Goal: Transaction & Acquisition: Purchase product/service

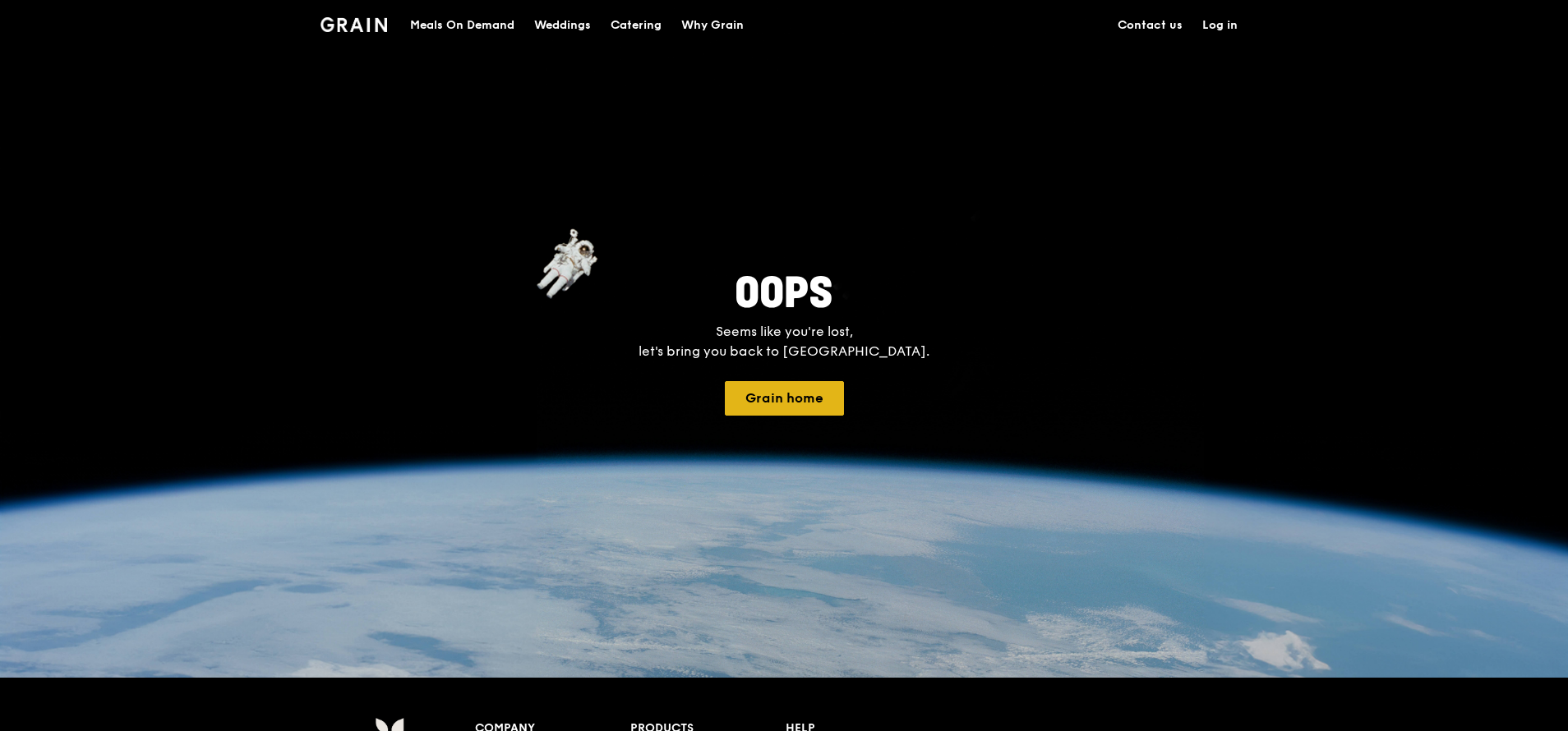
drag, startPoint x: 774, startPoint y: 377, endPoint x: 767, endPoint y: 403, distance: 26.9
click at [767, 403] on div "oops Seems like you're lost, let's bring you back to earth. Grain home" at bounding box center [784, 339] width 1568 height 678
click at [818, 414] on button "Grain home" at bounding box center [784, 398] width 119 height 34
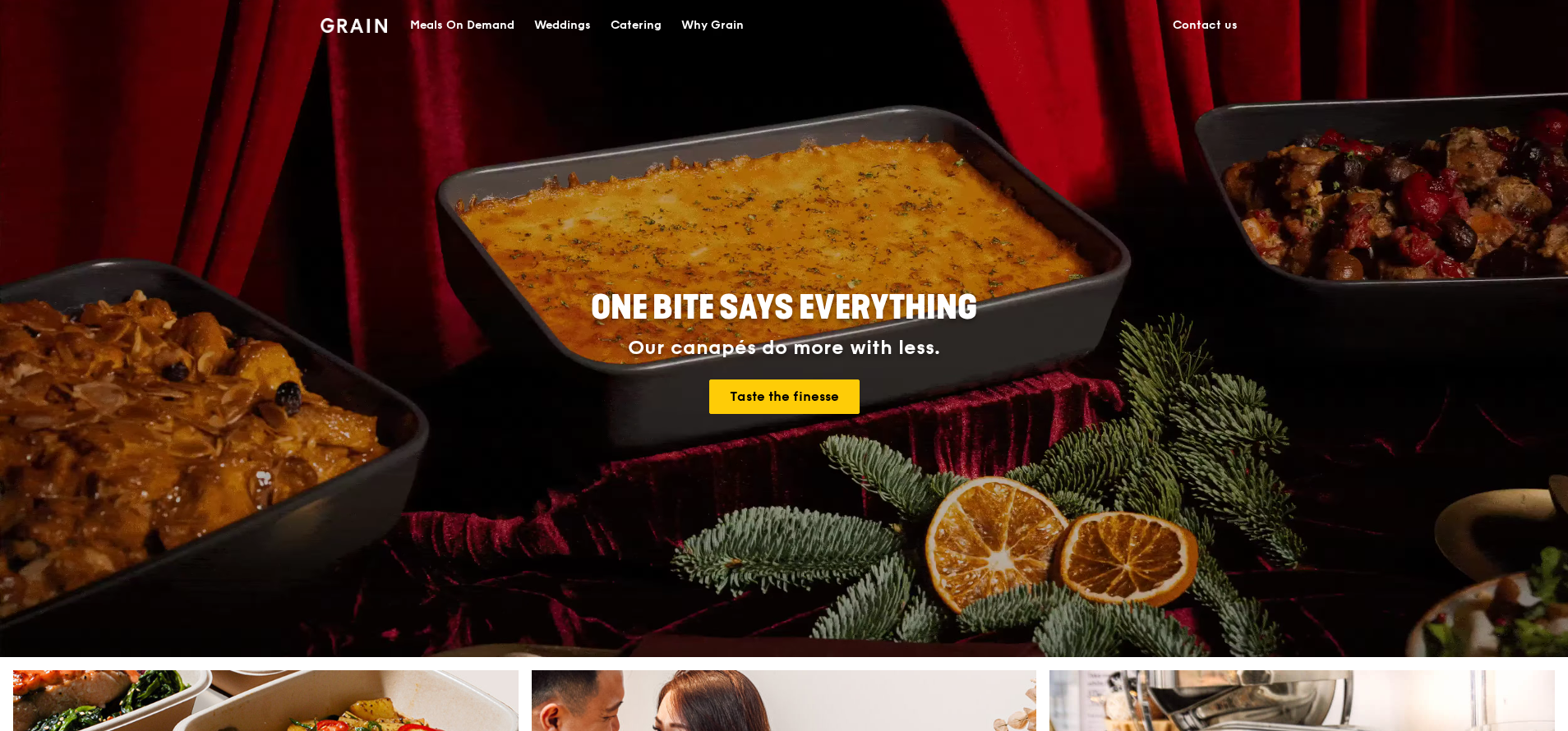
click at [479, 27] on div "Meals On Demand" at bounding box center [462, 25] width 104 height 49
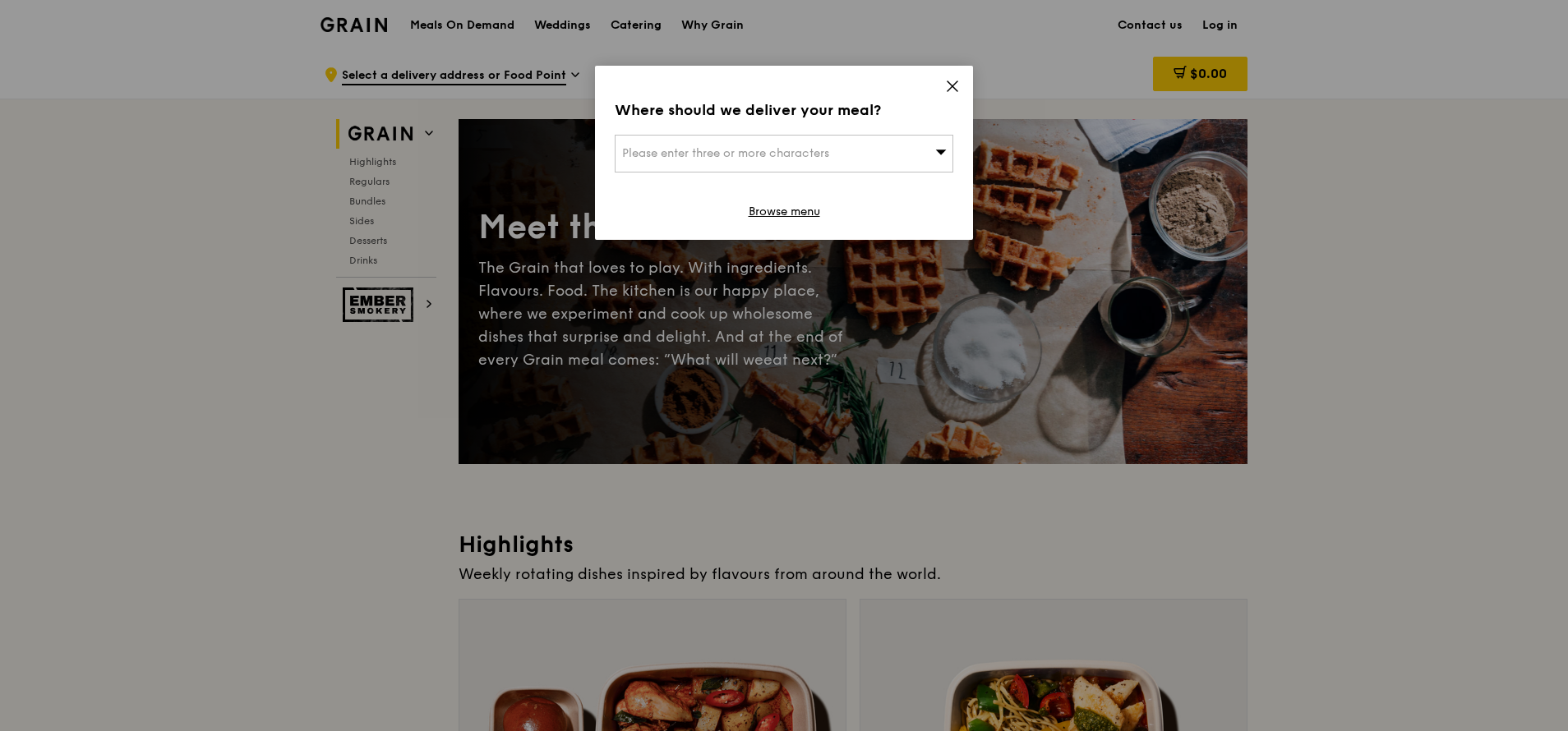
click at [944, 148] on icon at bounding box center [941, 152] width 12 height 13
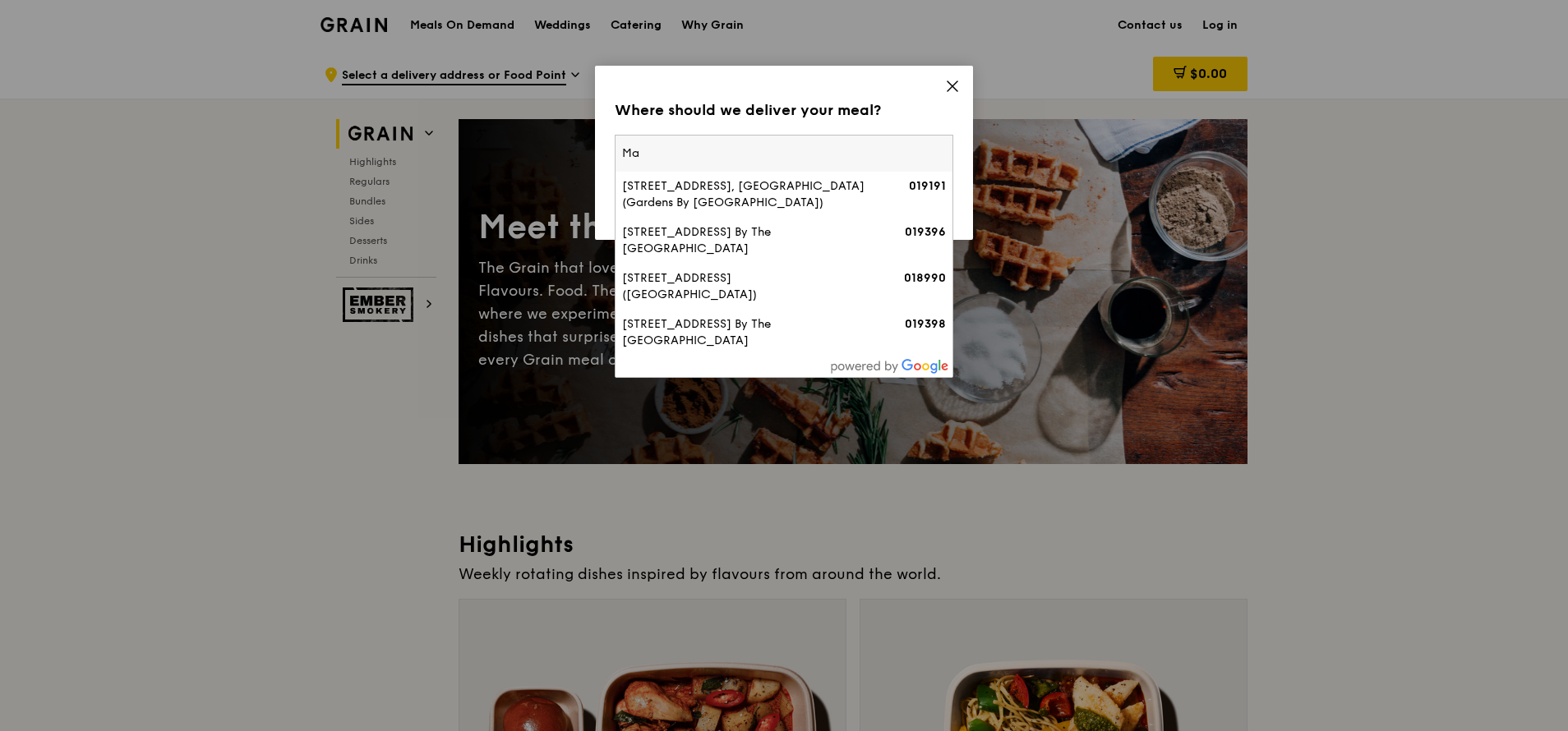
type input "M"
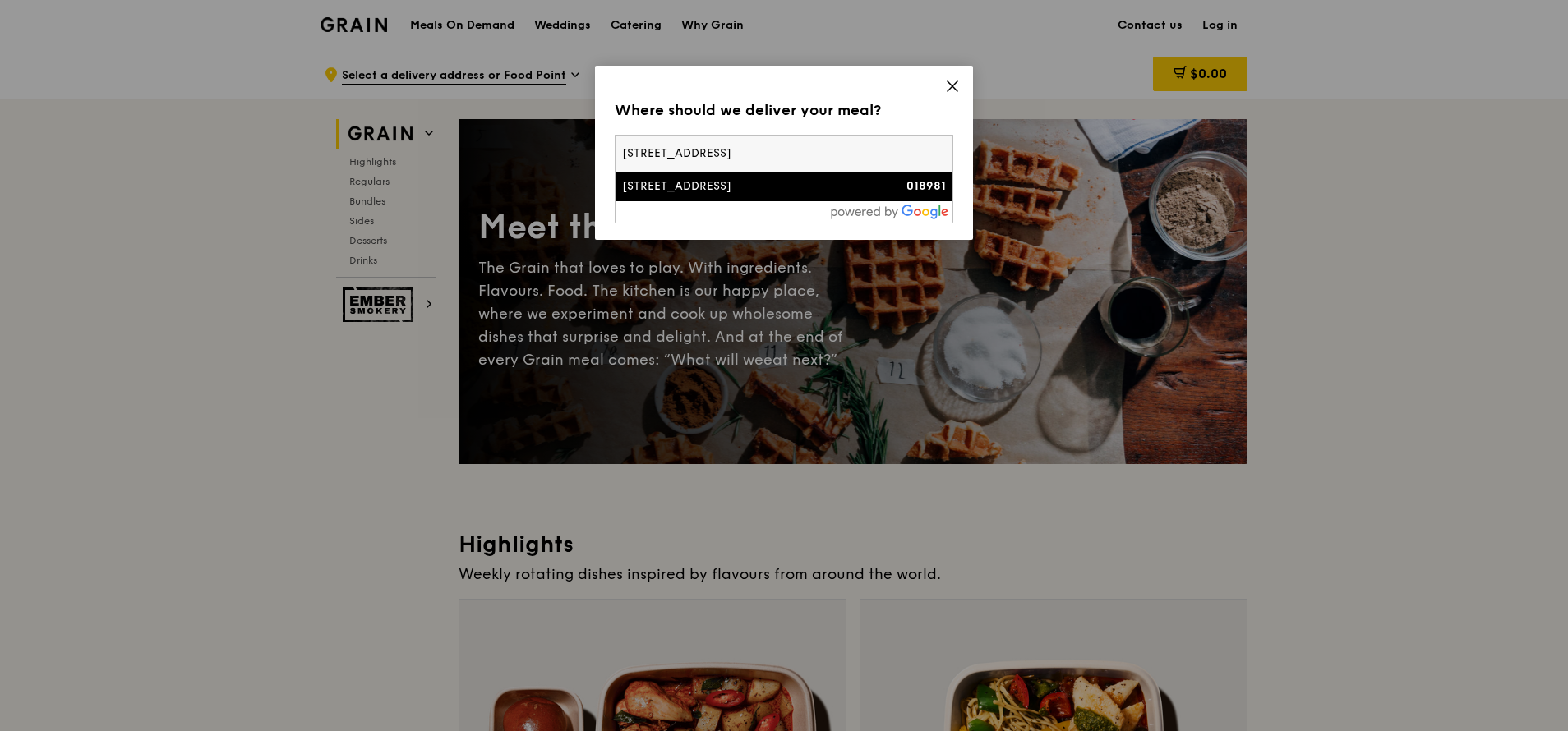
type input "8 Marina Boulevard"
click at [794, 193] on div "8 Marina Boulevard" at bounding box center [744, 186] width 243 height 16
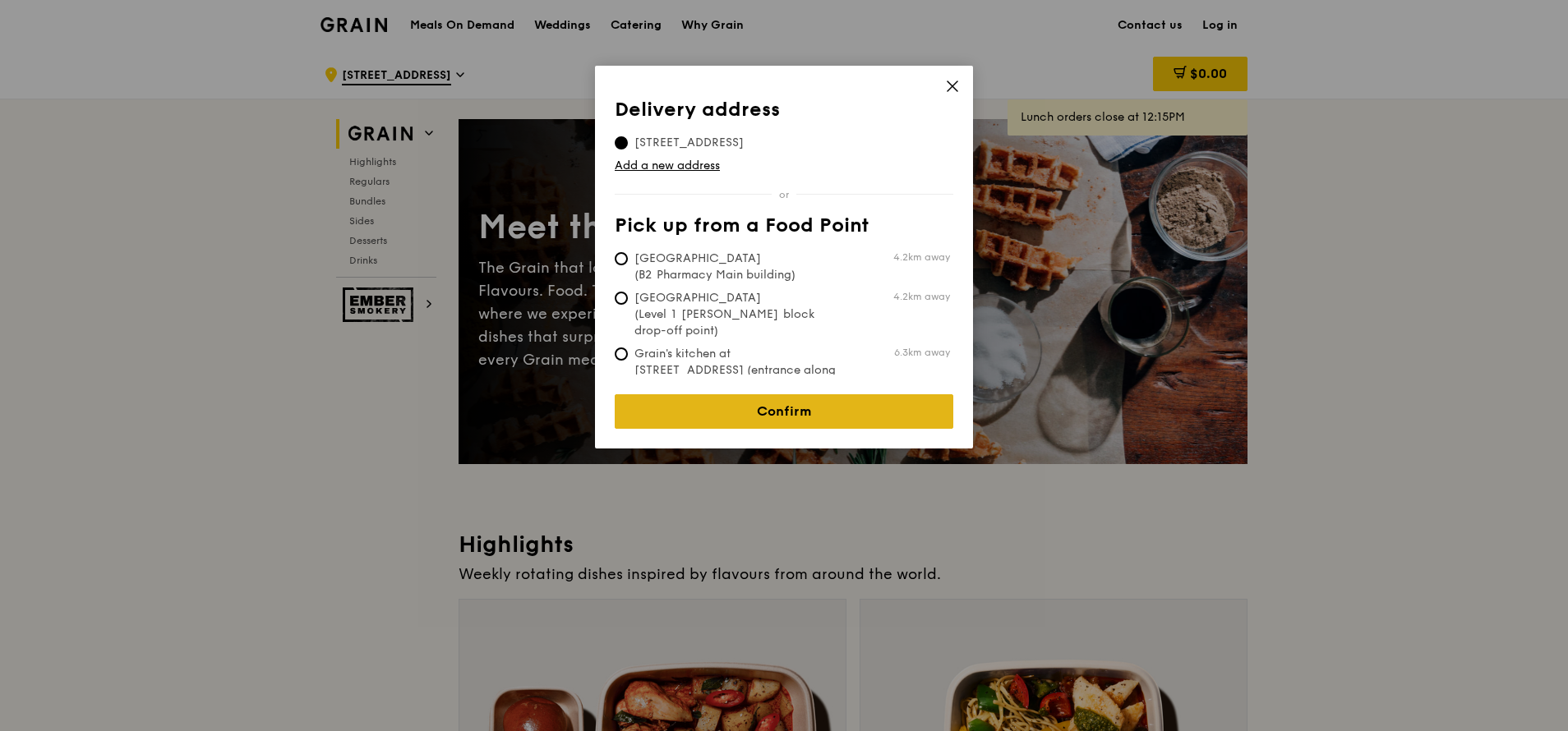
click at [847, 408] on link "Confirm" at bounding box center [784, 411] width 338 height 34
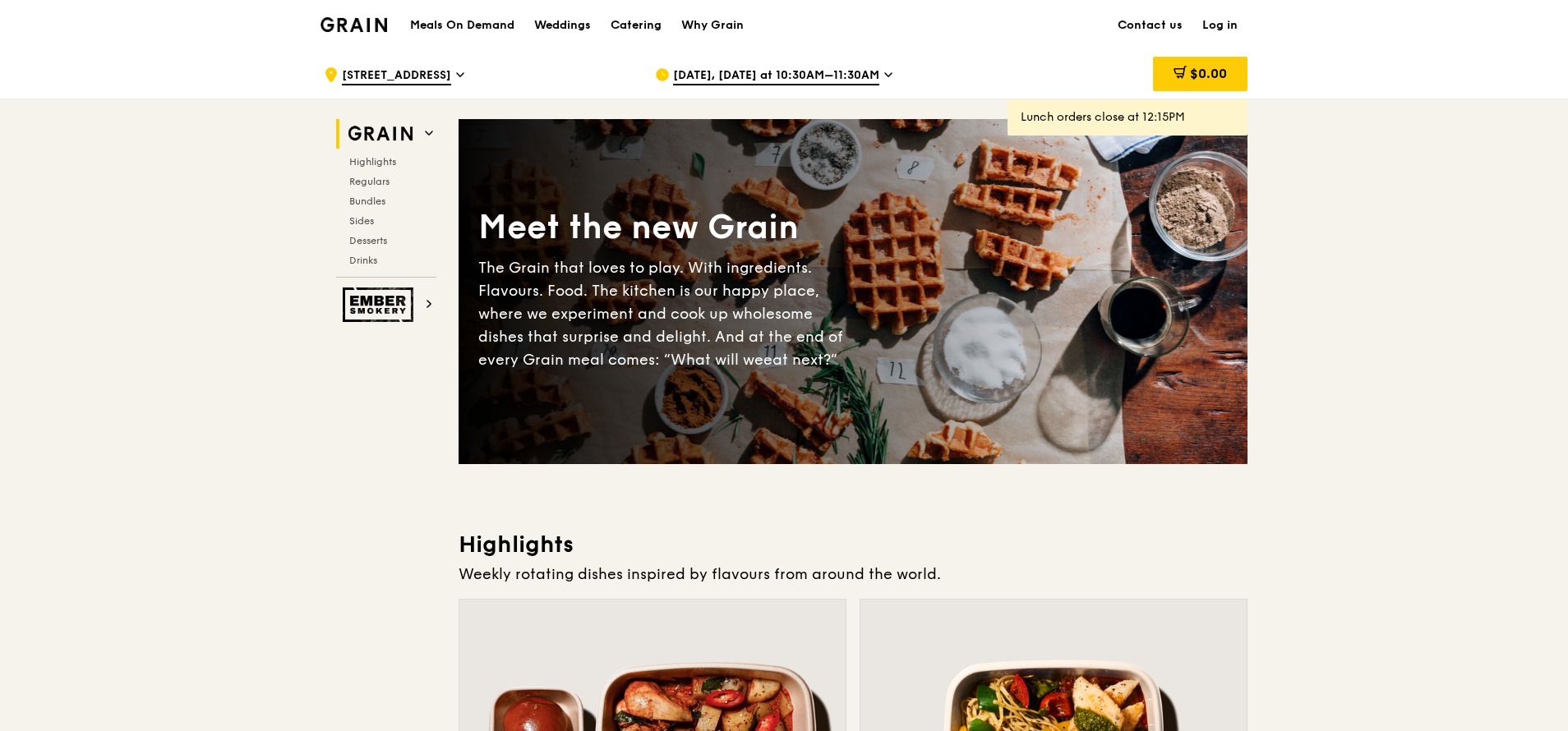
click at [884, 77] on icon at bounding box center [888, 75] width 8 height 14
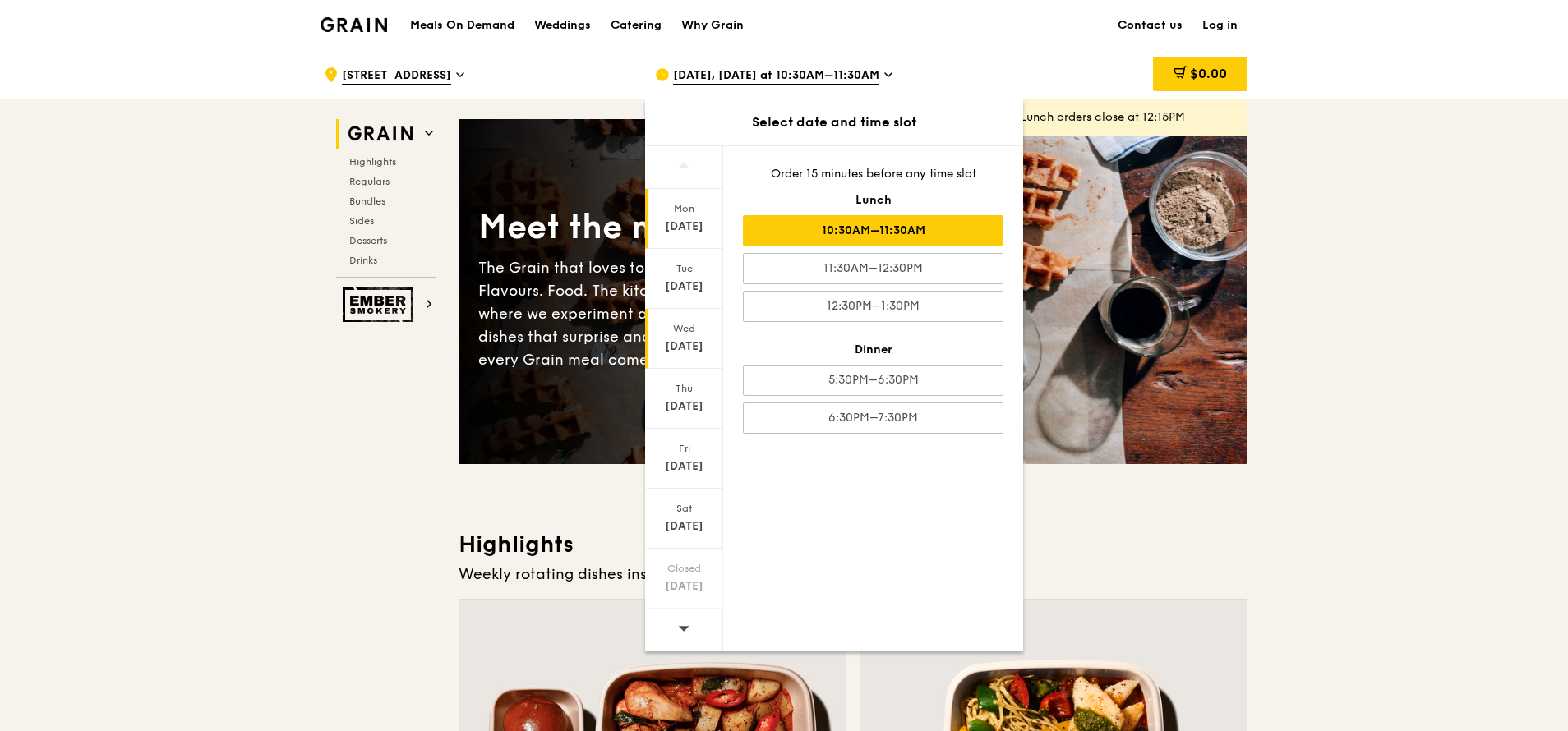
click at [686, 349] on div "Sep 17" at bounding box center [684, 346] width 73 height 16
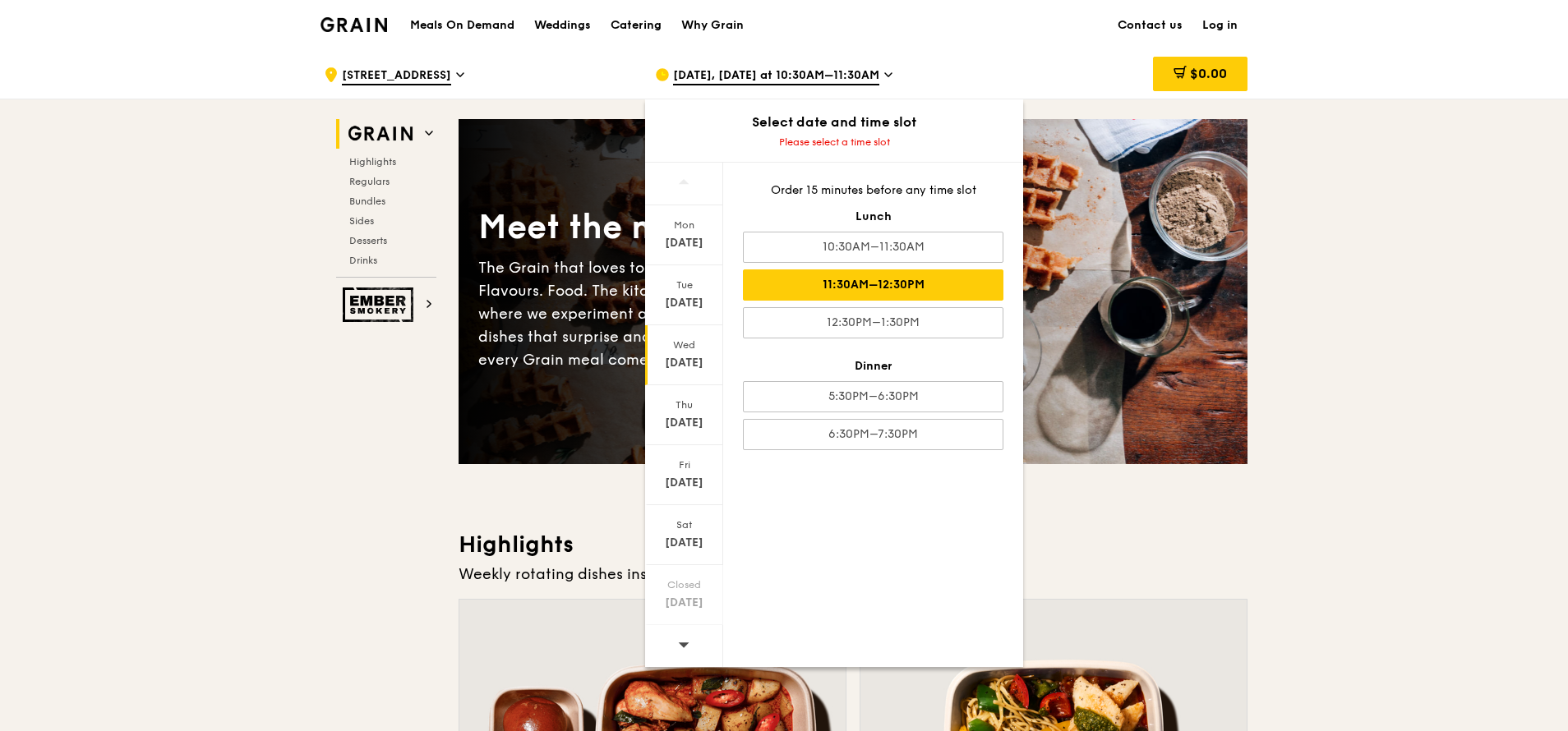
click at [923, 289] on div "11:30AM–12:30PM" at bounding box center [874, 285] width 261 height 31
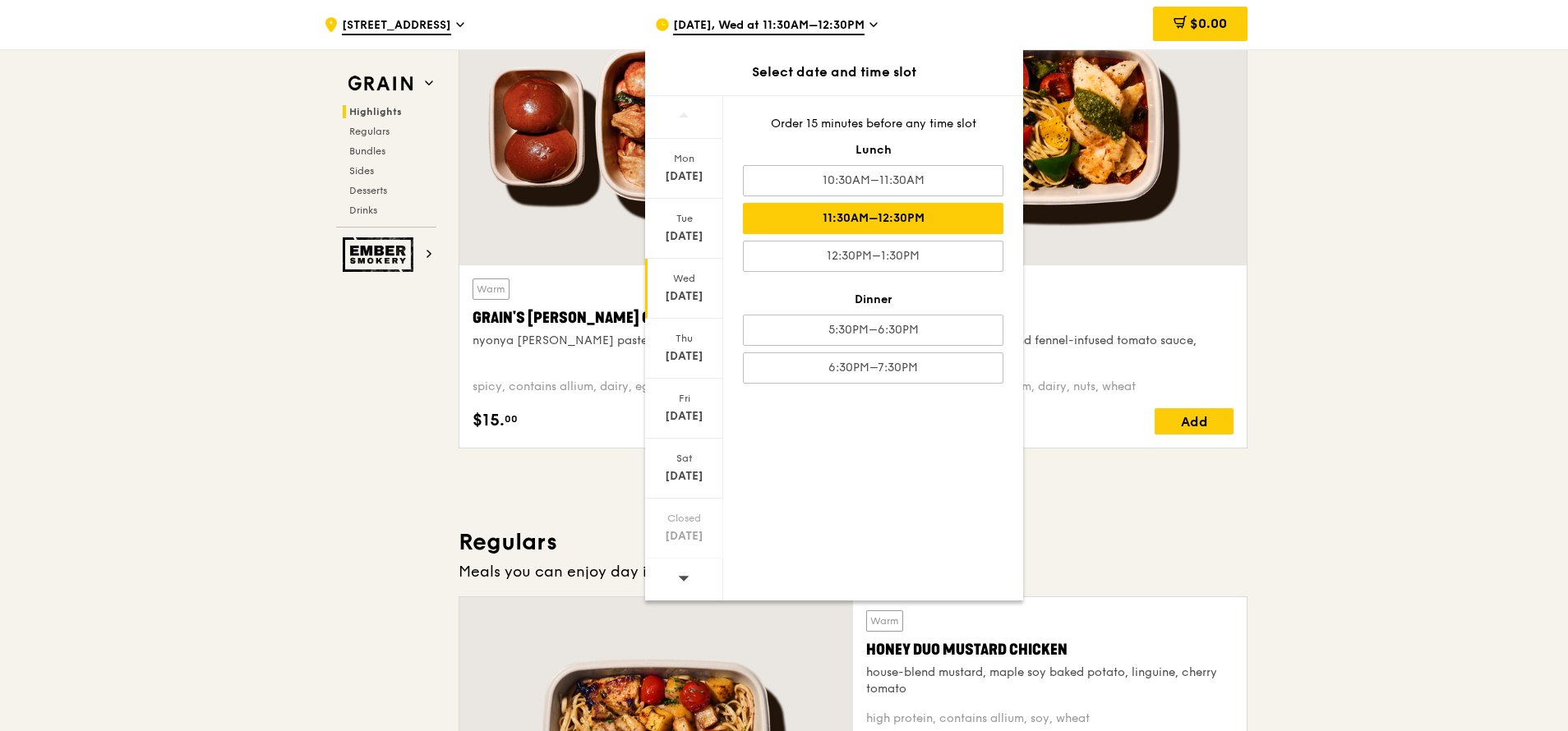
scroll to position [493, 0]
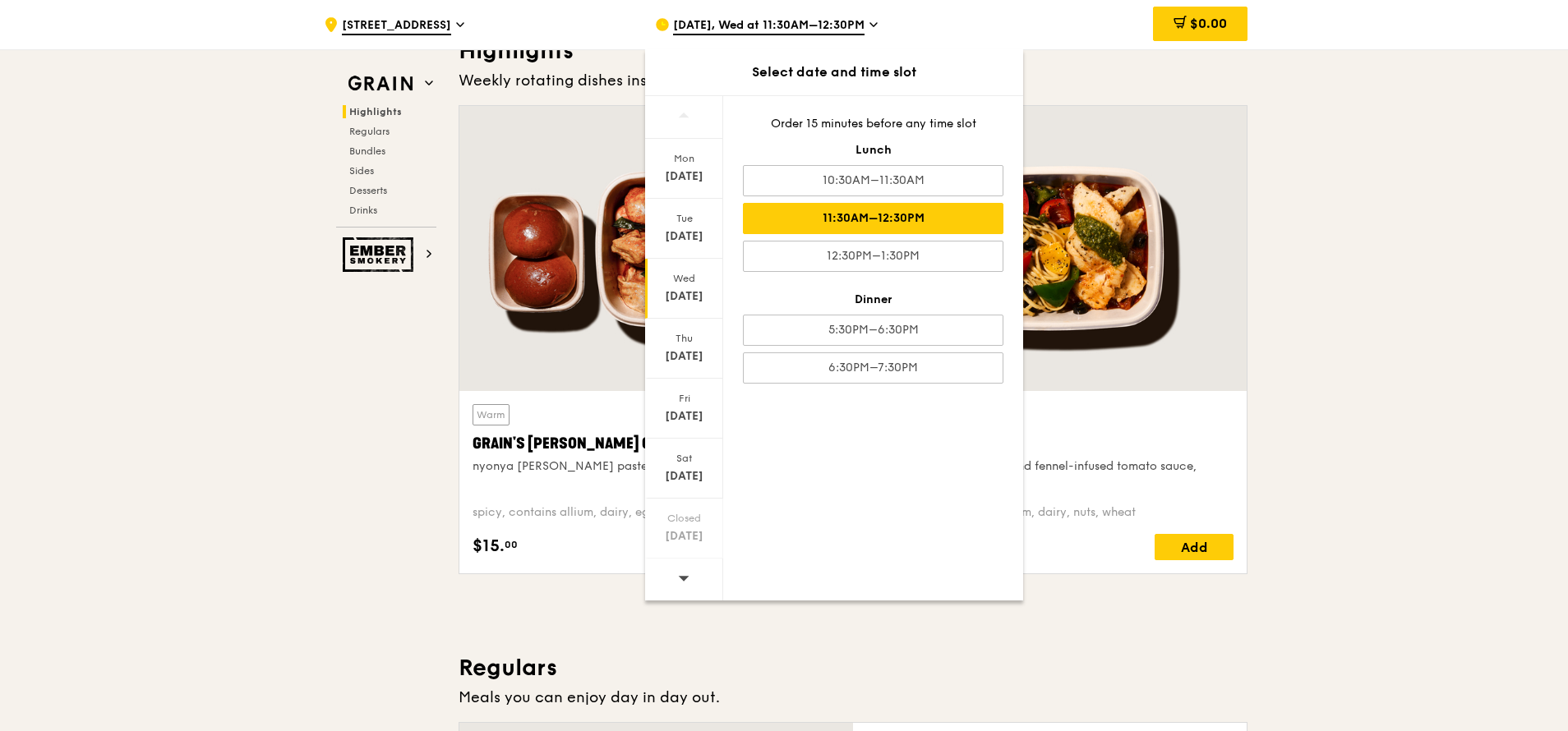
click at [883, 218] on div "11:30AM–12:30PM" at bounding box center [874, 218] width 261 height 31
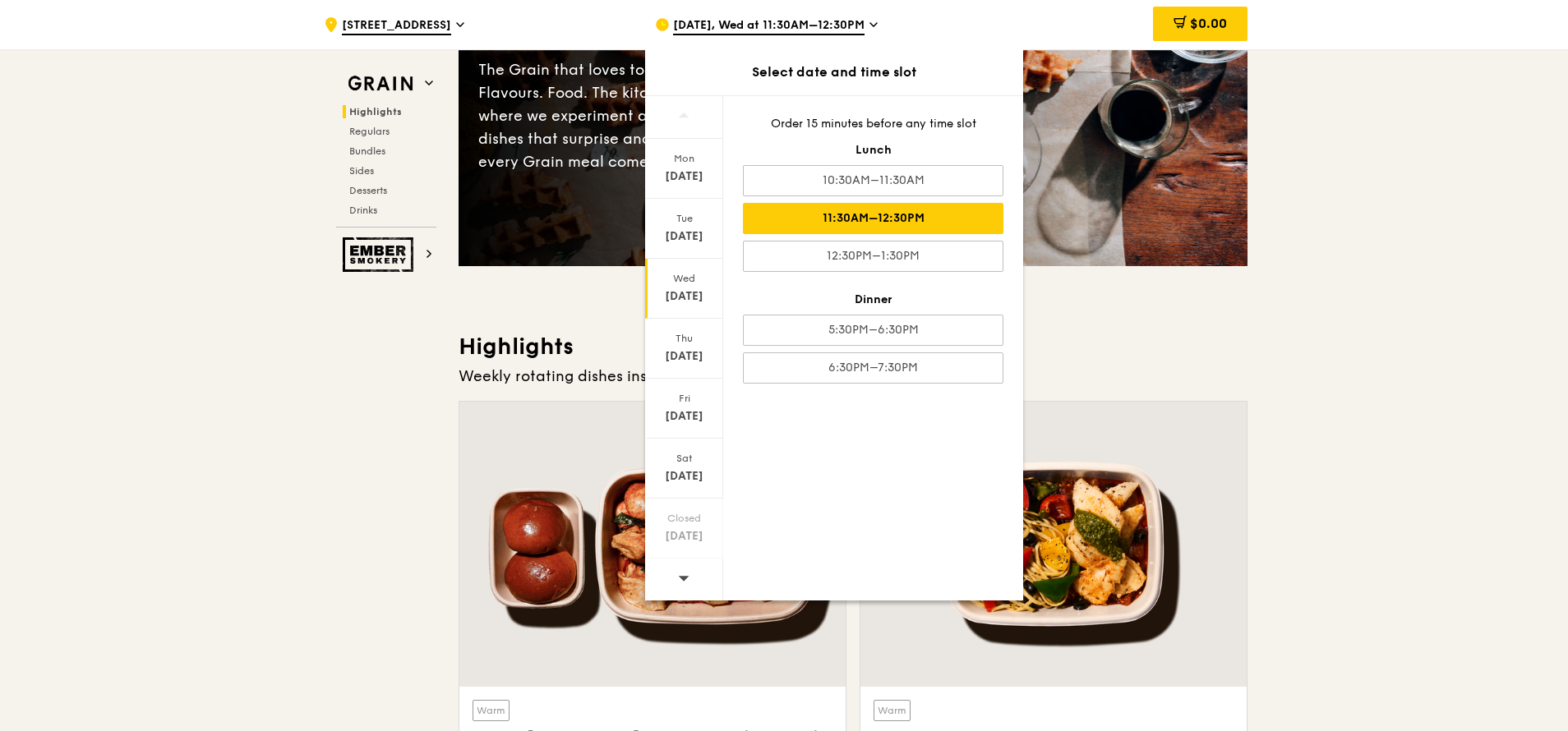
click at [873, 22] on icon at bounding box center [873, 24] width 8 height 14
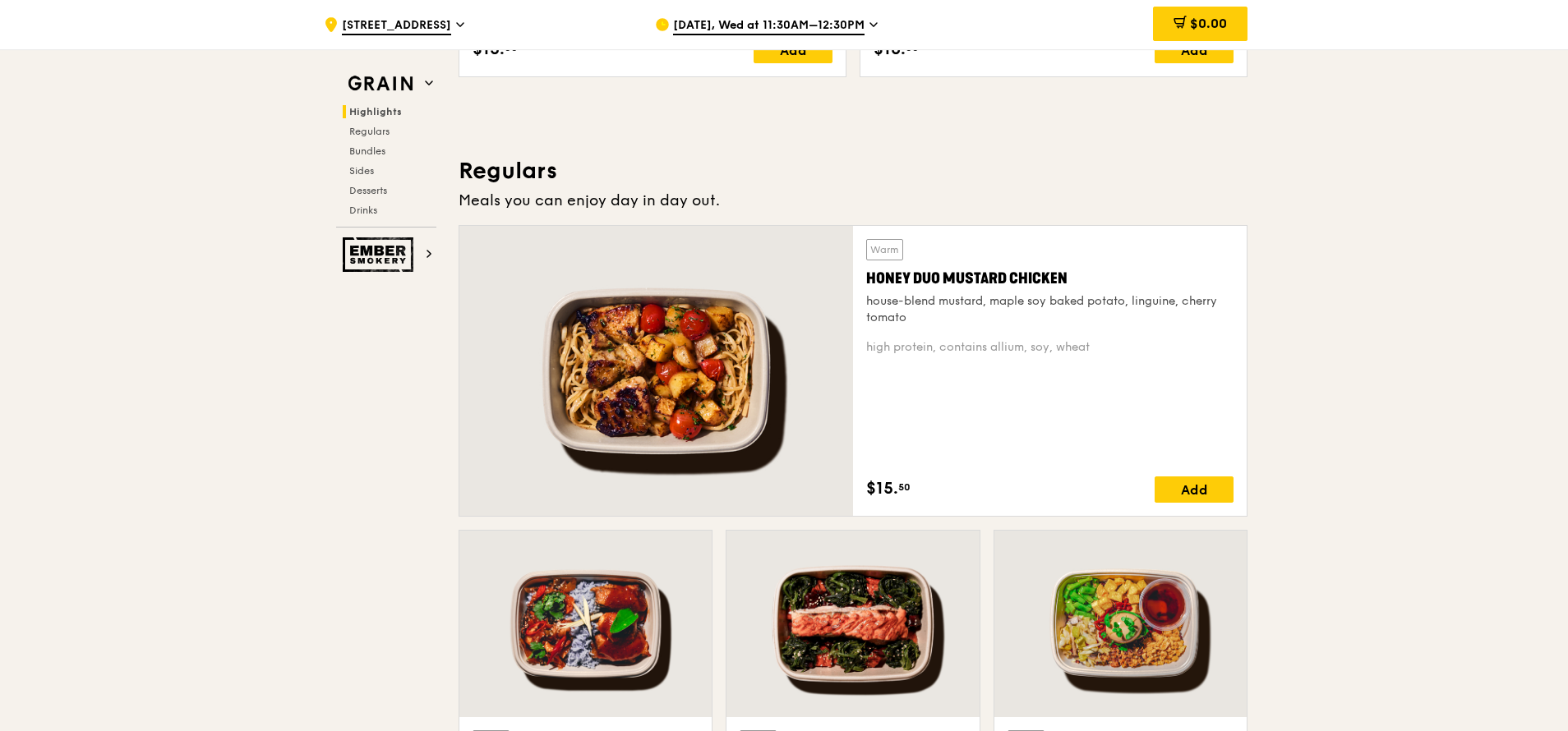
scroll to position [985, 0]
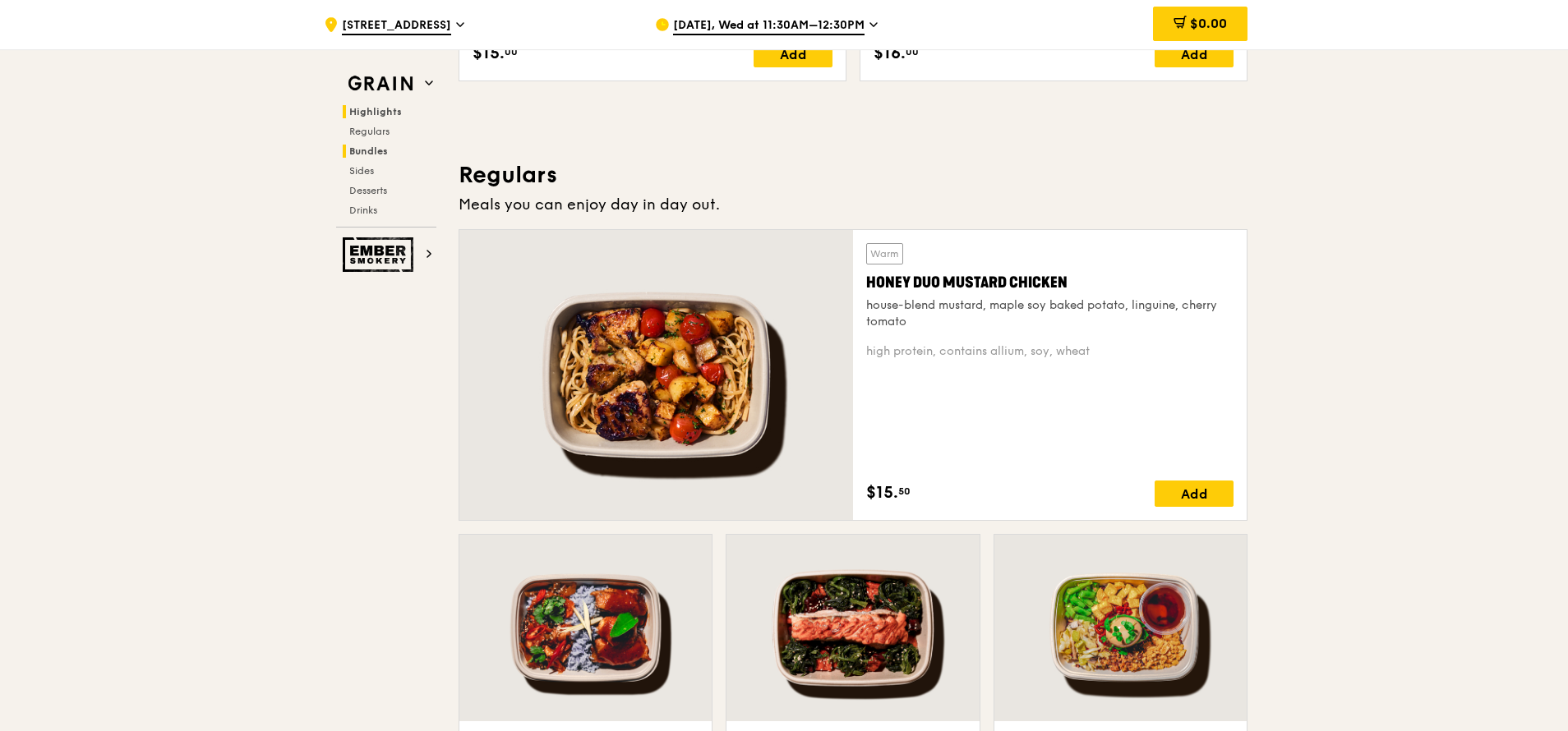
click at [390, 151] on h2 "Bundles" at bounding box center [390, 151] width 94 height 13
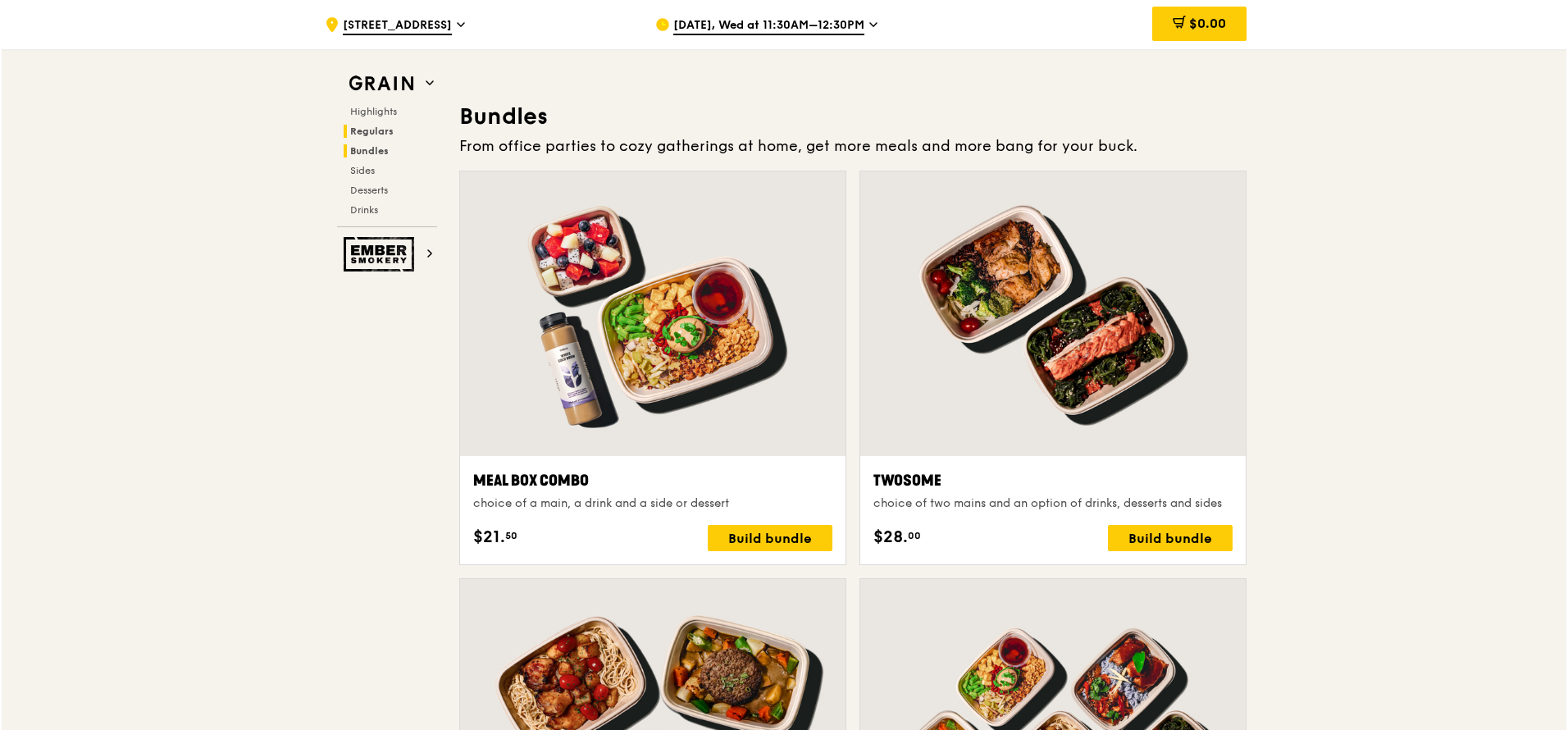
scroll to position [2362, 0]
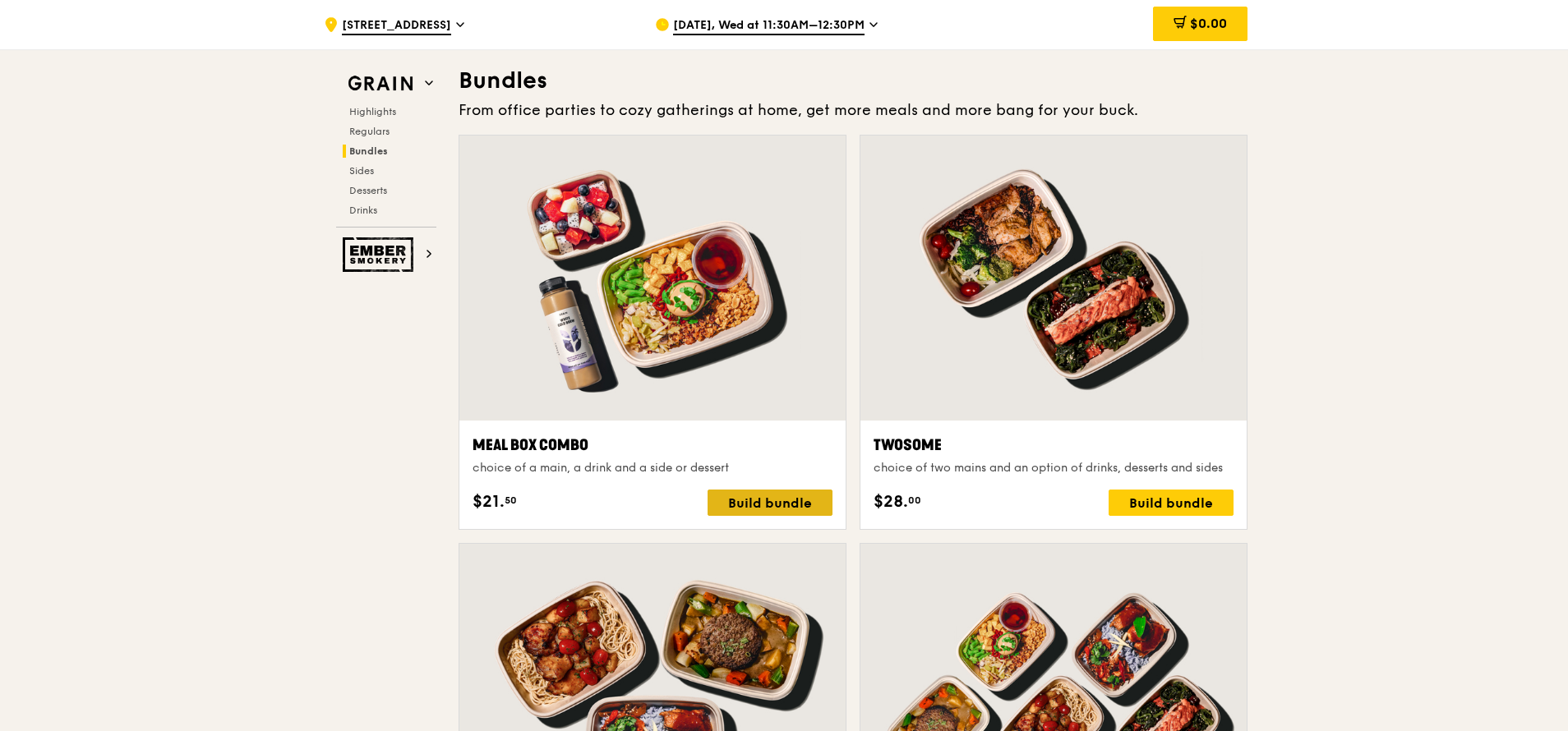
click at [793, 433] on div "Build bundle" at bounding box center [770, 502] width 125 height 26
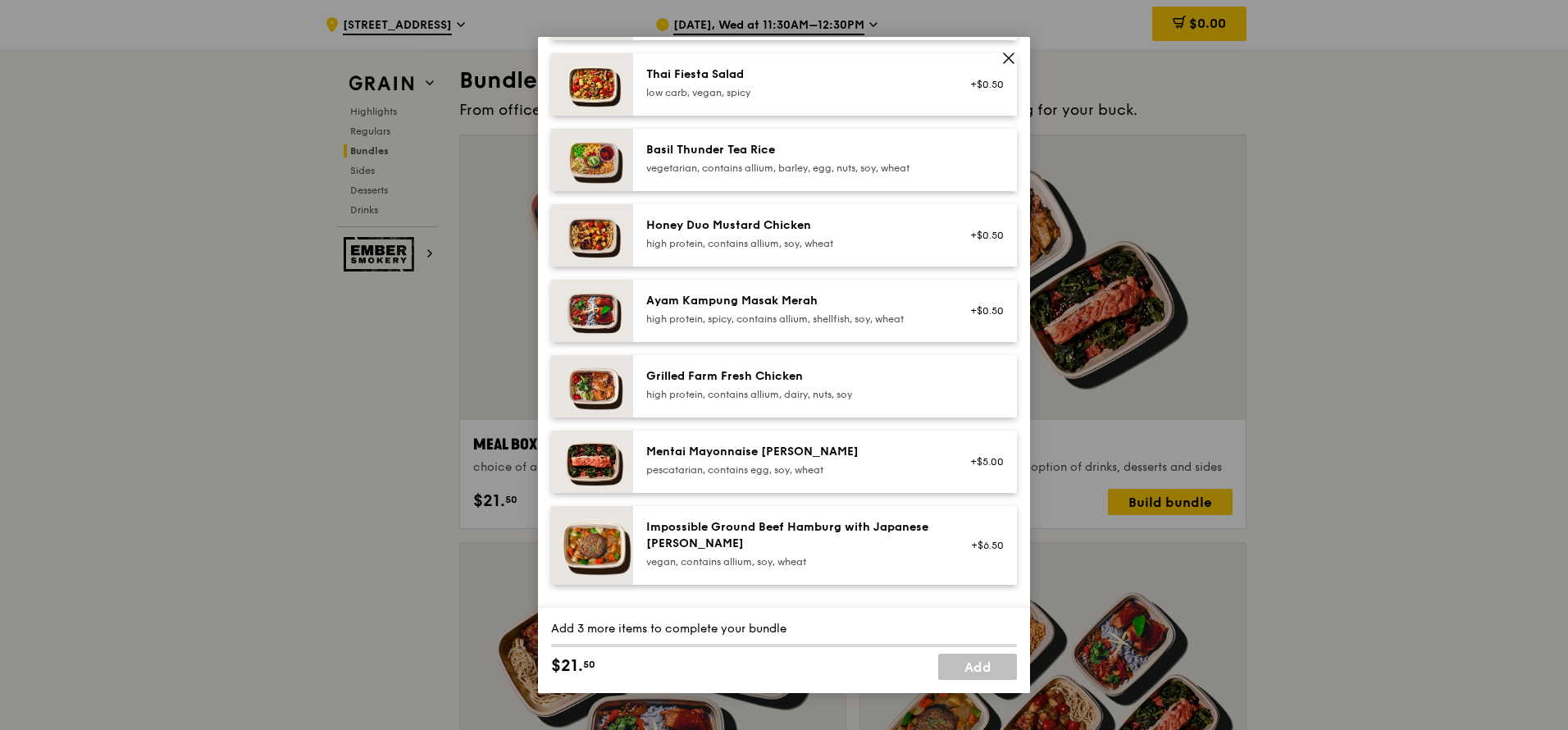
scroll to position [393, 0]
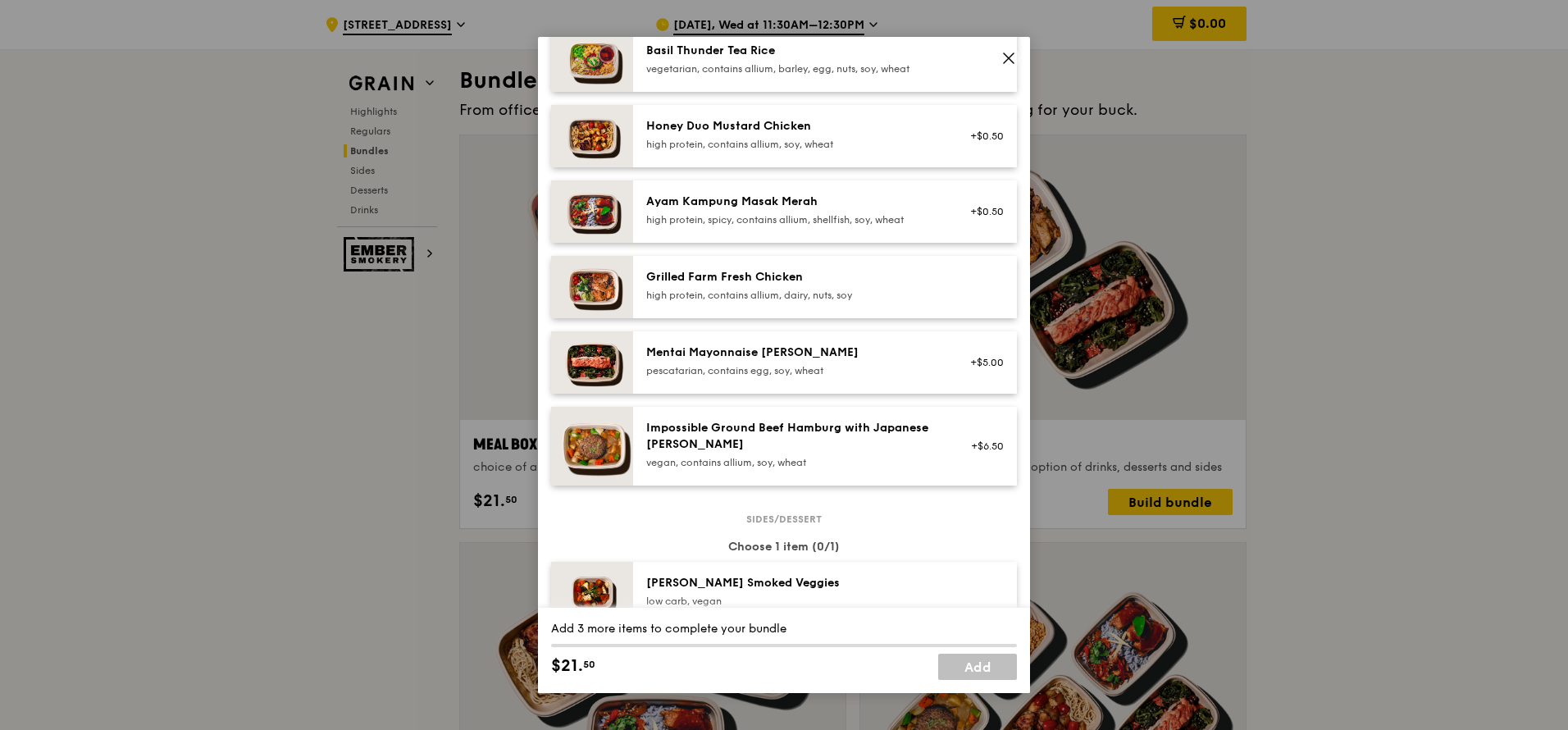
click at [758, 358] on div "Mentai Mayonnaise Aburi Salmon" at bounding box center [793, 353] width 294 height 16
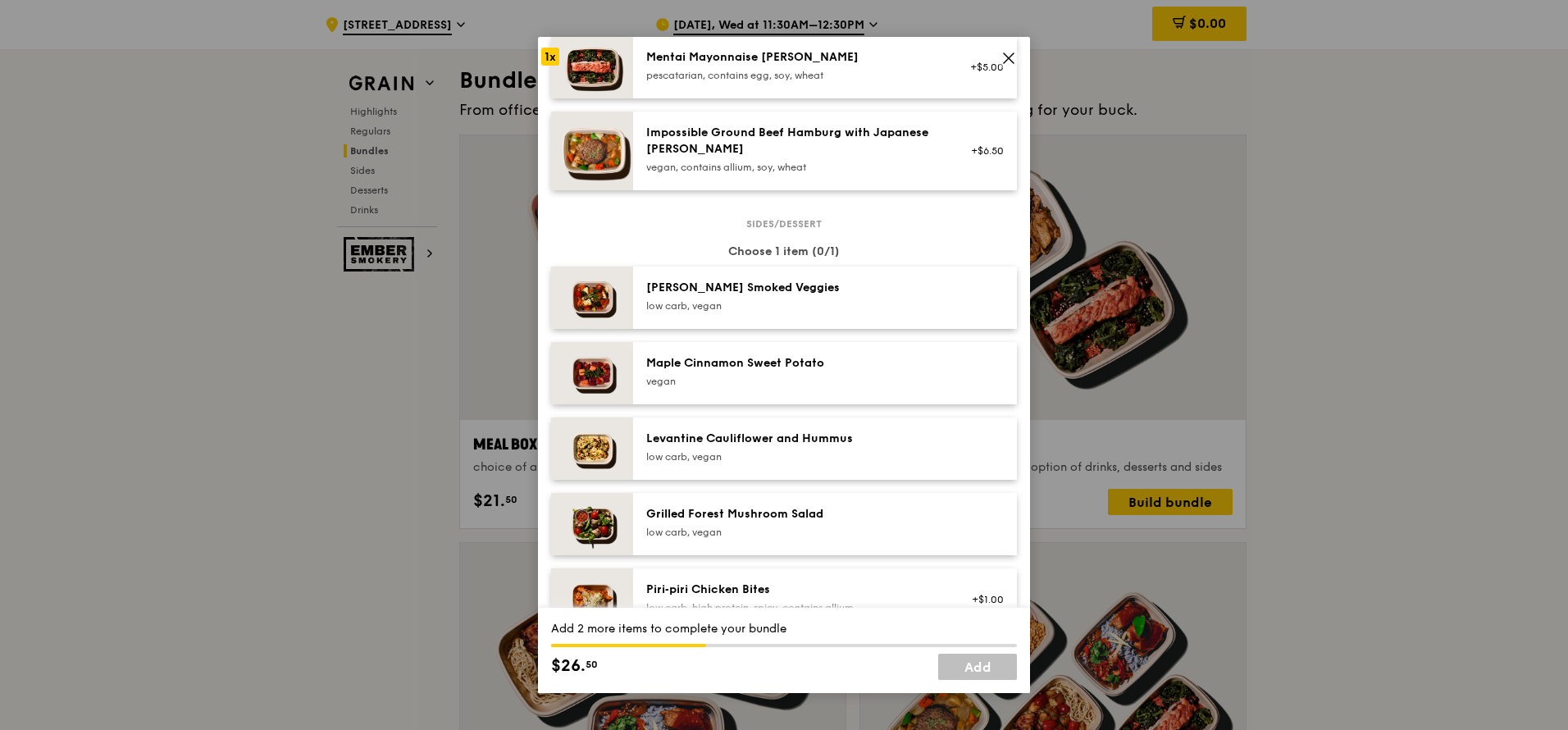
scroll to position [886, 0]
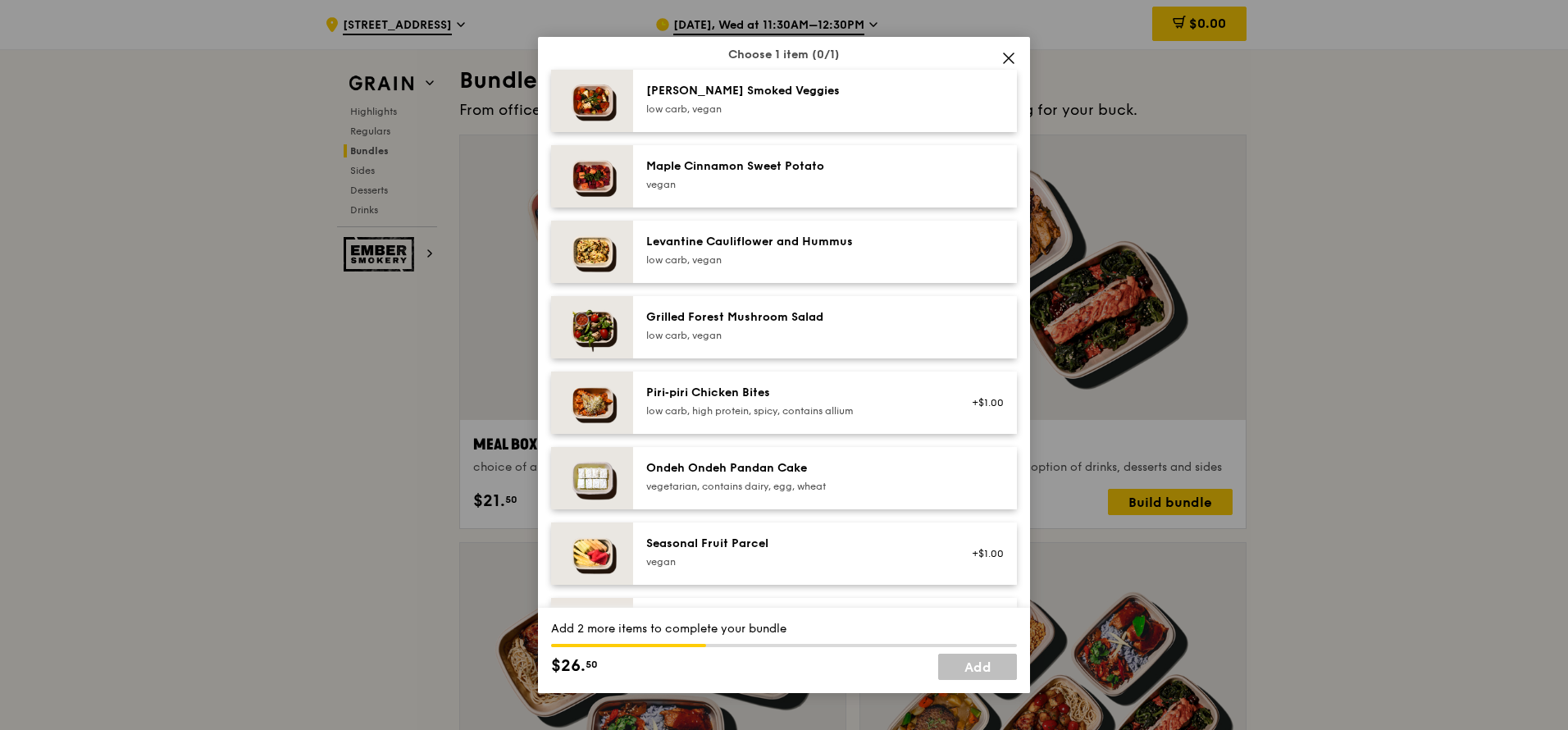
click at [772, 433] on div "Seasonal Fruit Parcel vegan" at bounding box center [793, 554] width 314 height 36
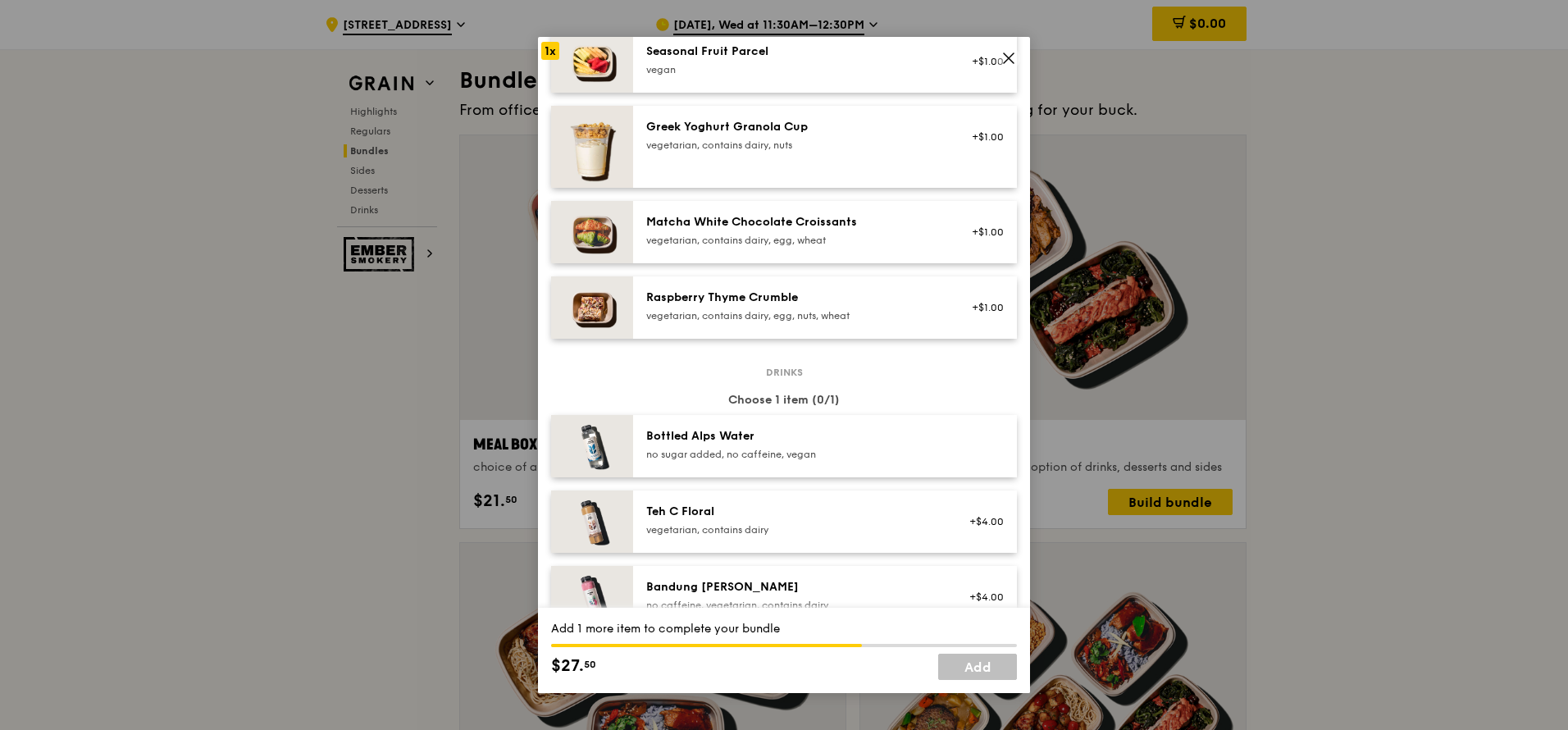
scroll to position [1674, 0]
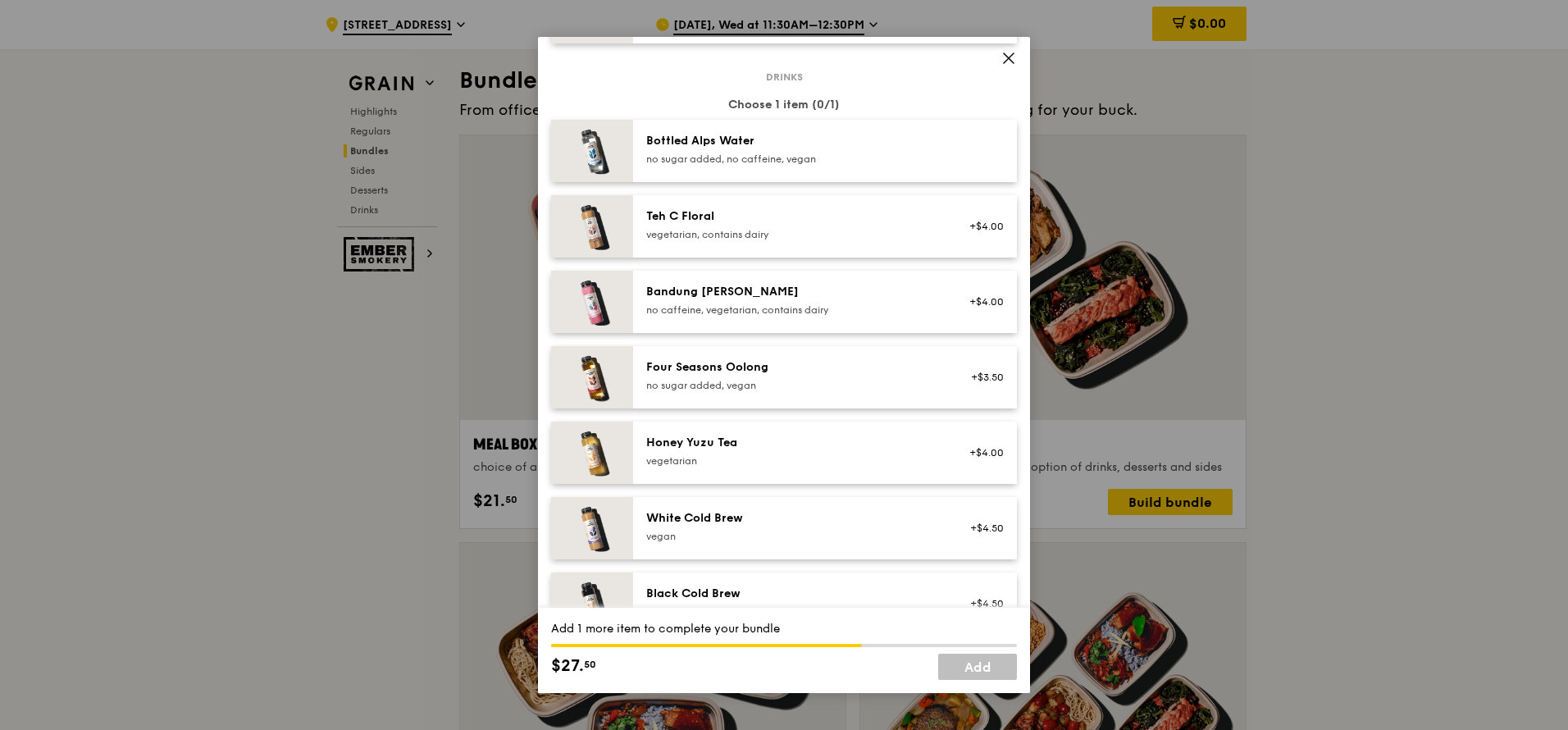
click at [787, 384] on div "no sugar added, vegan" at bounding box center [793, 385] width 294 height 13
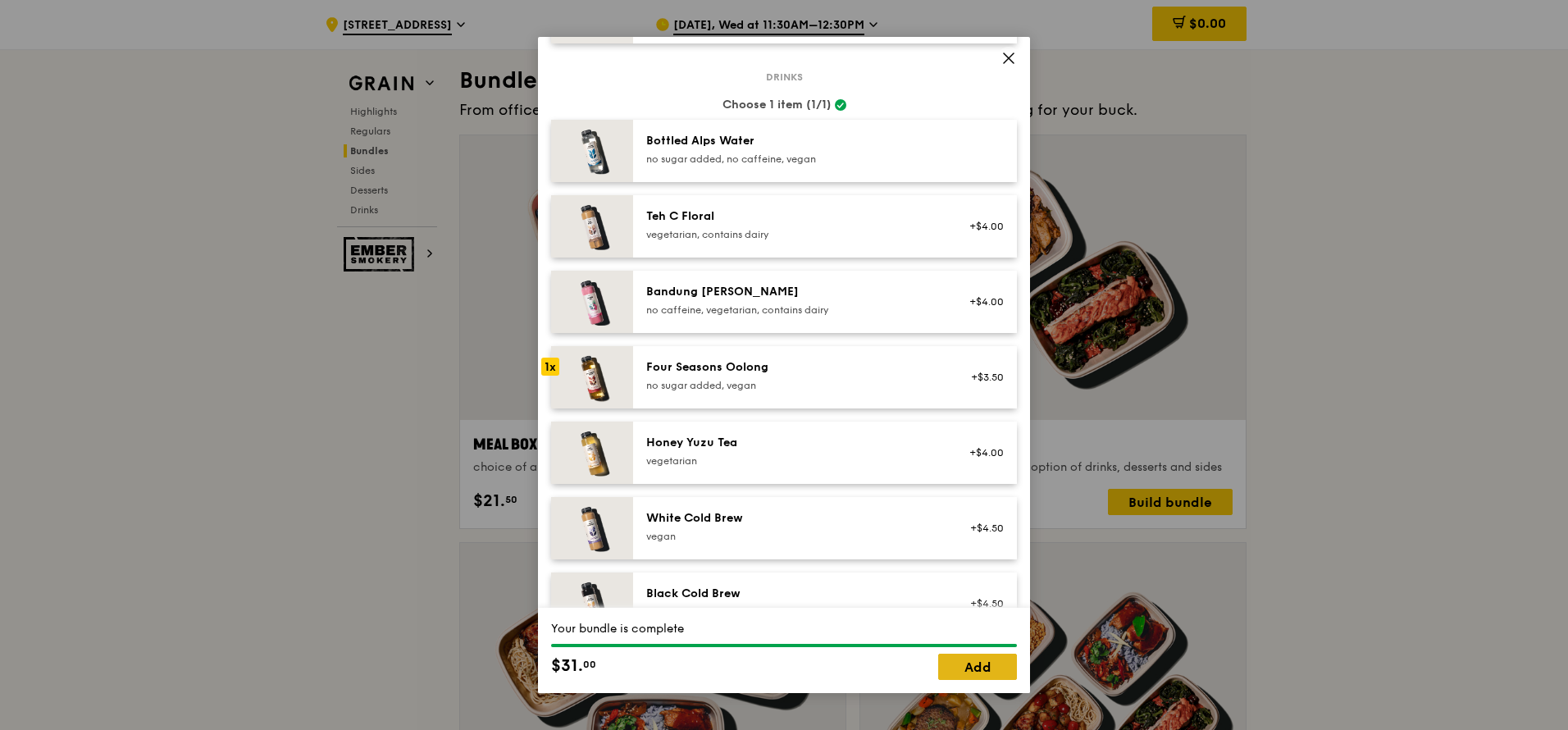
click at [974, 433] on link "Add" at bounding box center [977, 666] width 79 height 26
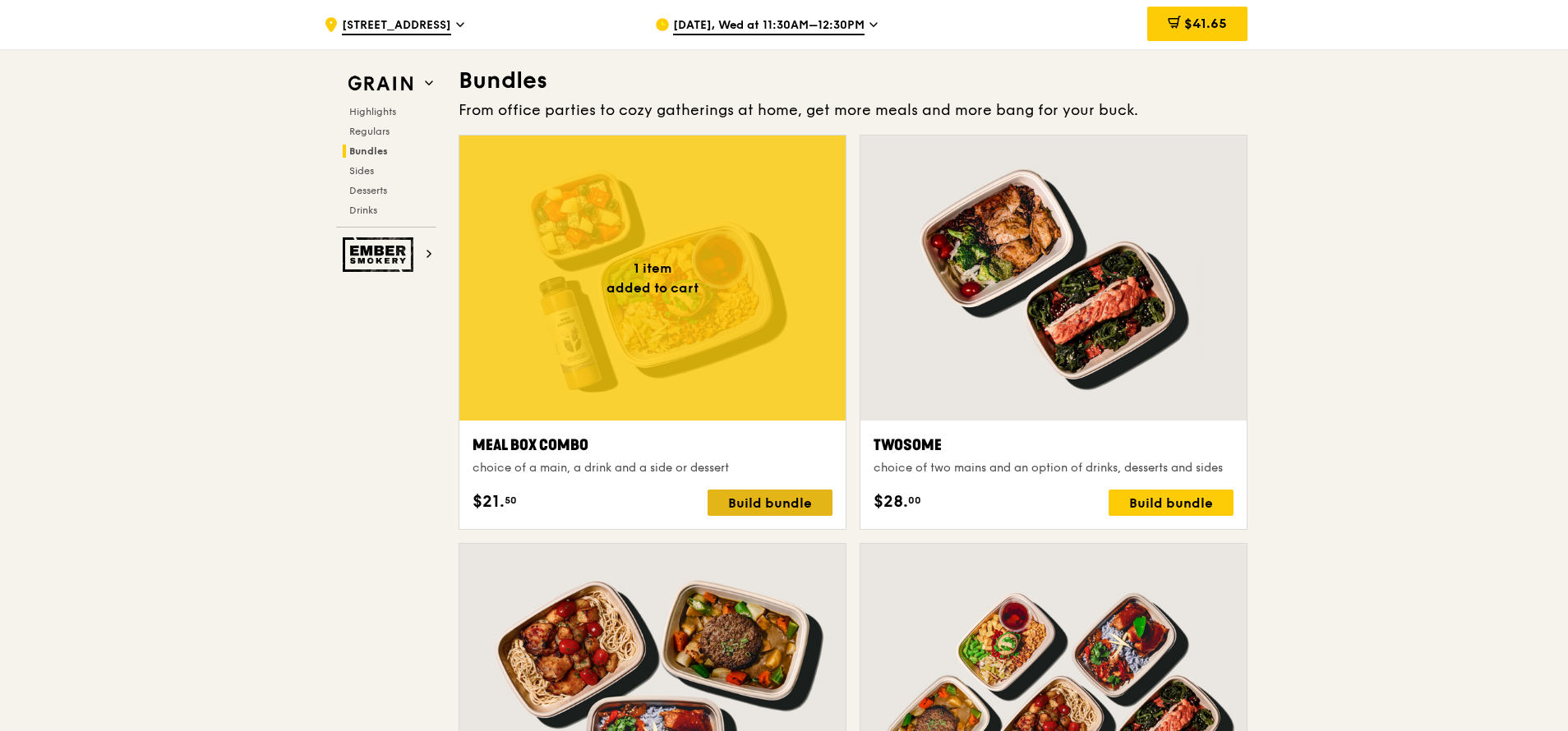
click at [778, 433] on div "Build bundle" at bounding box center [770, 502] width 125 height 26
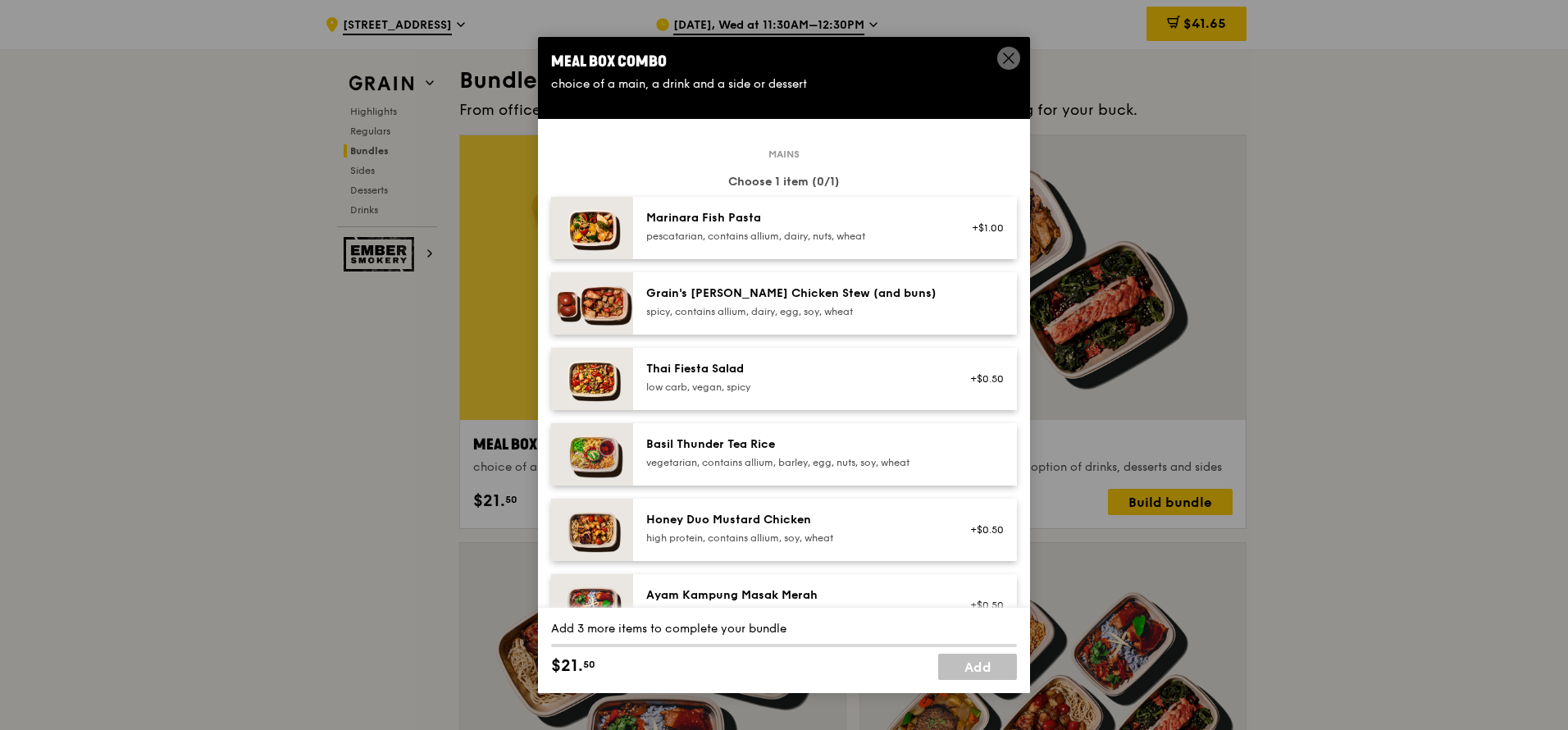
click at [753, 433] on div "Honey Duo Mustard Chicken high protein, contains allium, soy, wheat" at bounding box center [793, 528] width 294 height 33
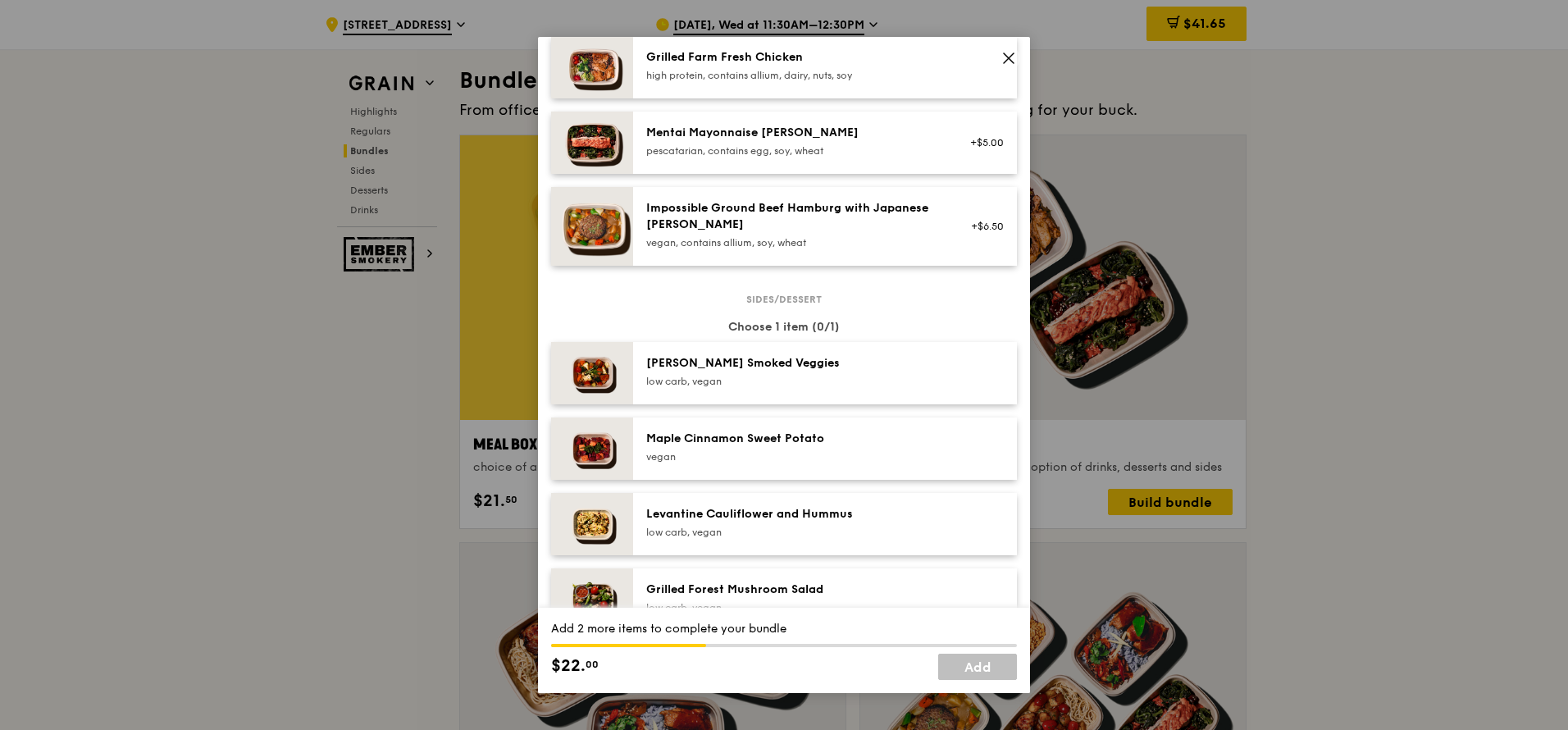
scroll to position [689, 0]
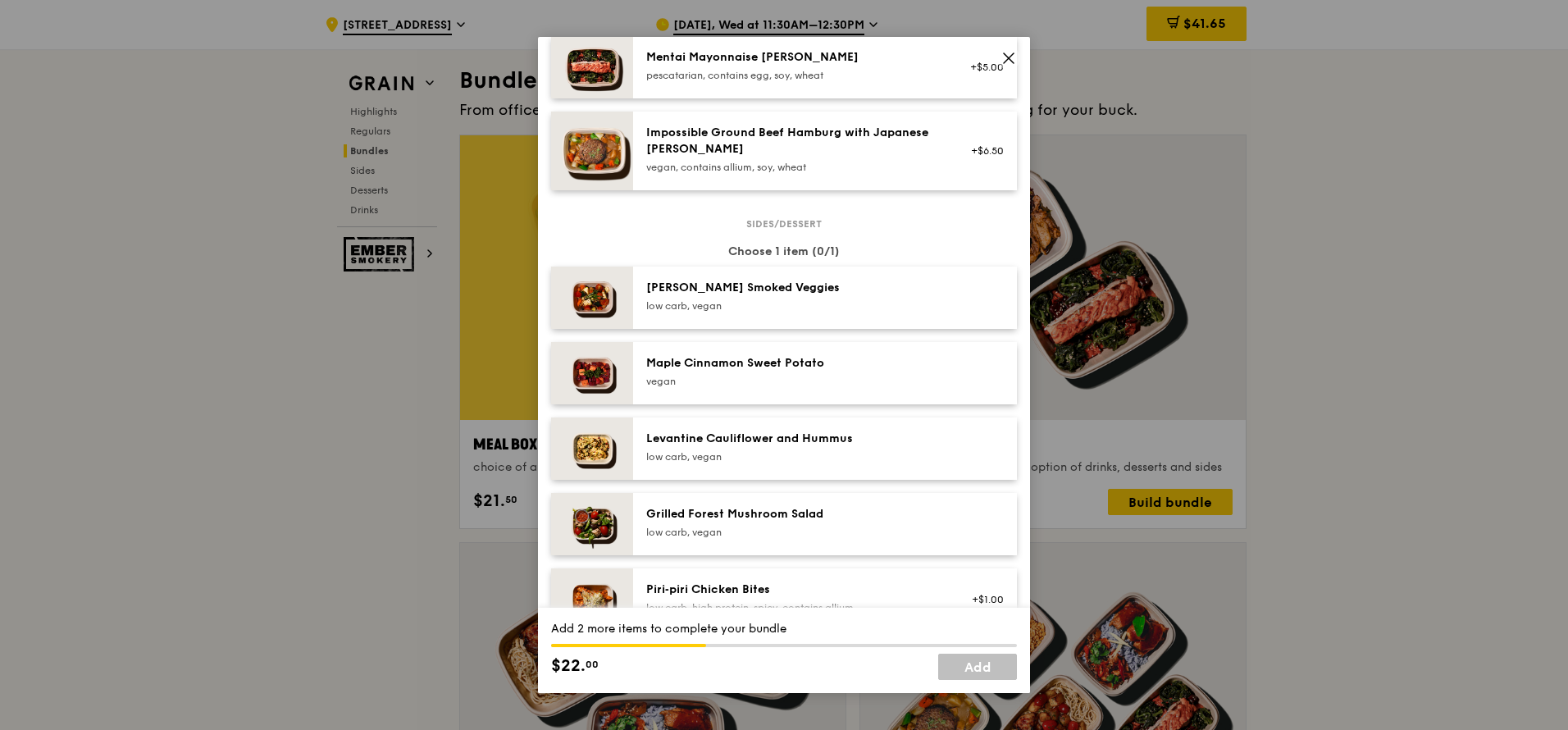
click at [818, 433] on div "Grilled Forest Mushroom Salad" at bounding box center [793, 515] width 294 height 16
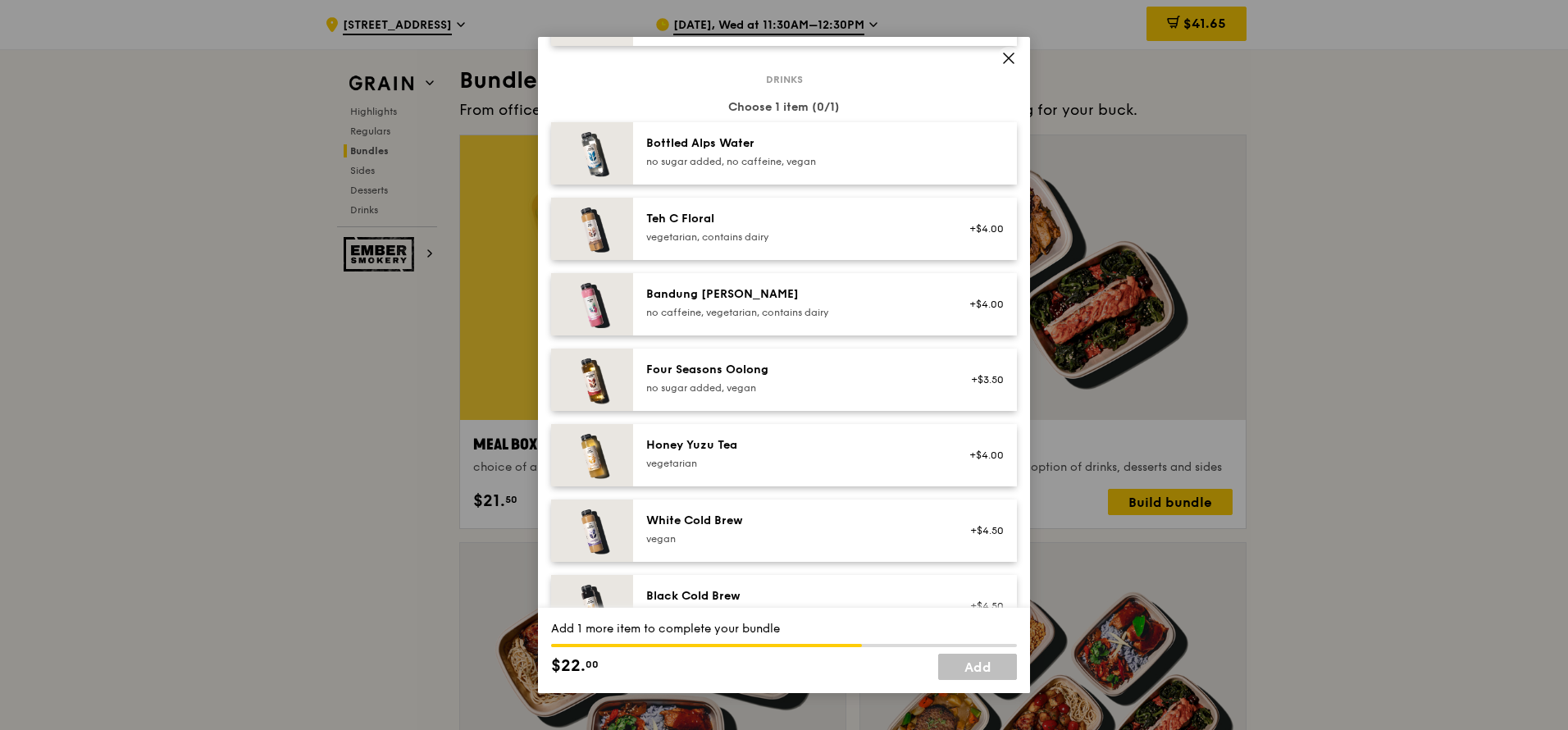
scroll to position [1864, 0]
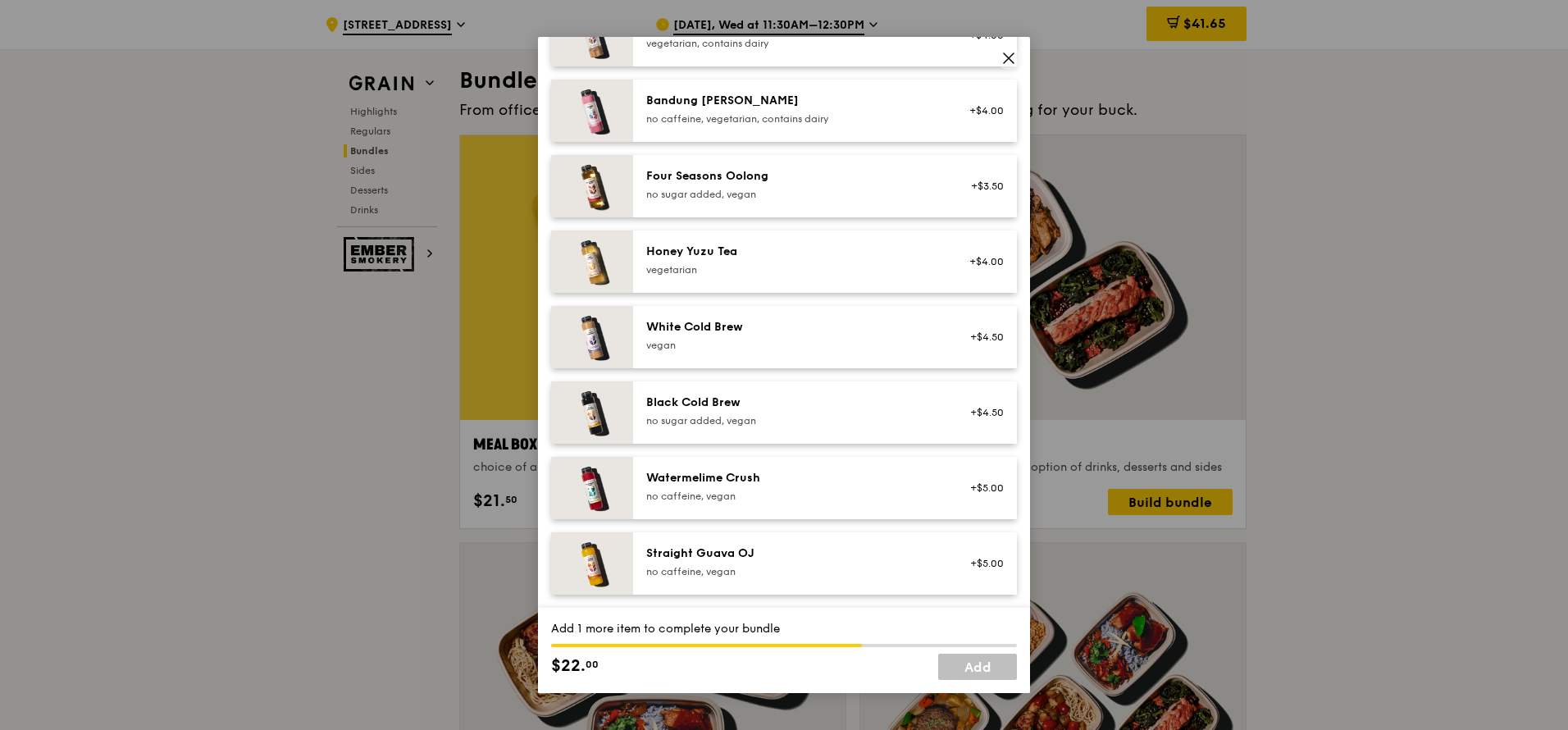
click at [768, 264] on div "vegetarian" at bounding box center [793, 269] width 294 height 13
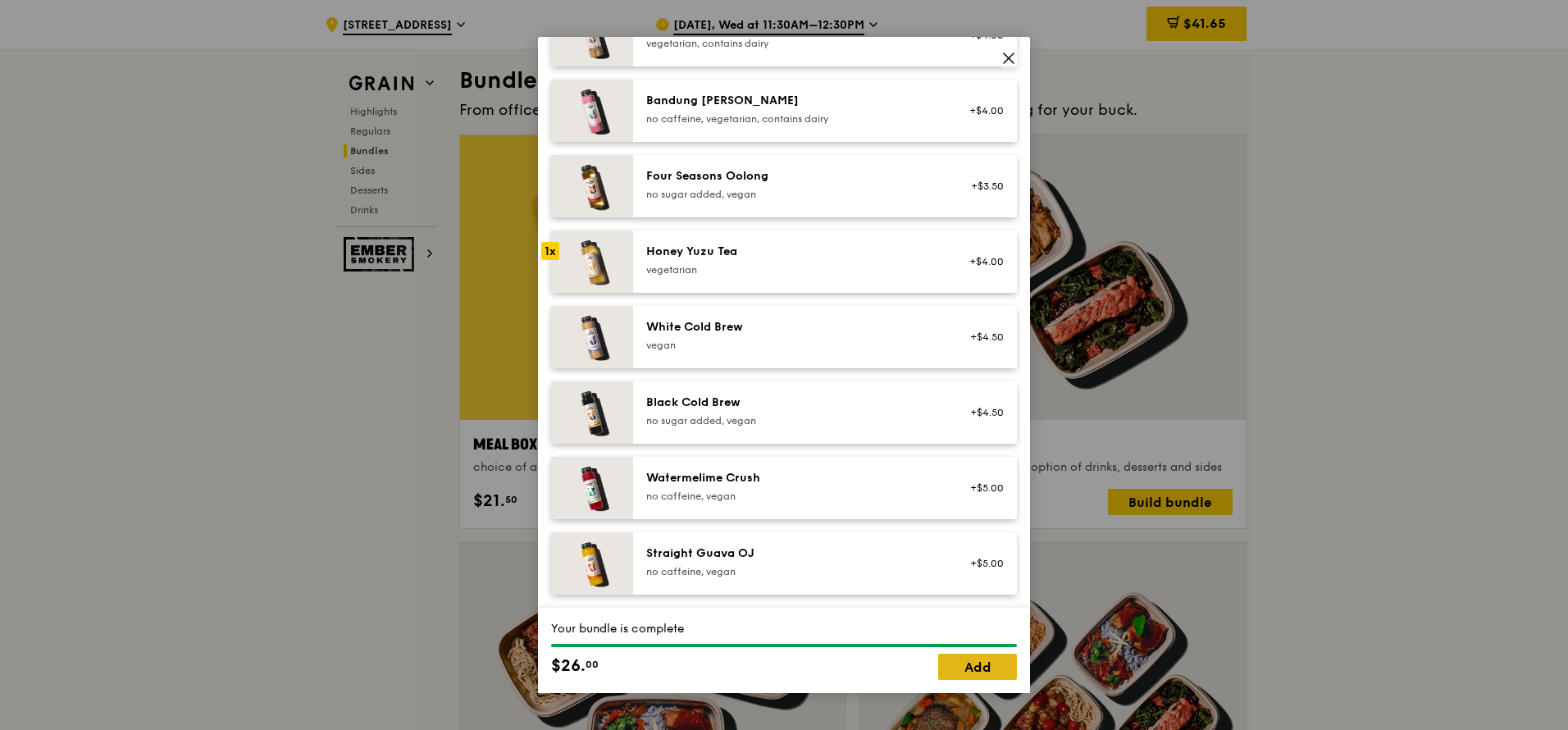
click at [980, 433] on link "Add" at bounding box center [977, 666] width 79 height 26
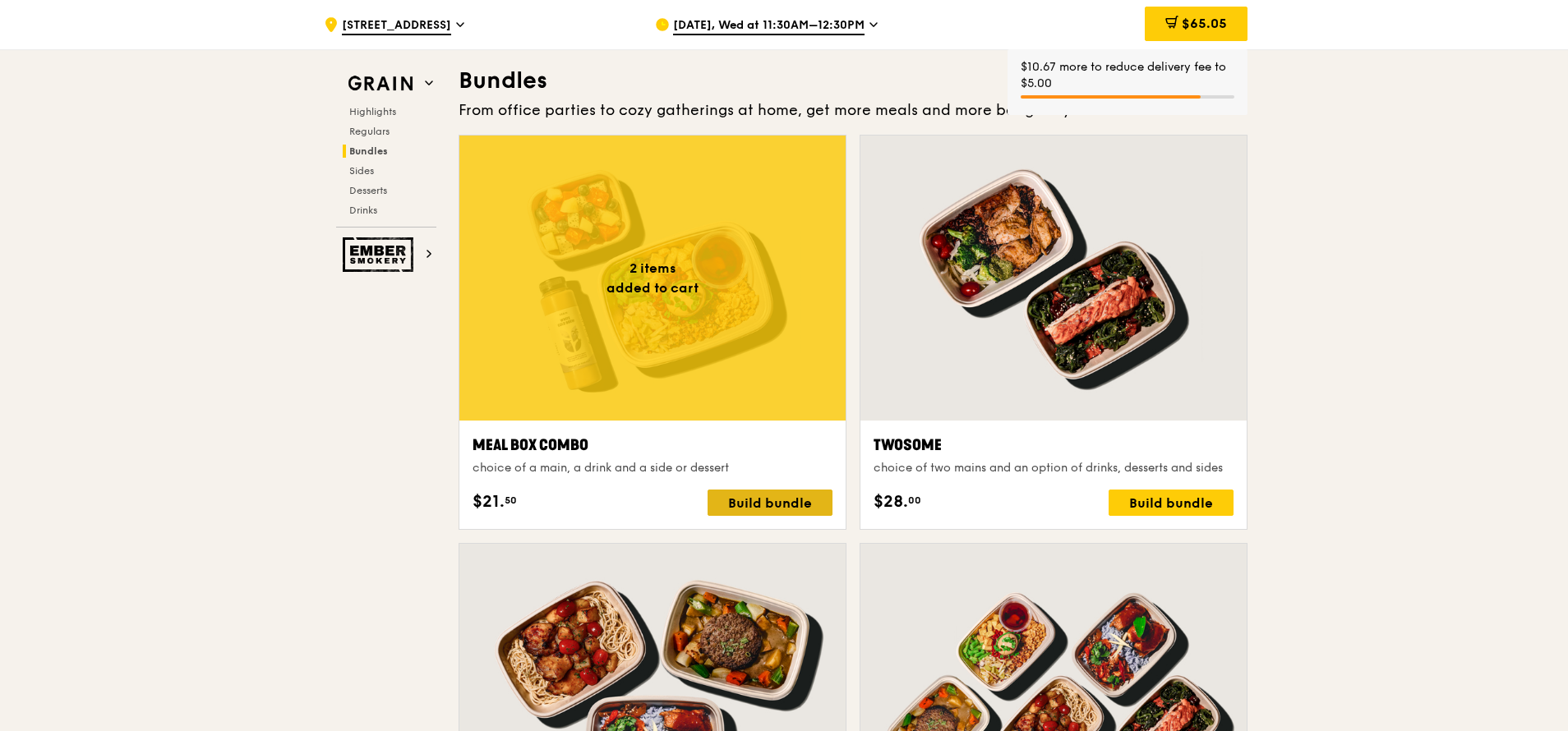
click at [779, 433] on div "Build bundle" at bounding box center [770, 502] width 125 height 26
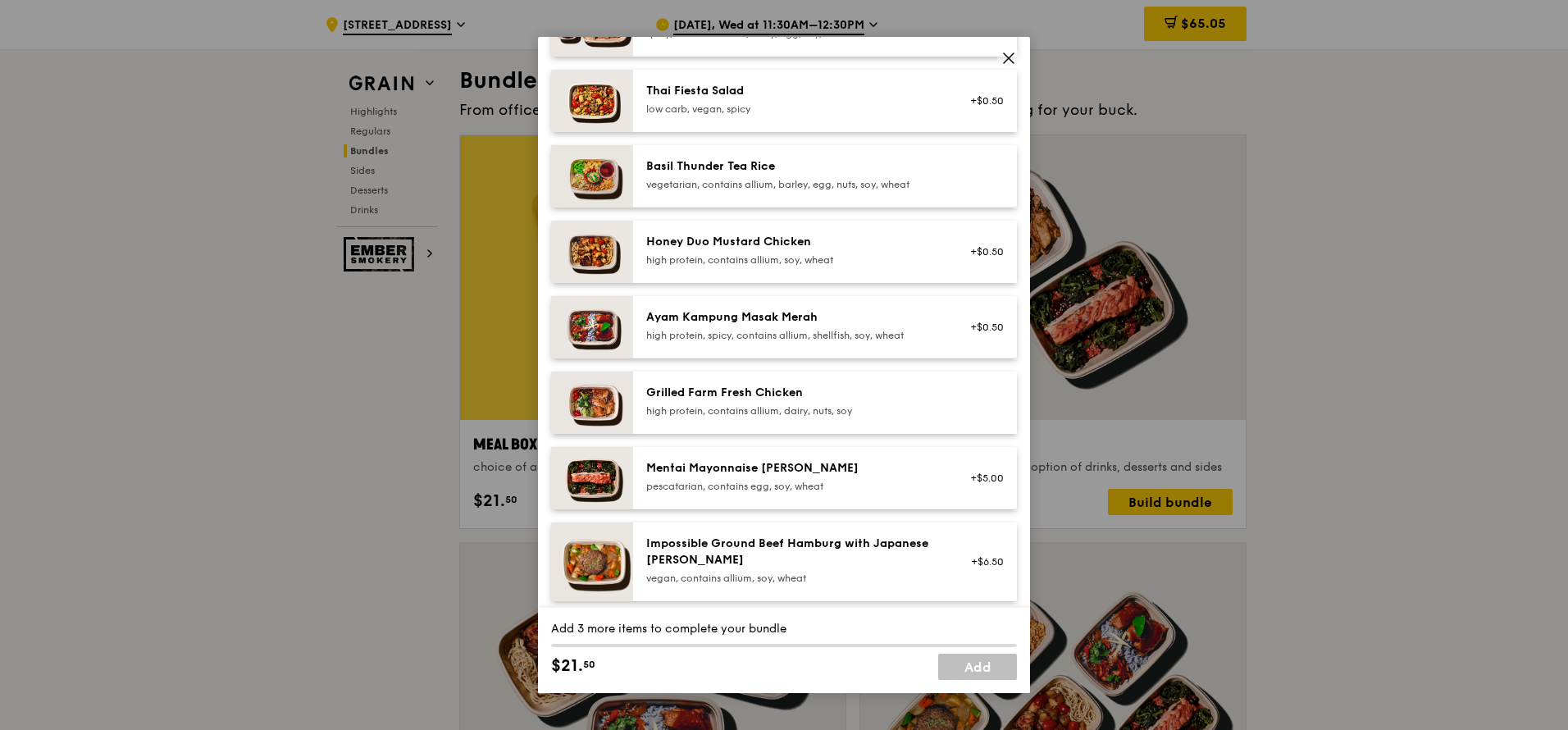
scroll to position [295, 0]
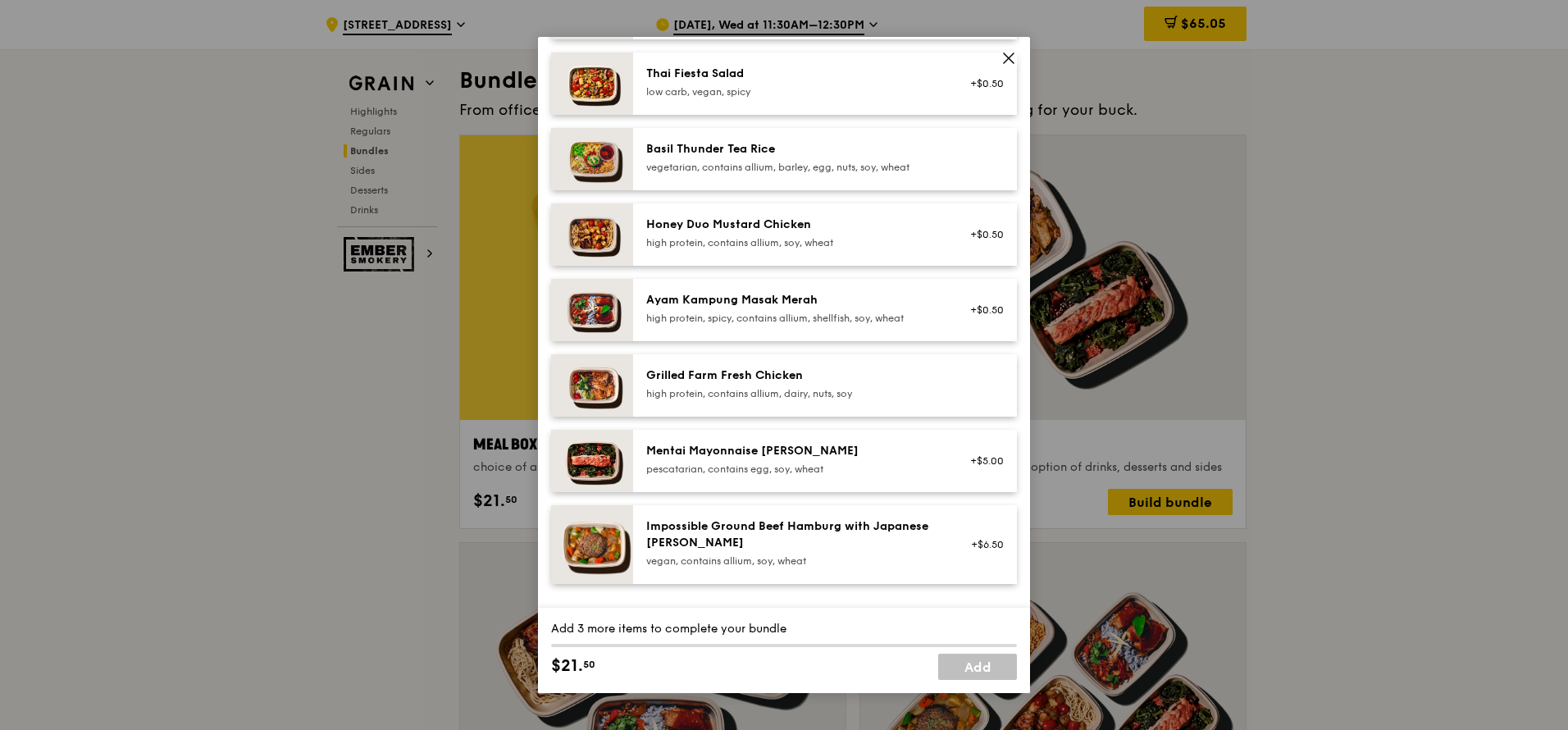
click at [819, 318] on div "high protein, spicy, contains allium, shellfish, soy, wheat" at bounding box center [793, 318] width 294 height 13
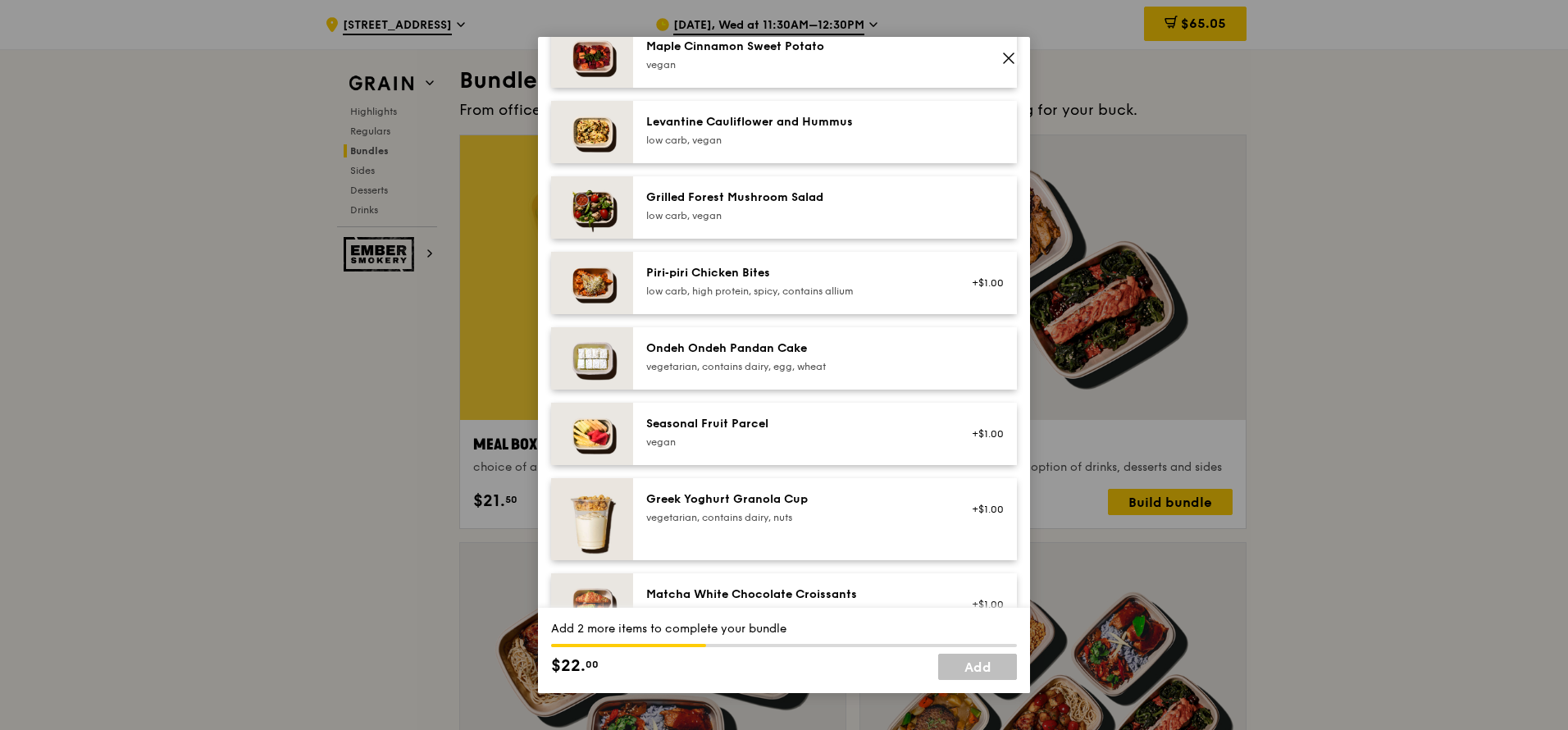
scroll to position [1083, 0]
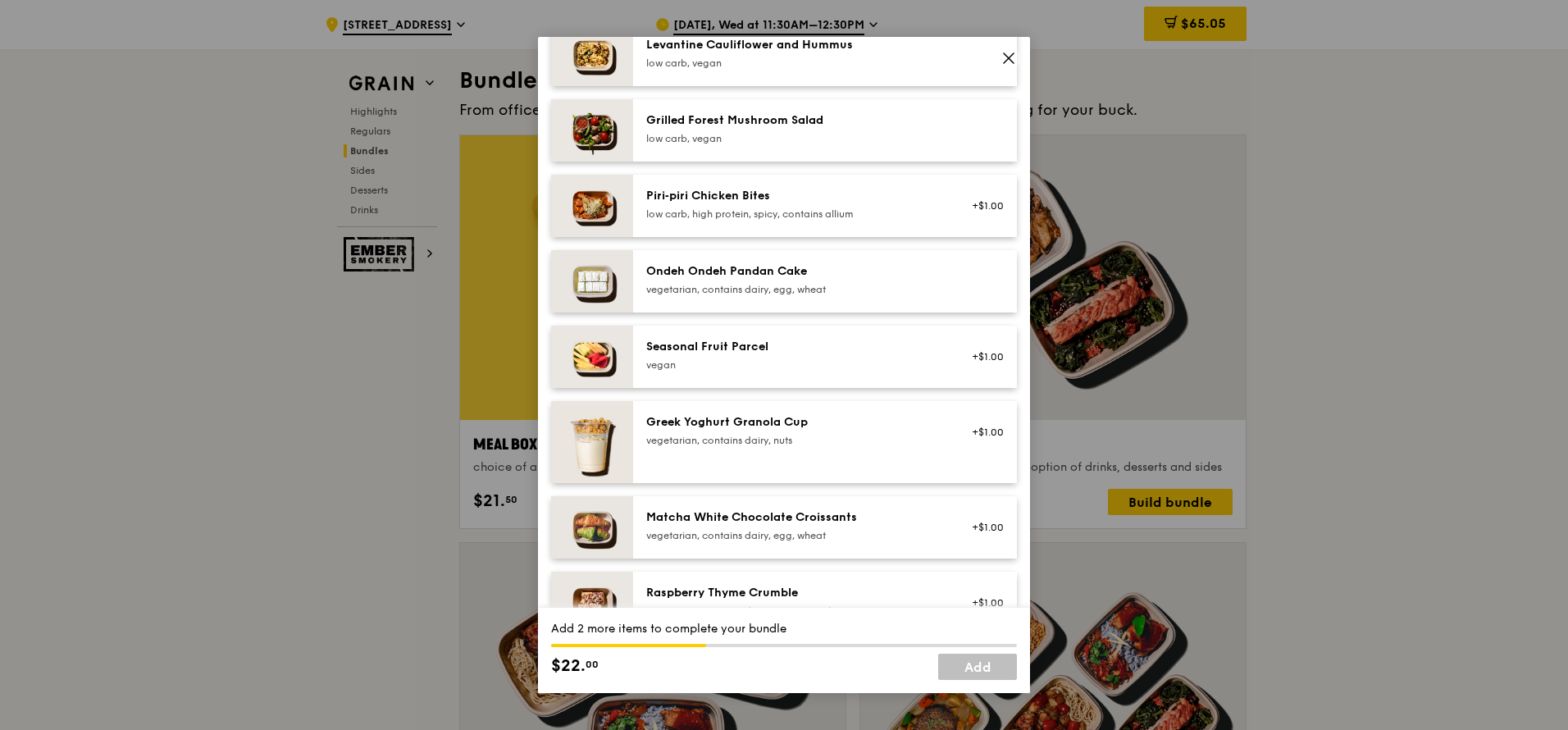
click at [775, 273] on div "Ondeh Ondeh Pandan Cake" at bounding box center [793, 271] width 294 height 16
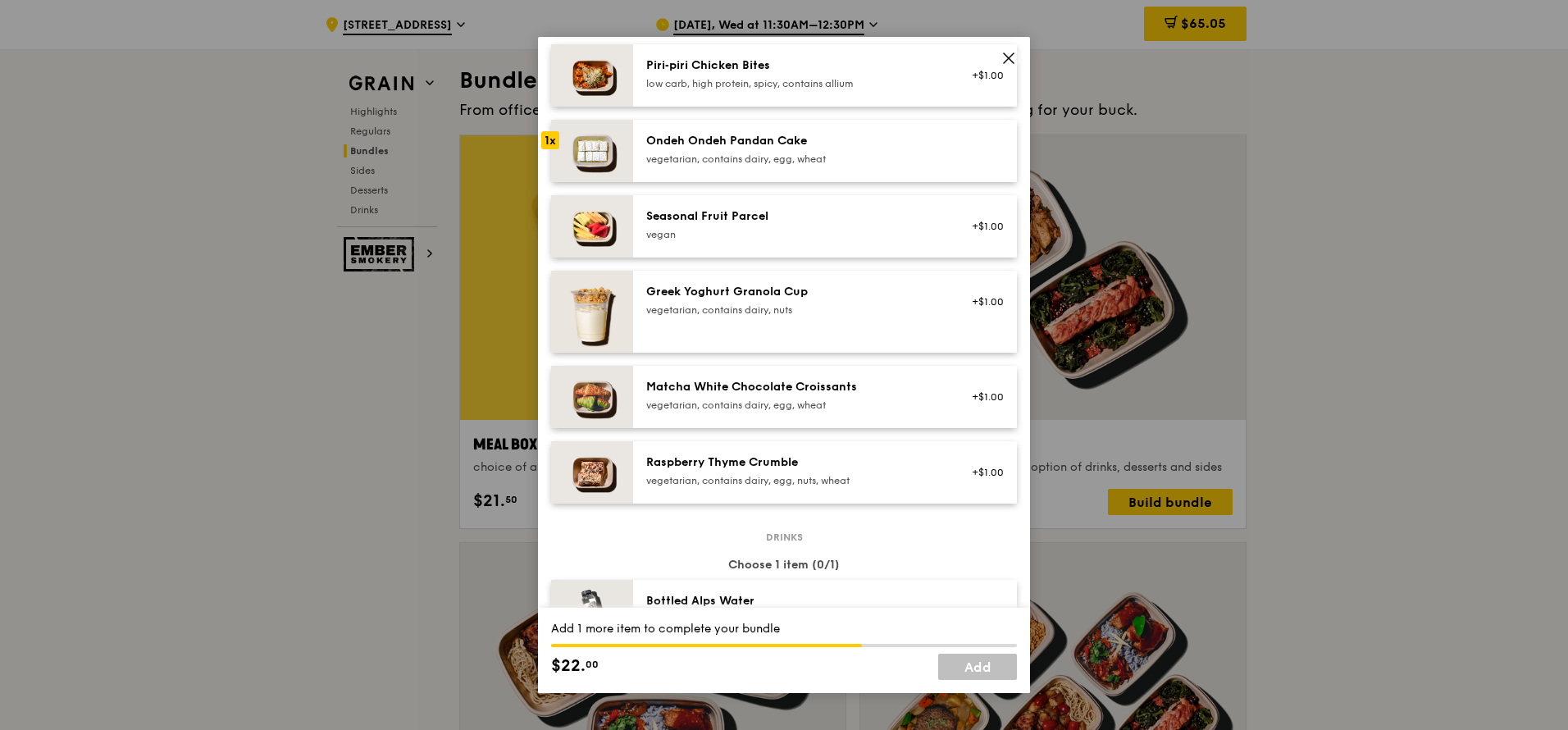
scroll to position [1476, 0]
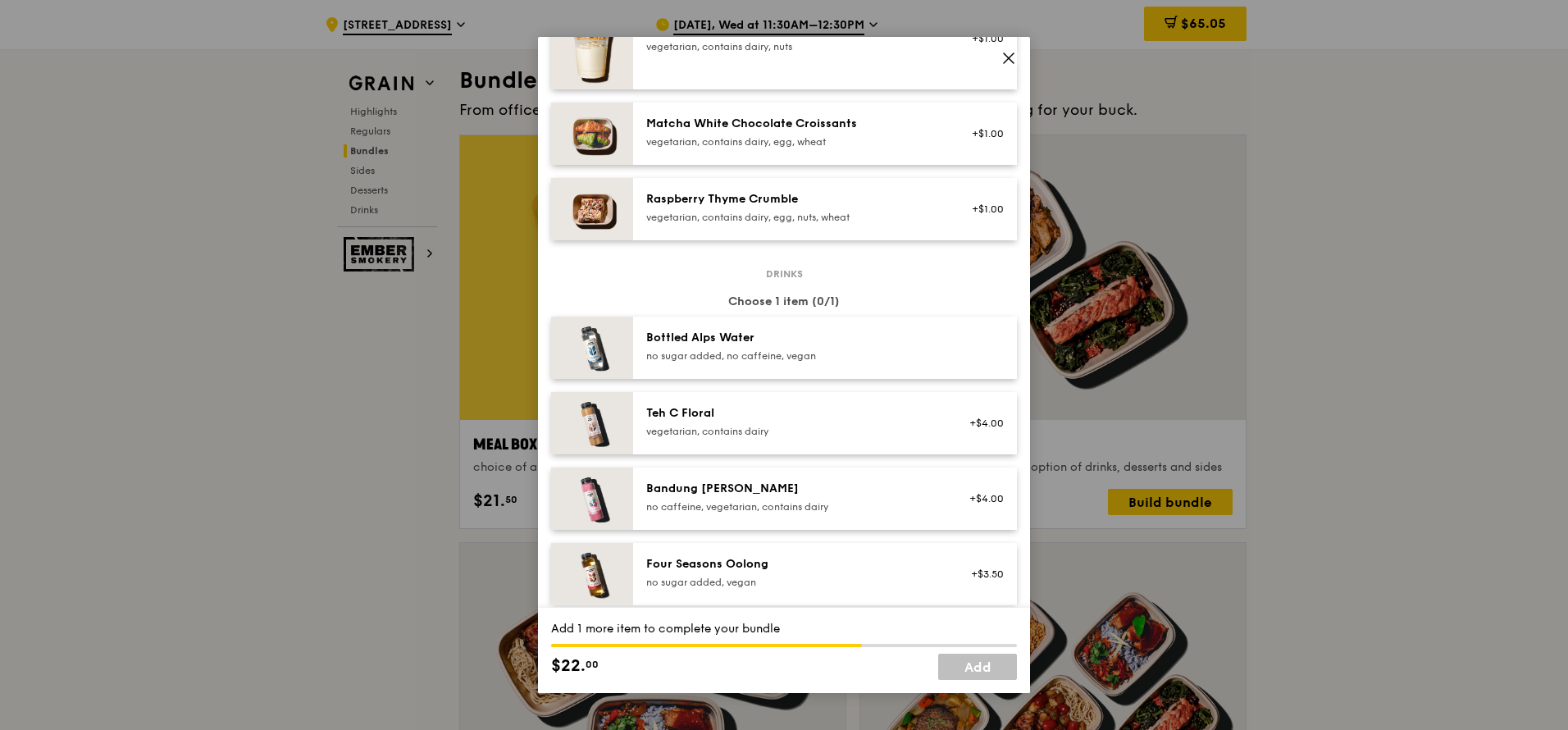
click at [789, 347] on div "Bottled Alps Water no sugar added, no caffeine, vegan" at bounding box center [793, 346] width 294 height 33
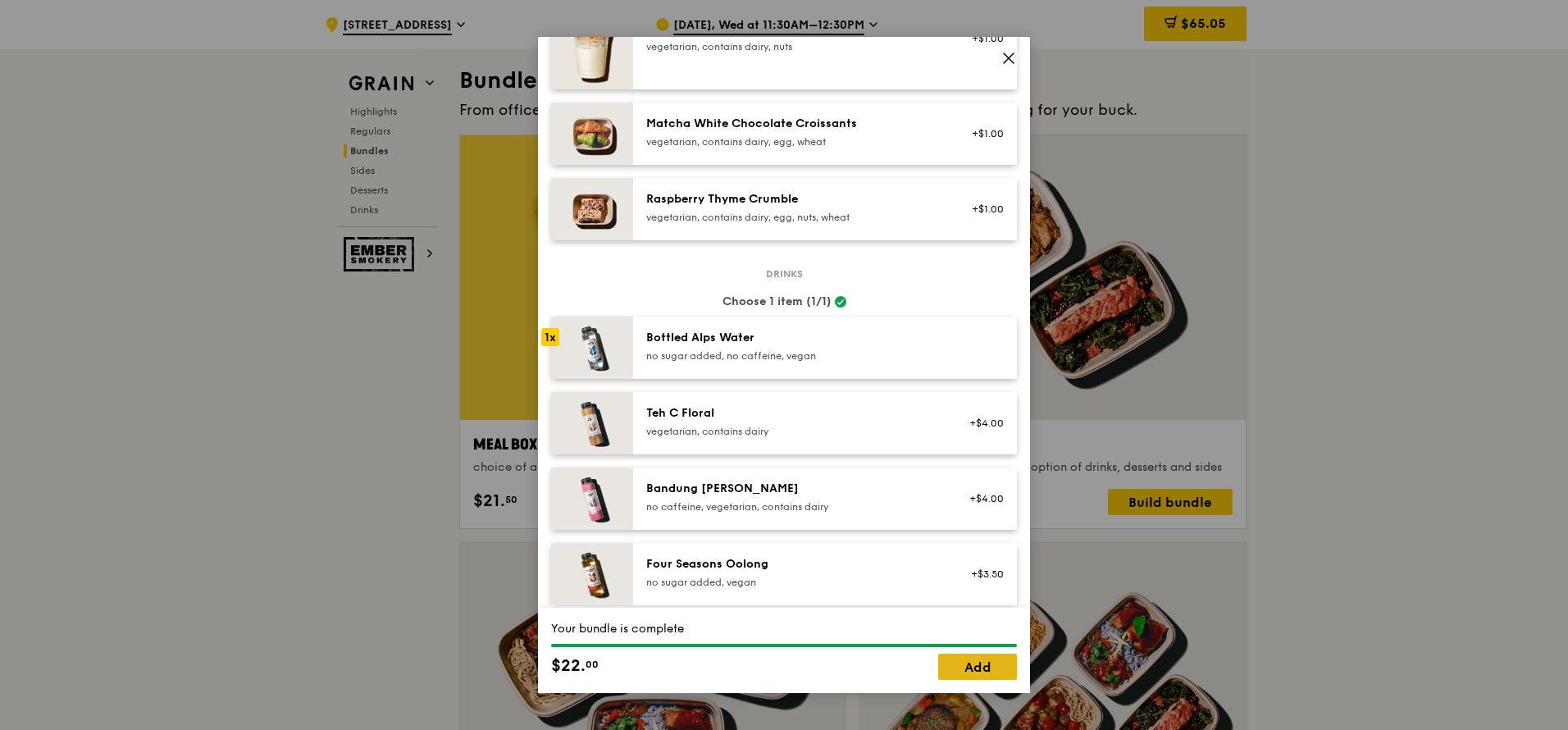
click at [972, 433] on link "Add" at bounding box center [977, 666] width 79 height 26
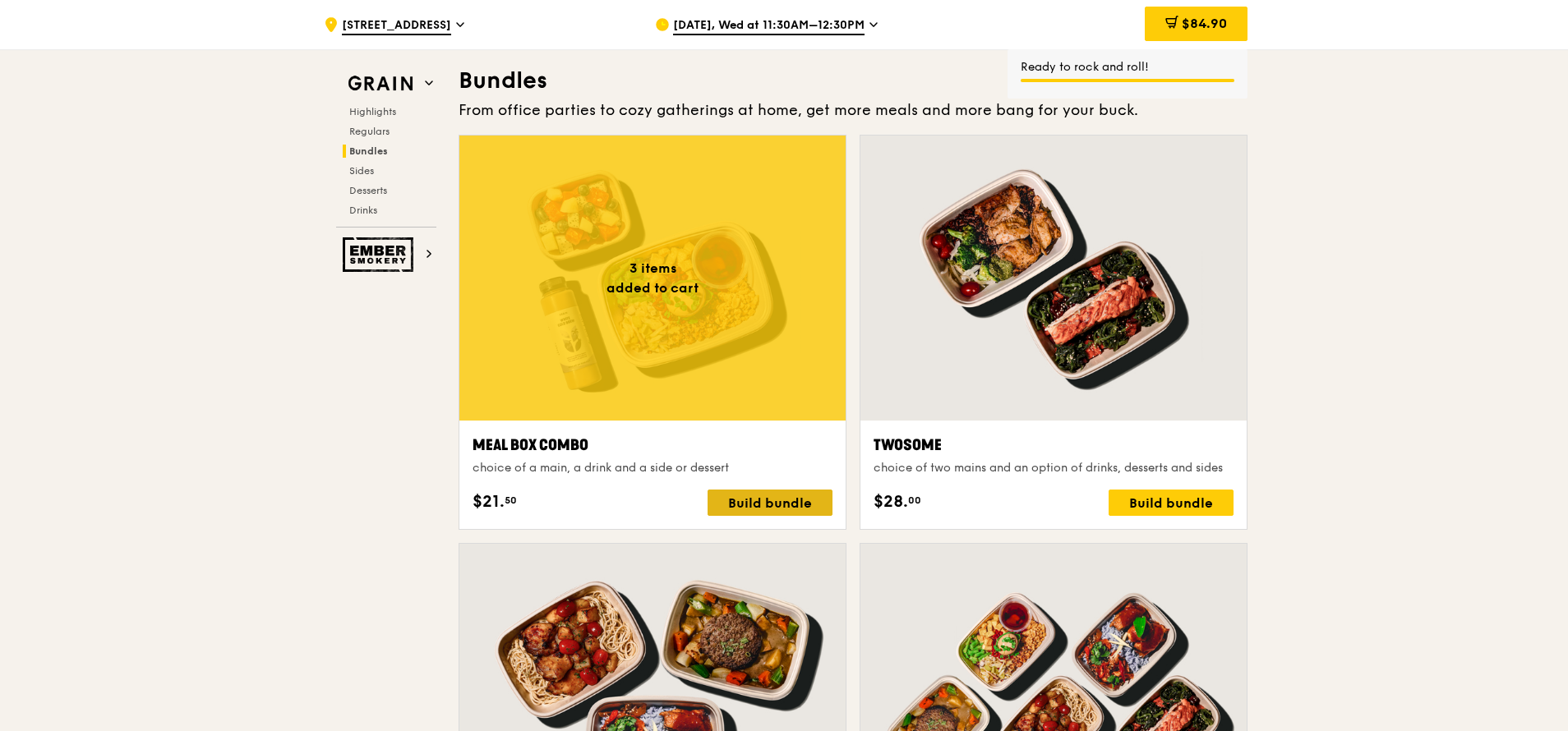
click at [748, 433] on div "Build bundle" at bounding box center [770, 502] width 125 height 26
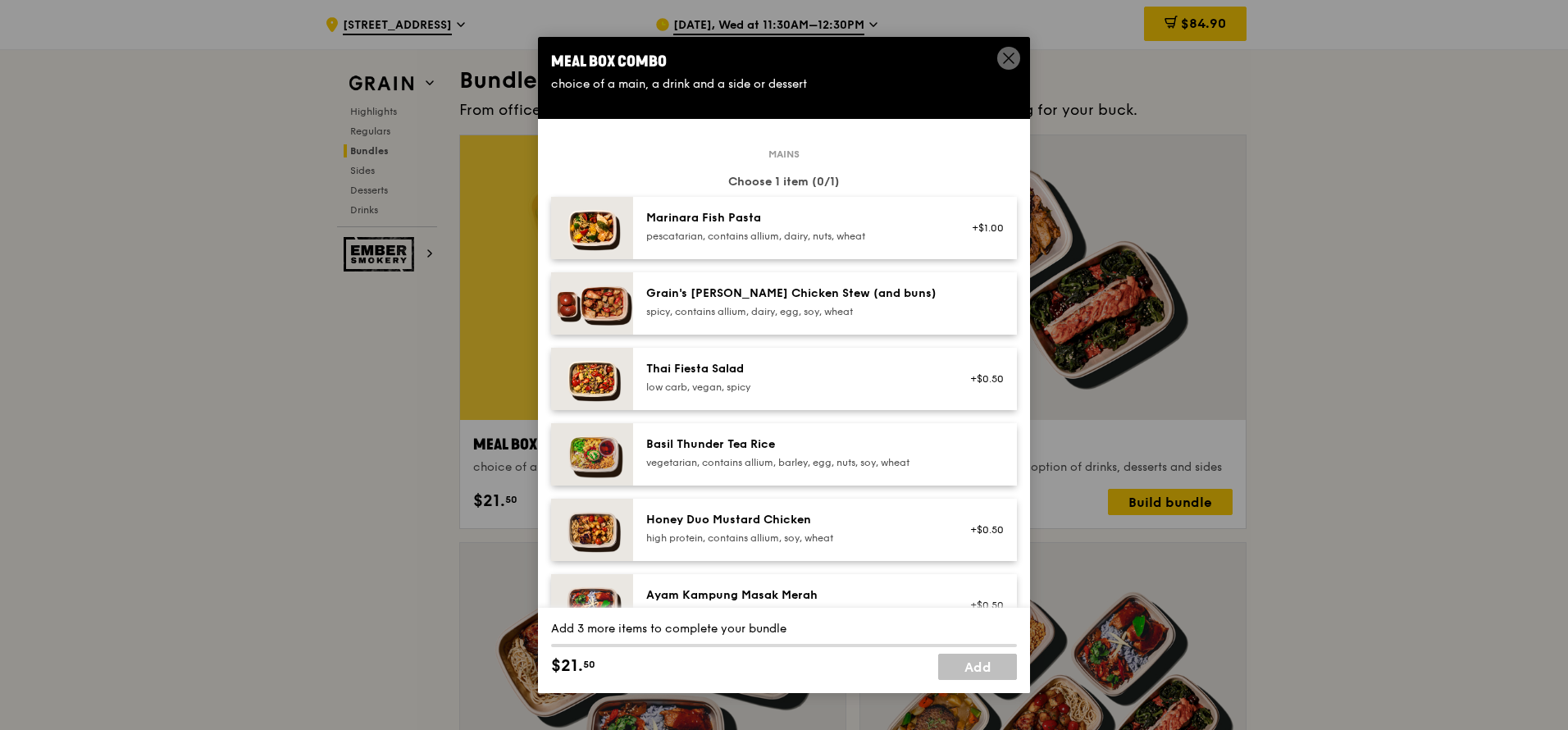
scroll to position [197, 0]
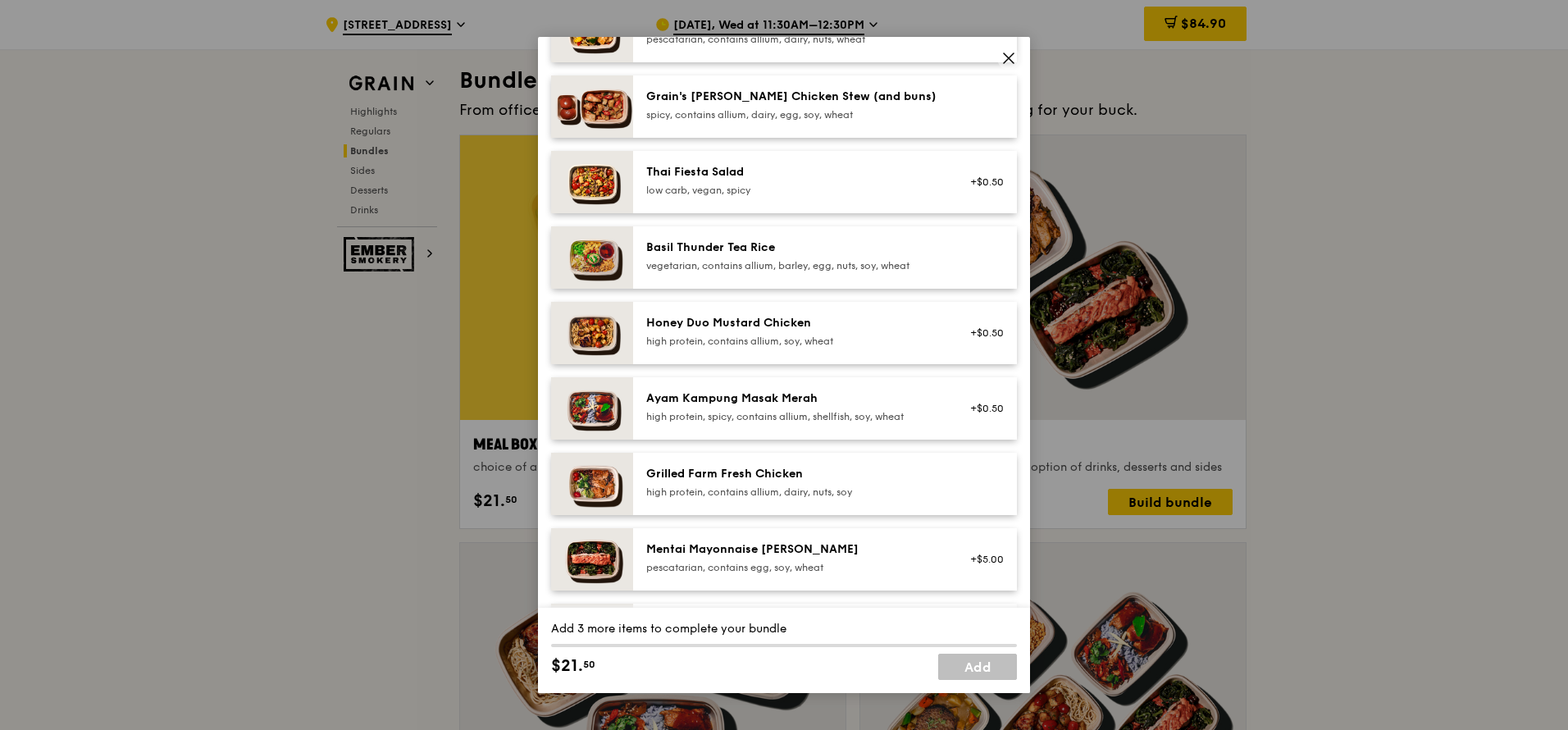
click at [864, 414] on div "high protein, spicy, contains allium, shellfish, soy, wheat" at bounding box center [793, 417] width 294 height 13
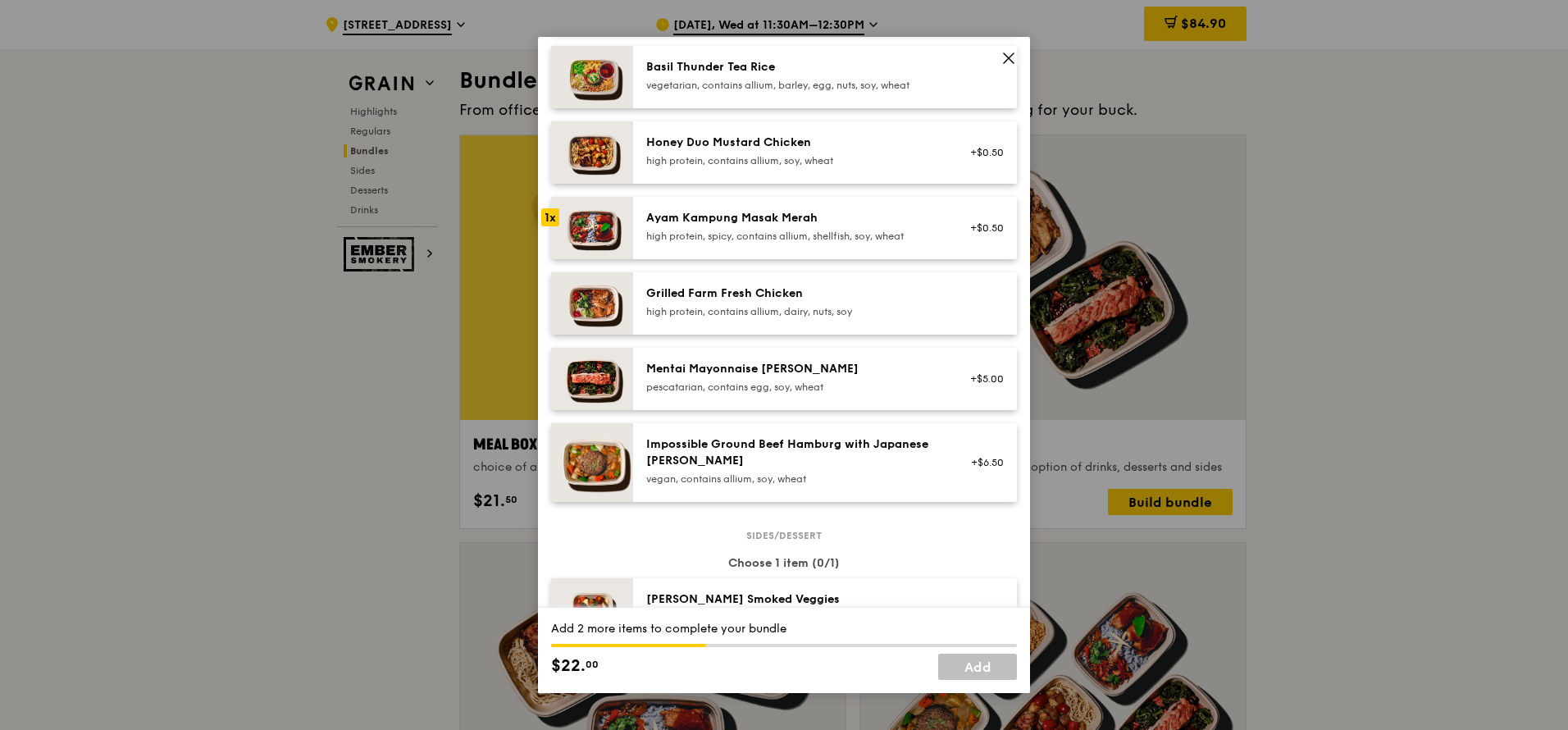
scroll to position [492, 0]
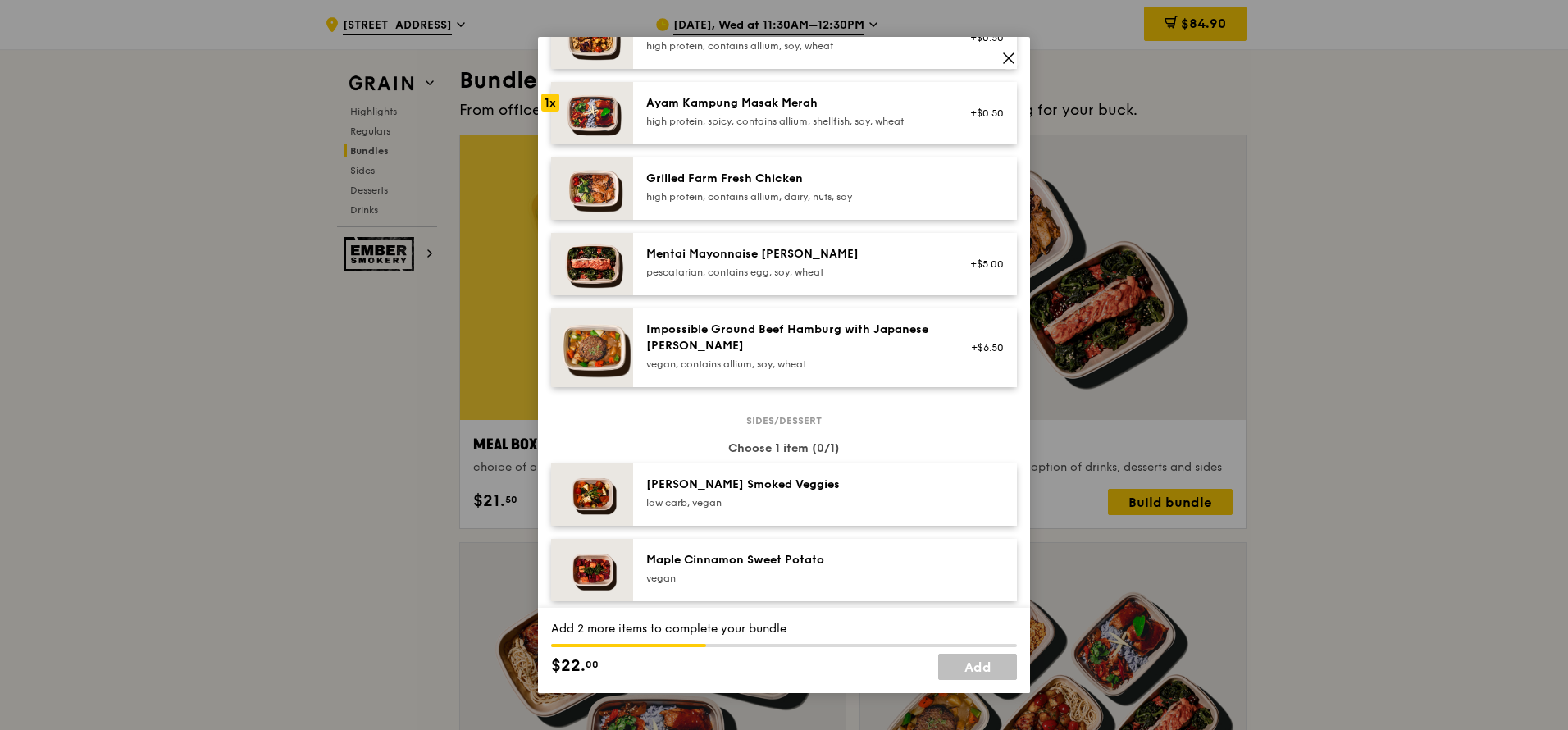
click at [787, 433] on div "Maple Cinnamon Sweet Potato vegan" at bounding box center [793, 568] width 294 height 33
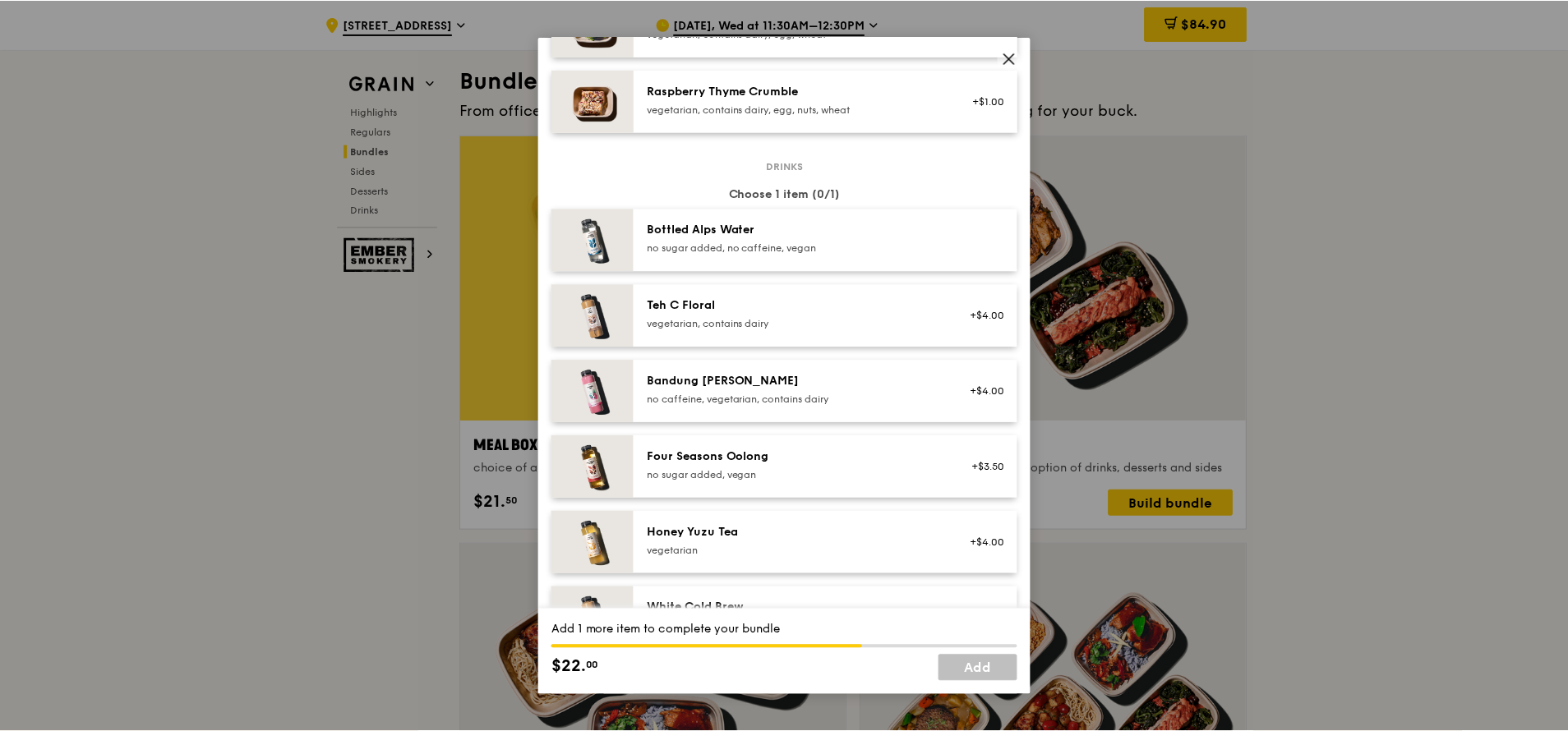
scroll to position [1676, 0]
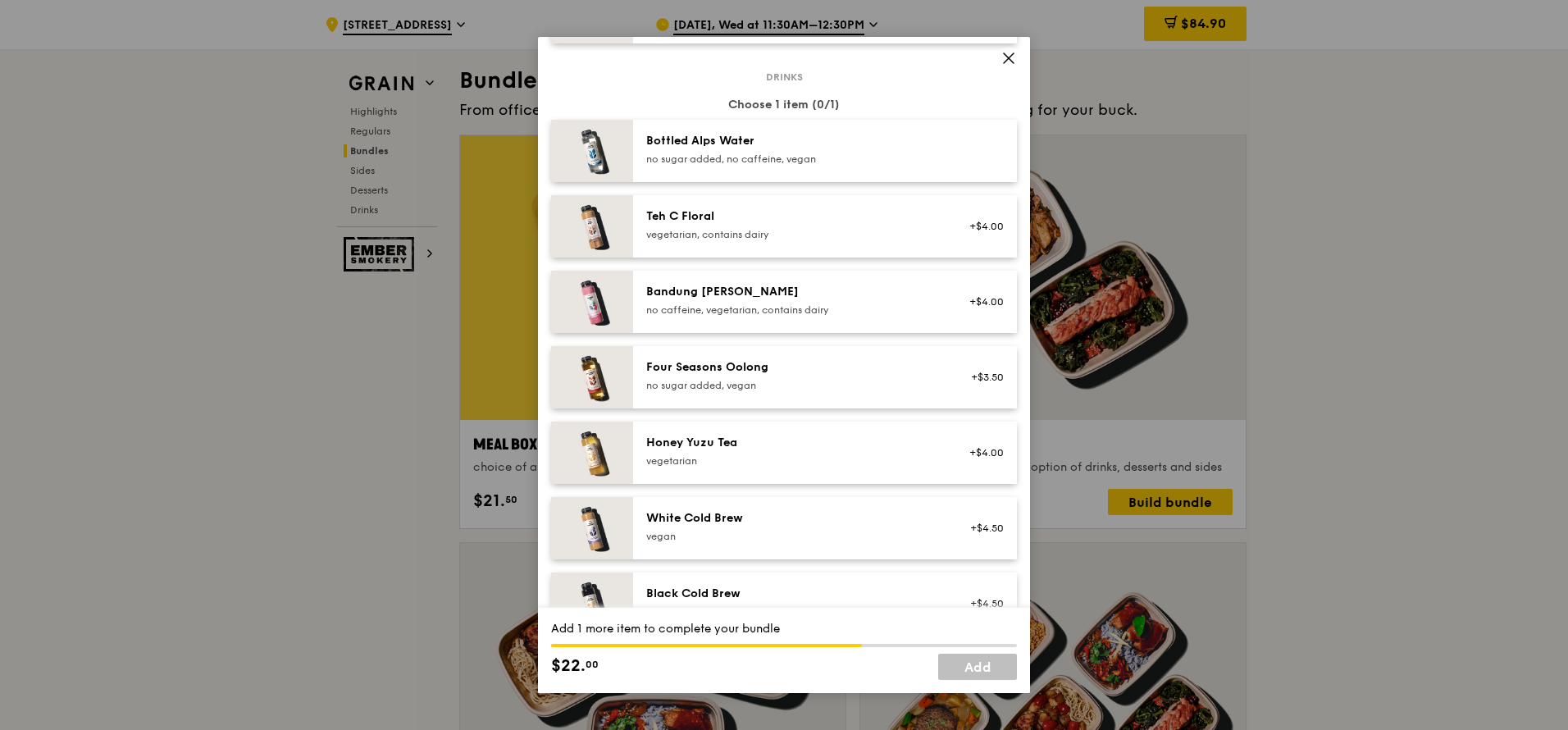
click at [882, 433] on div "vegan" at bounding box center [793, 536] width 294 height 13
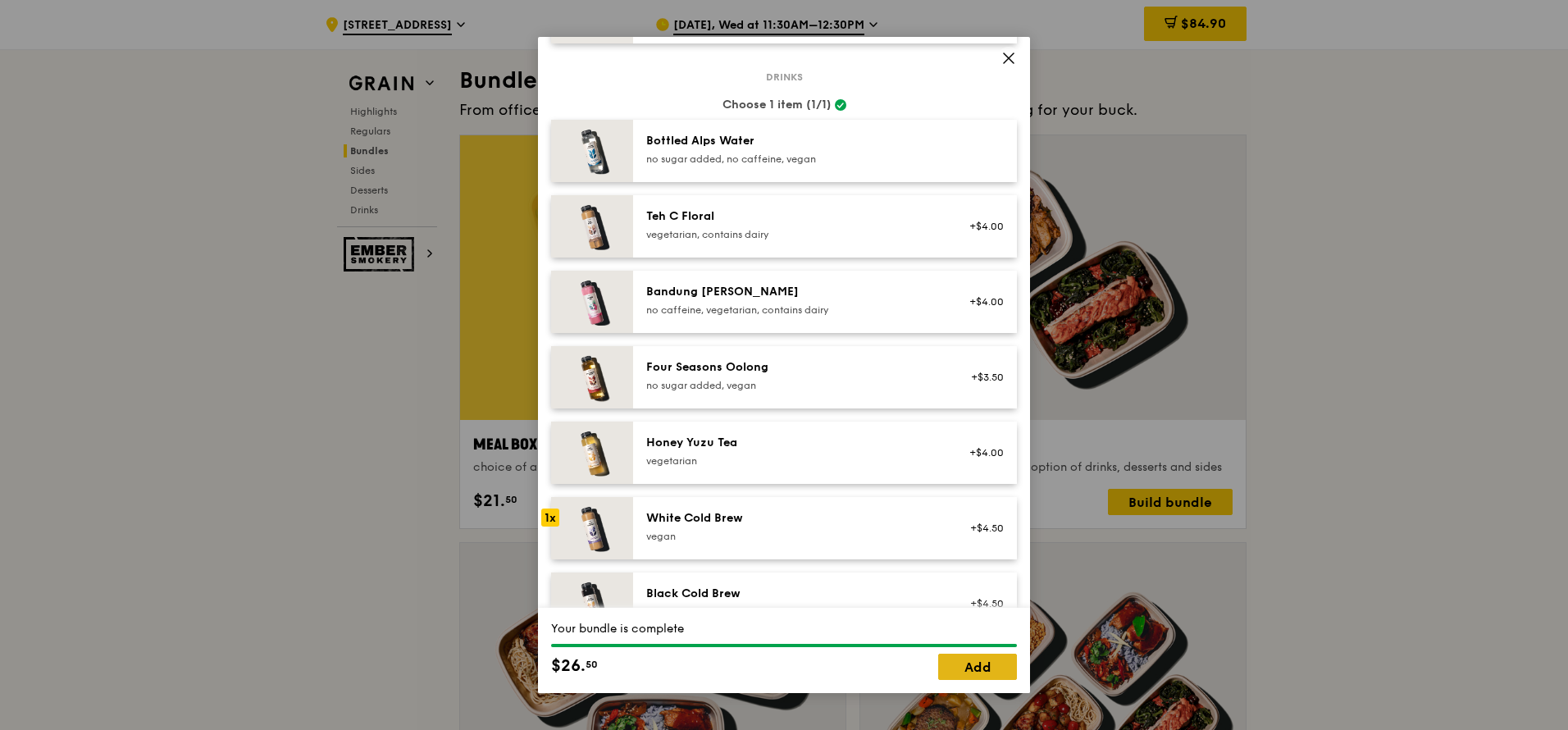
click at [992, 433] on link "Add" at bounding box center [977, 666] width 79 height 26
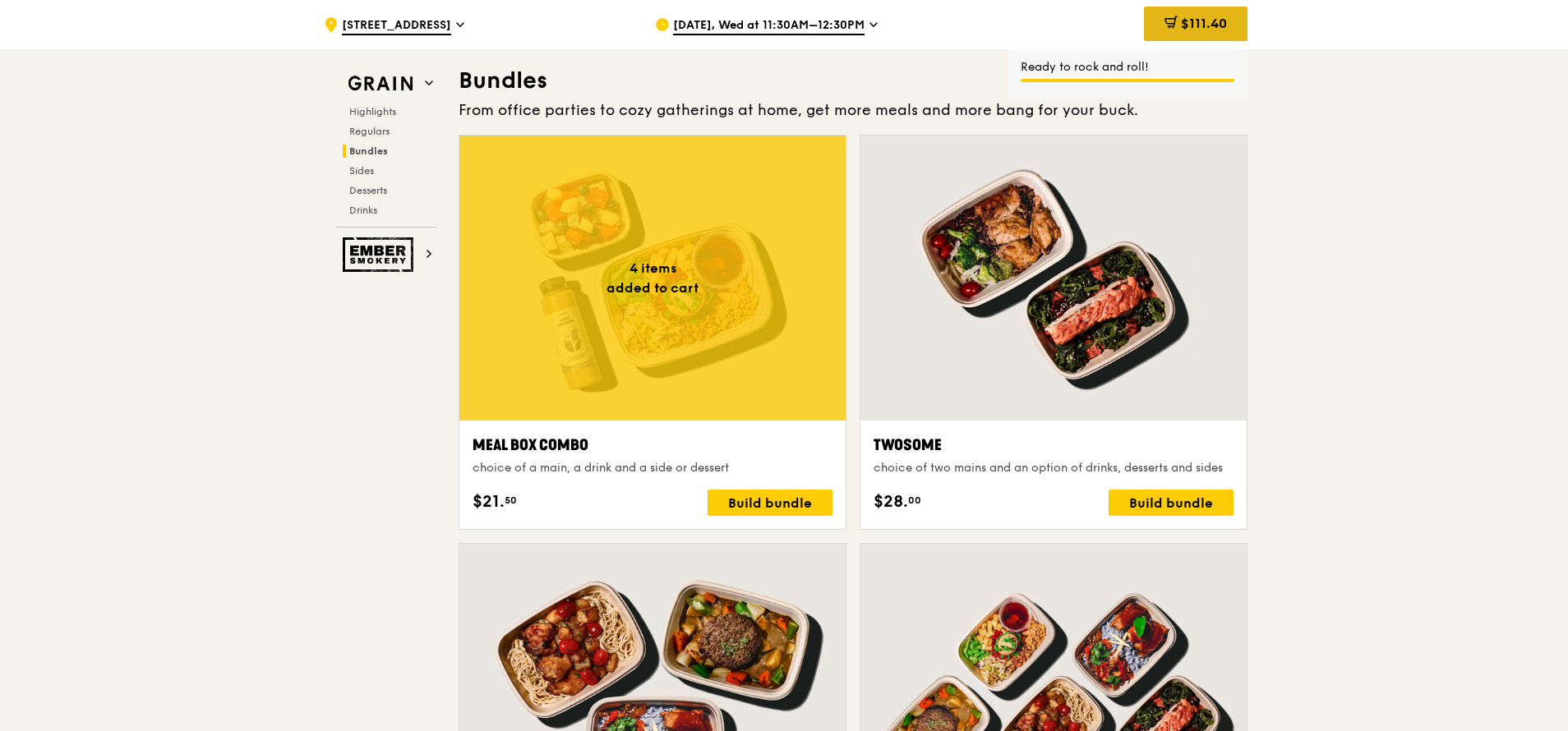
click at [1044, 31] on span "$111.40" at bounding box center [1204, 22] width 46 height 15
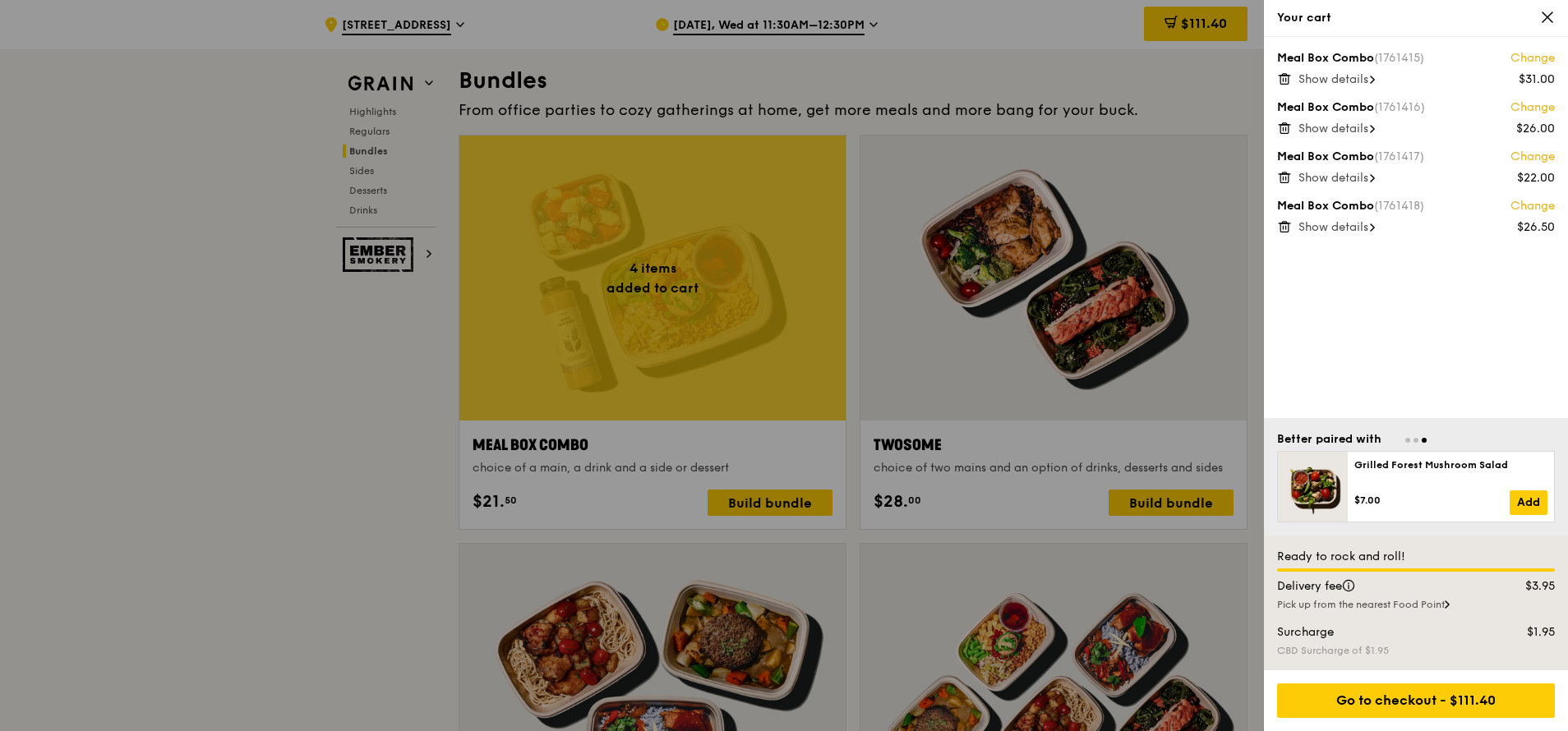
click at [1044, 81] on icon at bounding box center [1373, 79] width 4 height 6
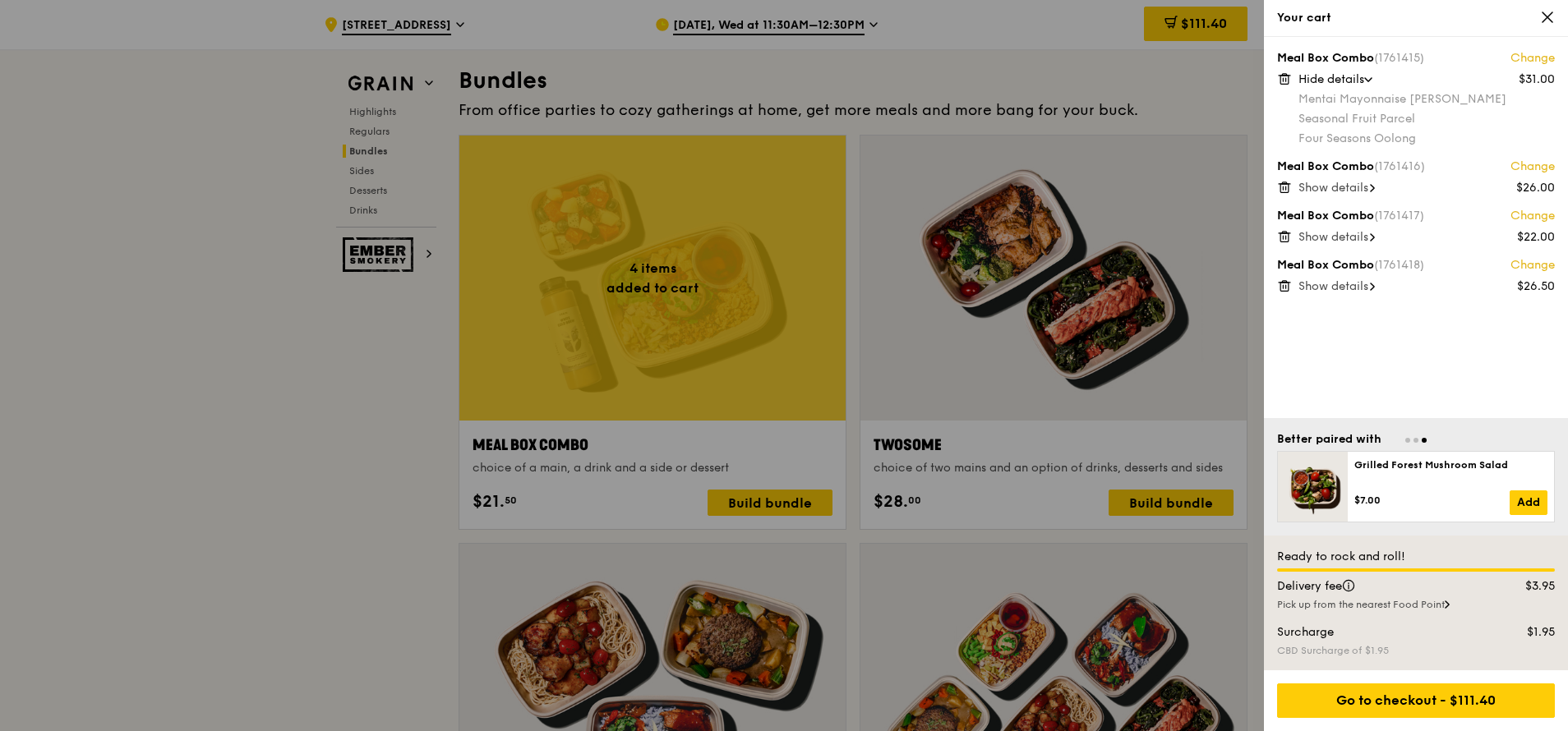
click at [1044, 189] on icon at bounding box center [1372, 188] width 4 height 8
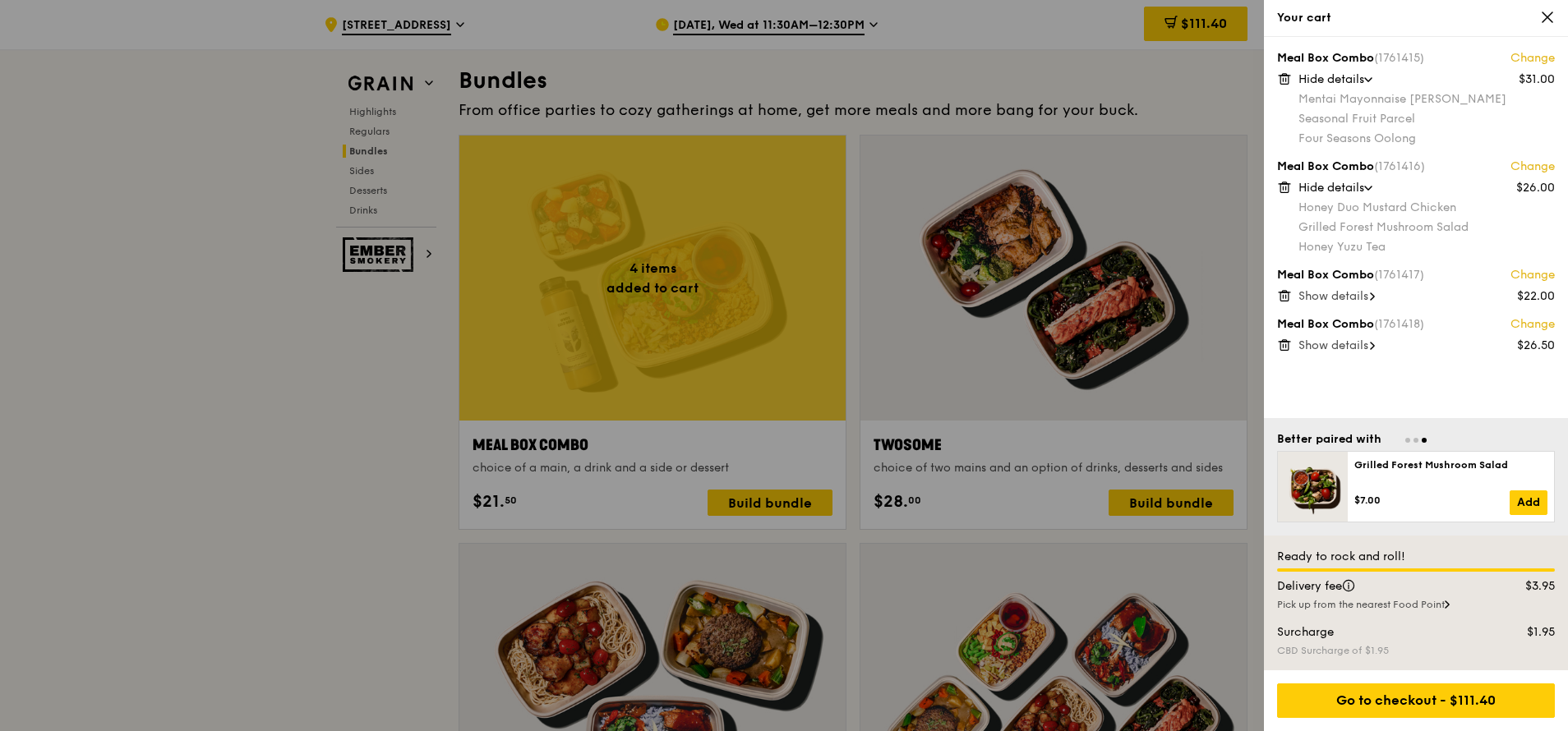
click at [1044, 299] on icon at bounding box center [1372, 296] width 4 height 8
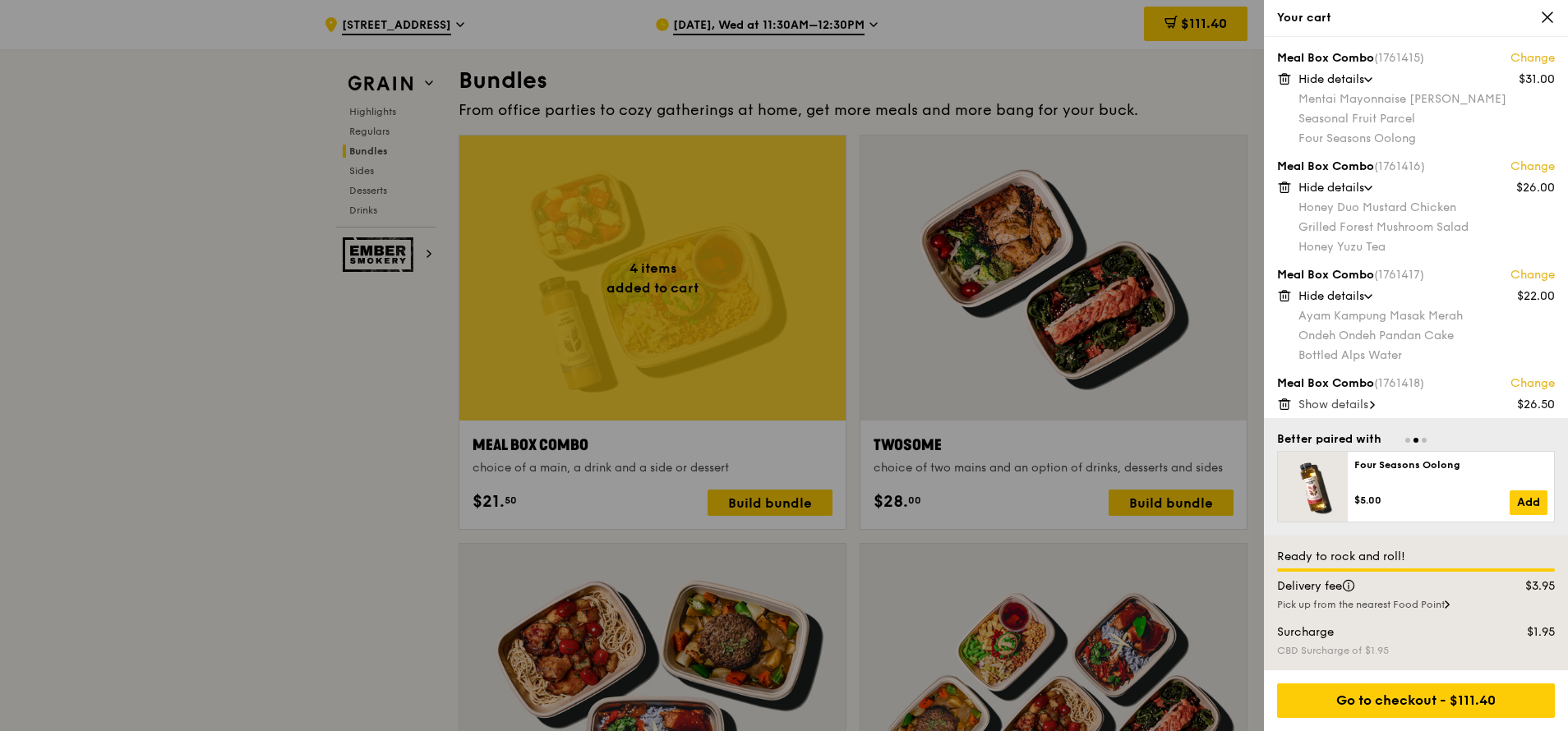
click at [1044, 407] on icon at bounding box center [1373, 405] width 4 height 6
click at [1044, 406] on span at bounding box center [1368, 405] width 16 height 4
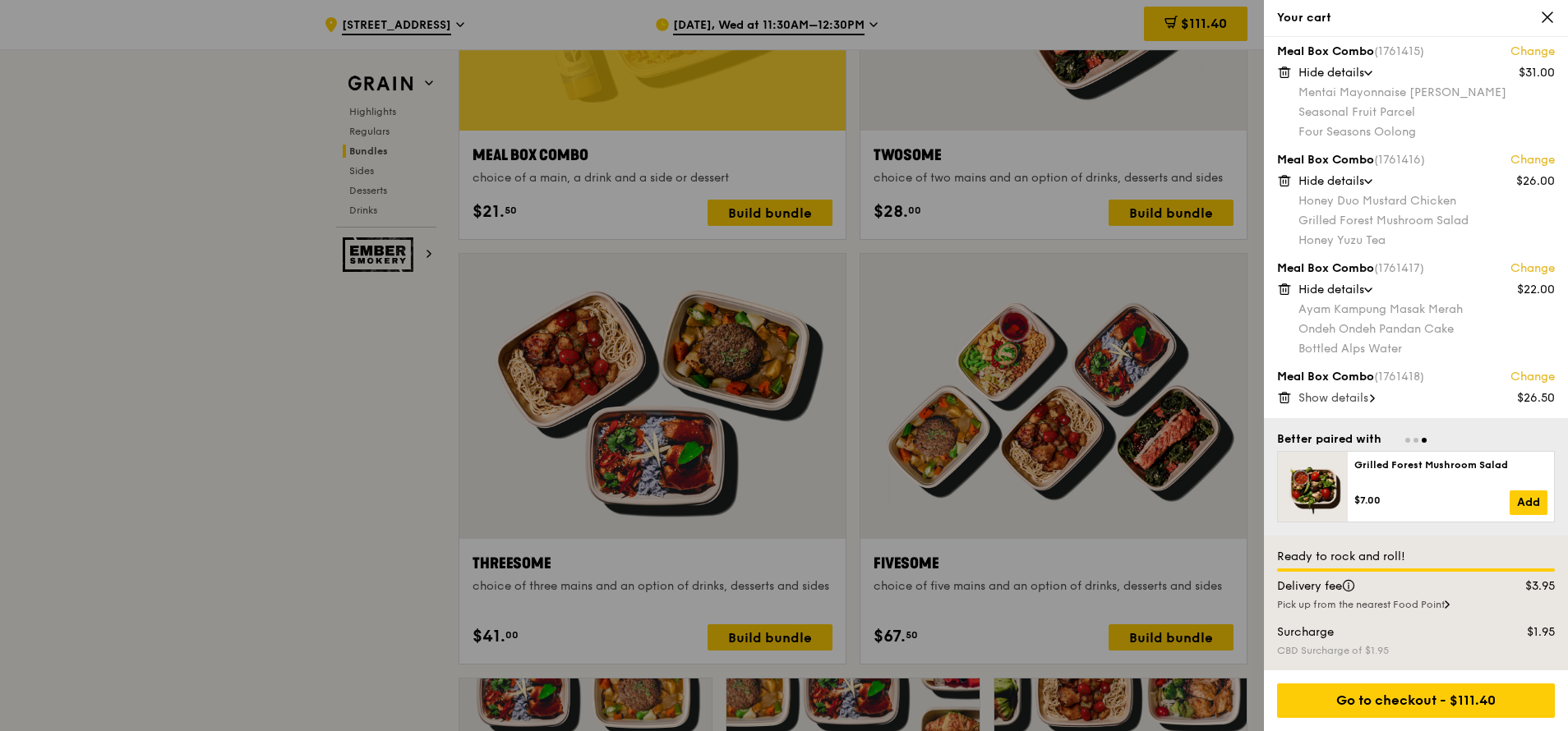
scroll to position [2661, 0]
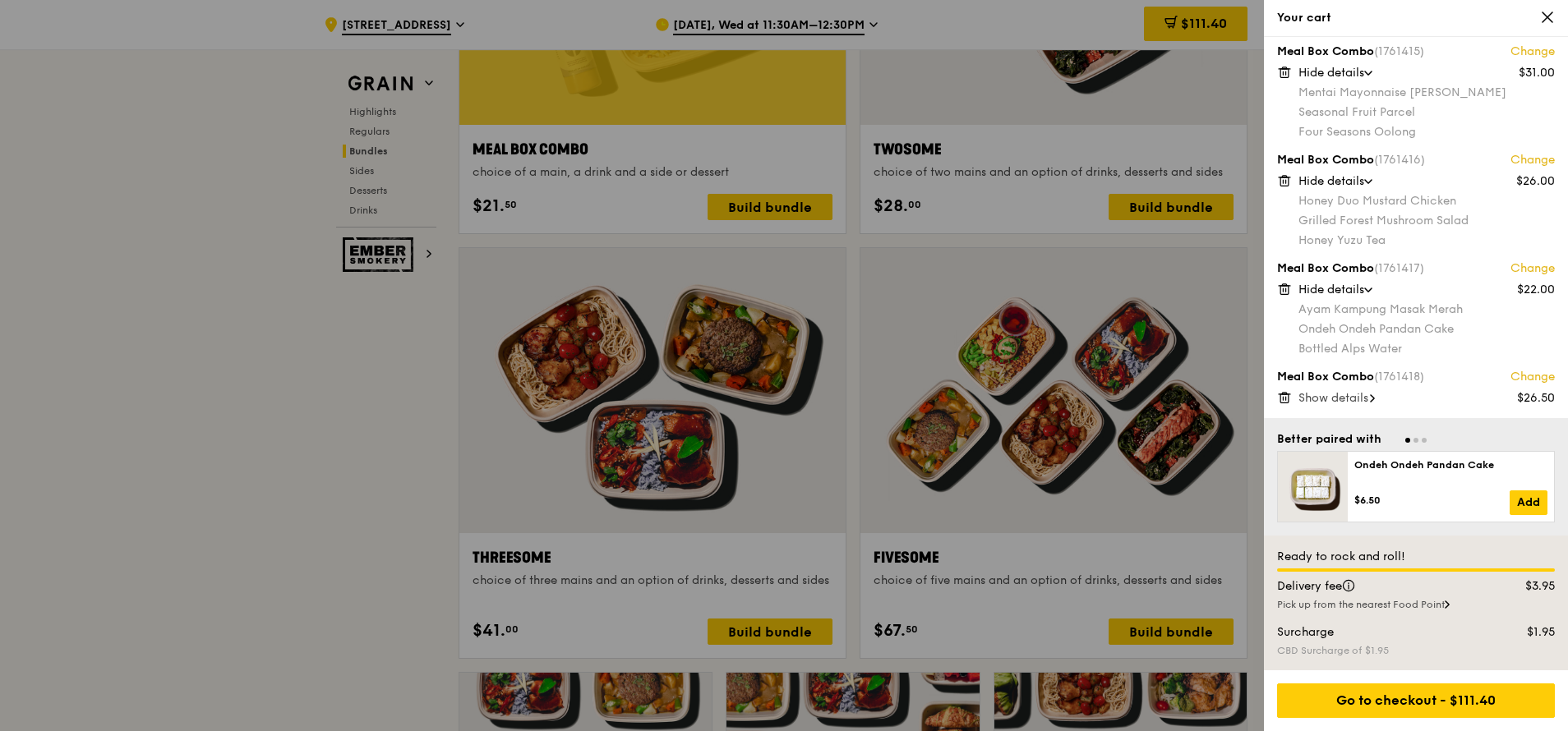
click at [1044, 398] on div "Show details" at bounding box center [1426, 398] width 256 height 16
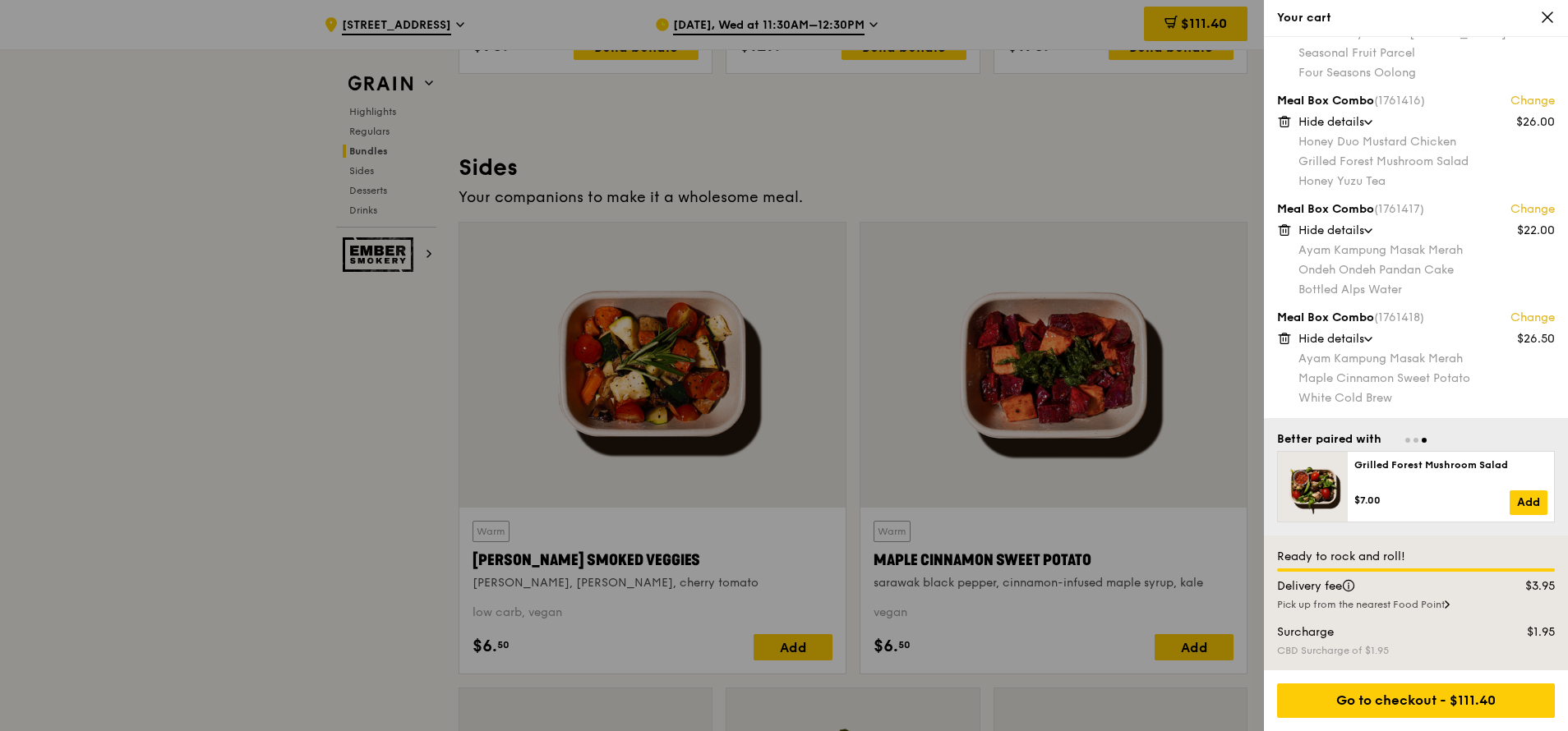
scroll to position [3746, 0]
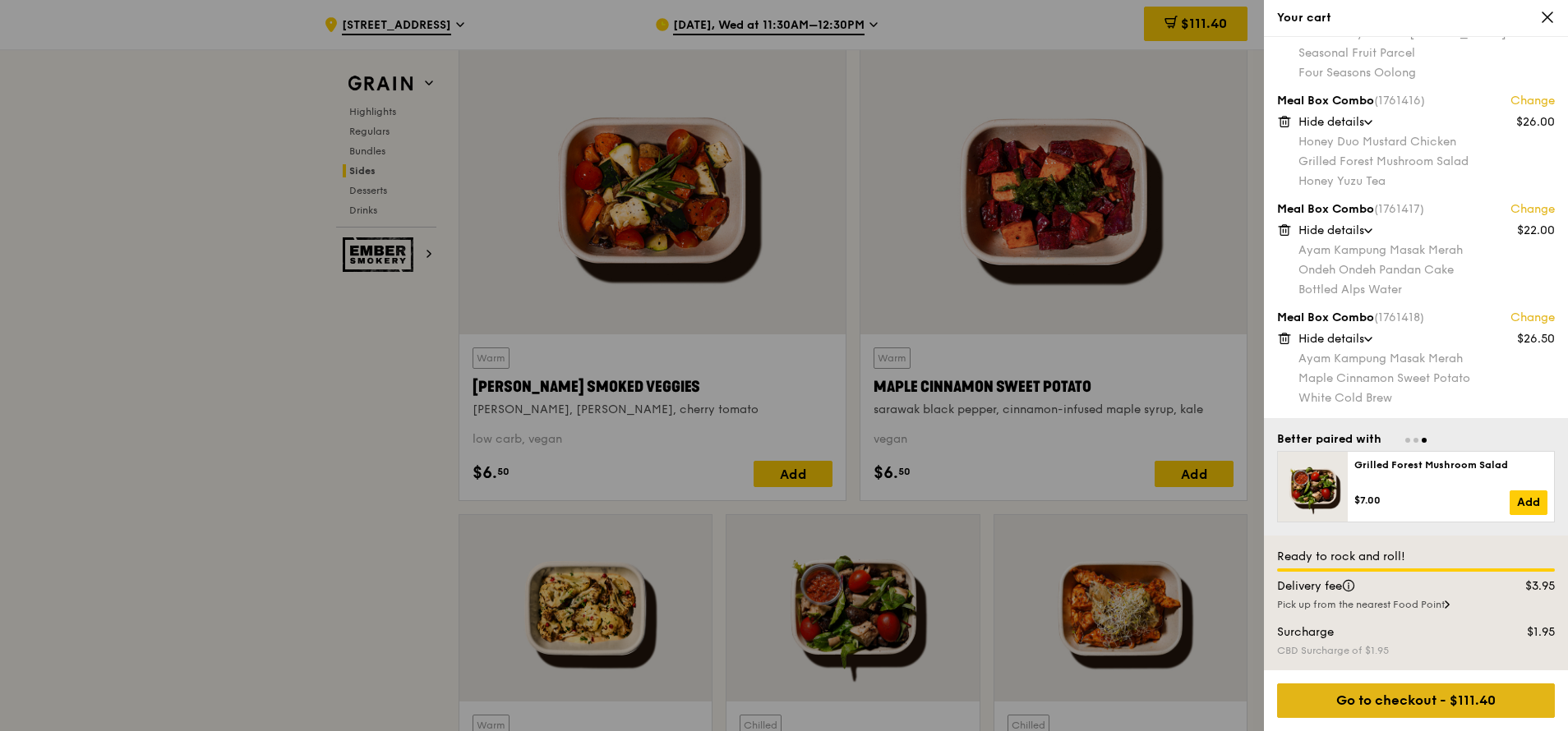
click at [1044, 433] on div "Go to checkout - $111.40" at bounding box center [1416, 700] width 278 height 34
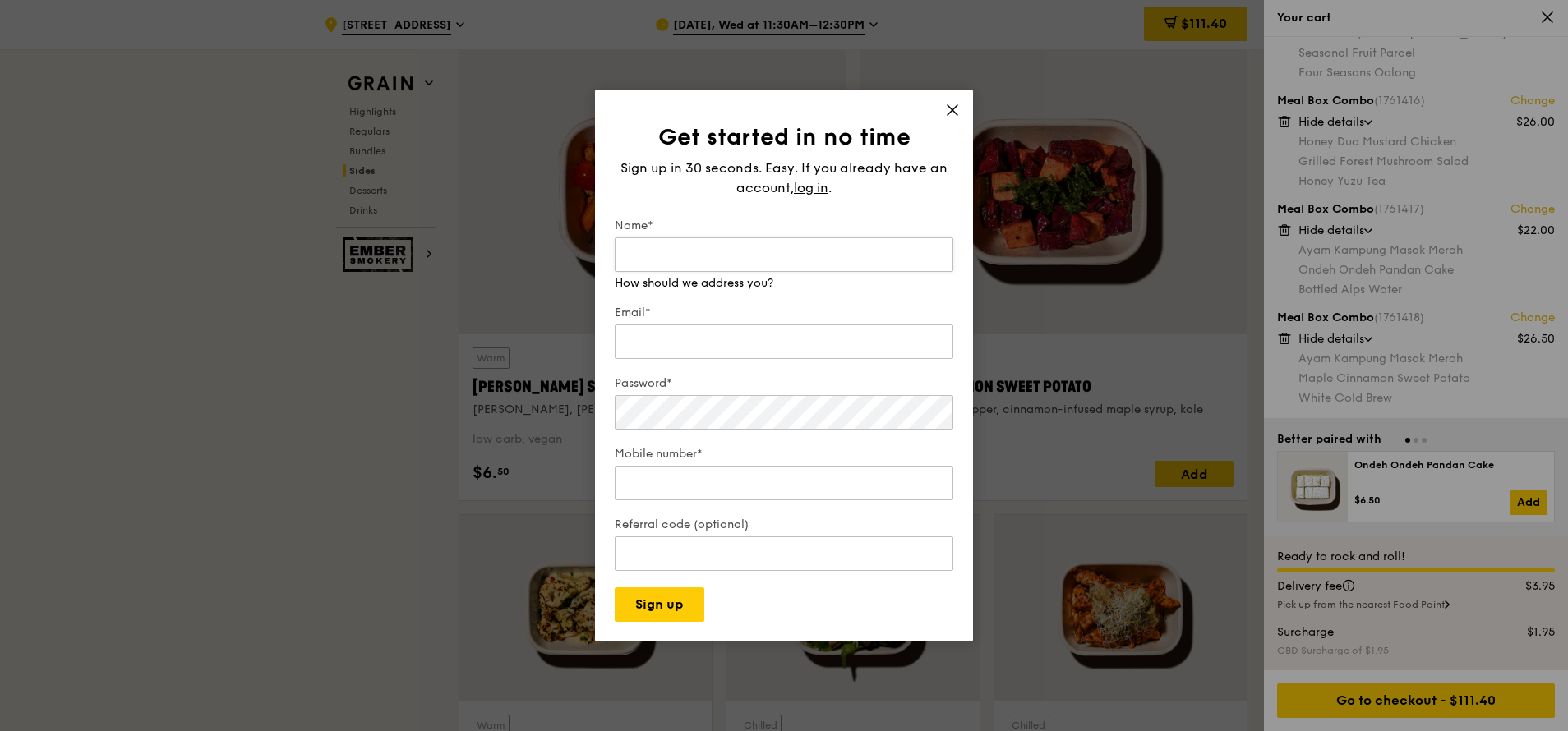
click at [837, 258] on input "Name*" at bounding box center [784, 254] width 338 height 34
type input "Regina Soh"
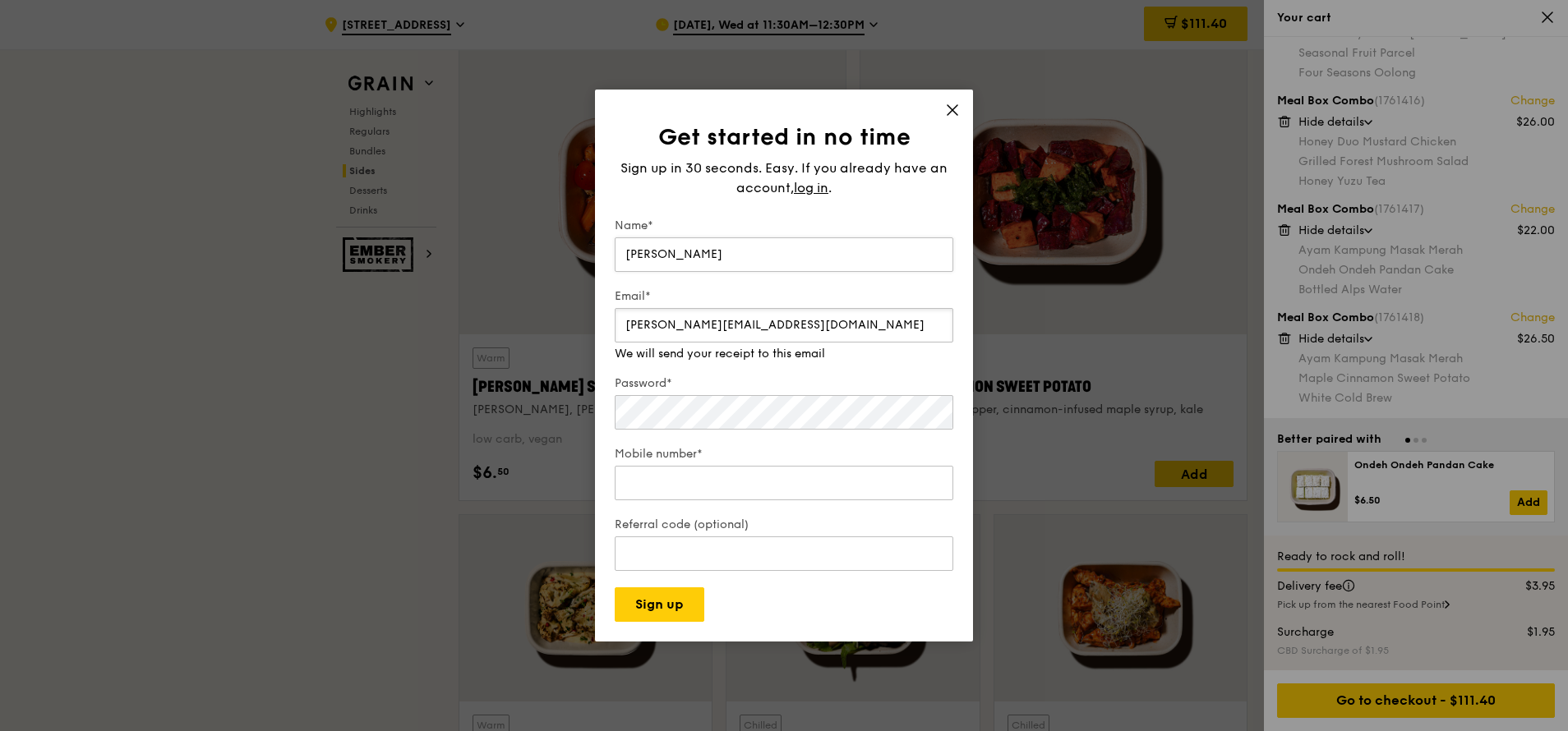
type input "regina.soh@sc.com"
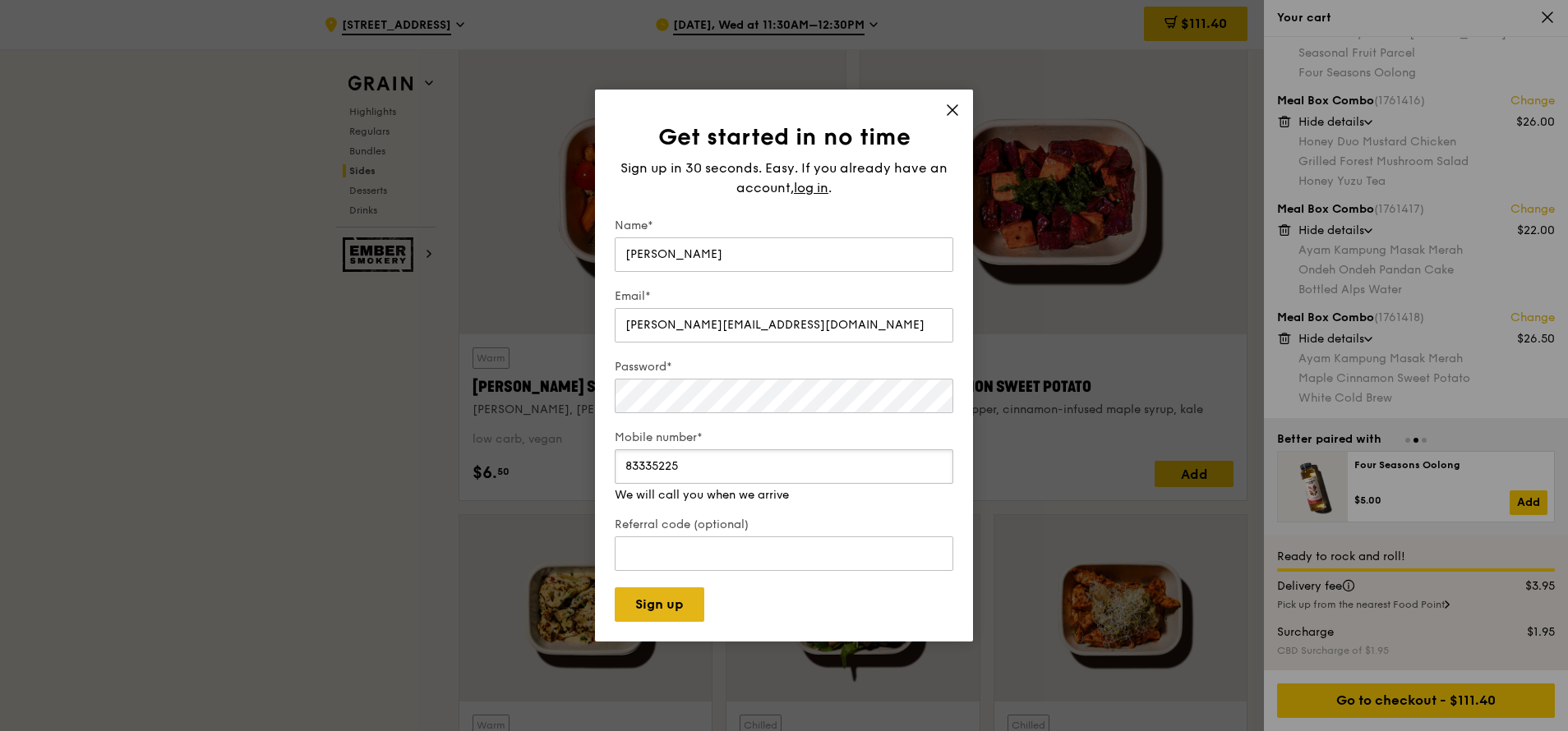
type input "83335225"
click at [664, 433] on button "Sign up" at bounding box center [659, 604] width 90 height 34
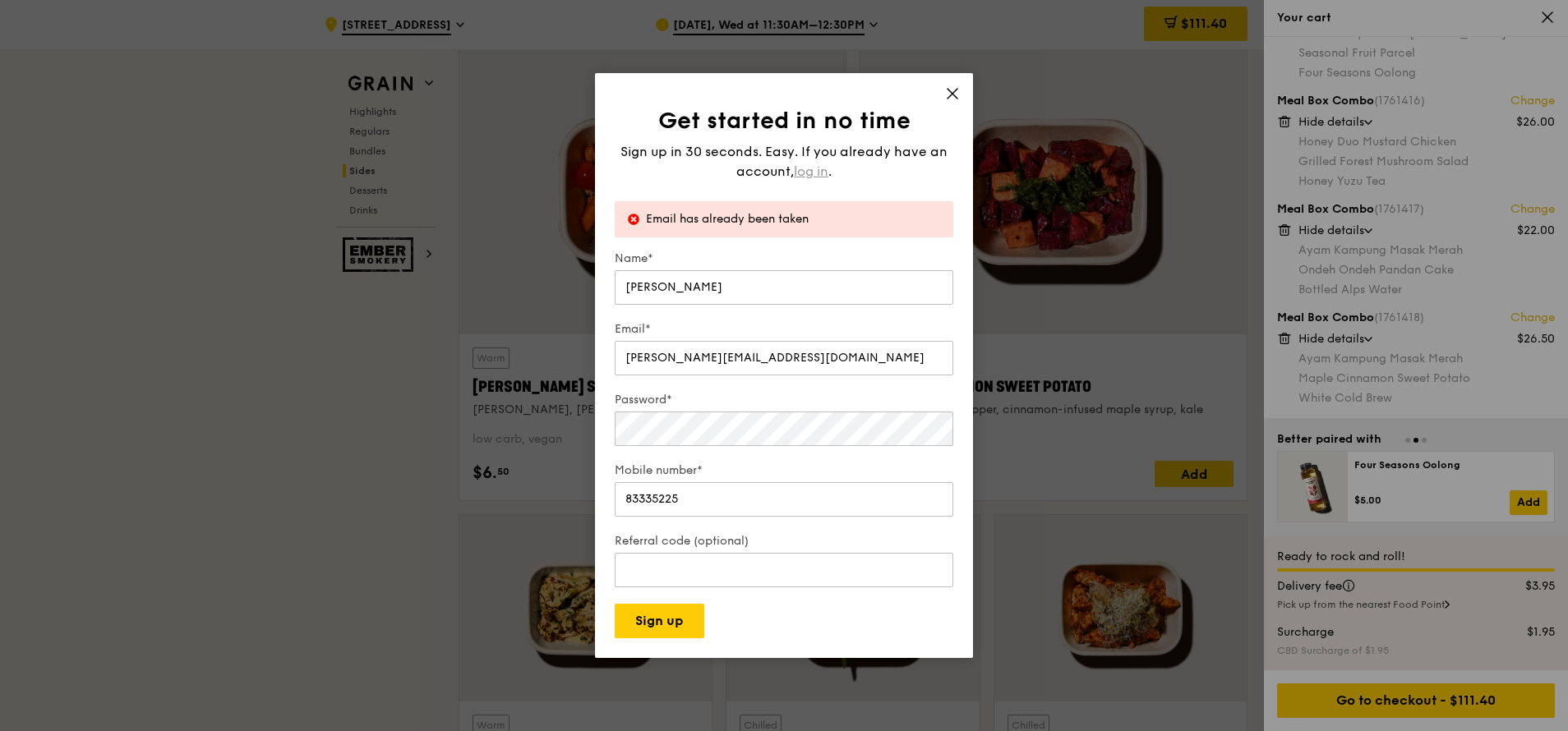
click at [815, 175] on span "log in" at bounding box center [811, 172] width 34 height 20
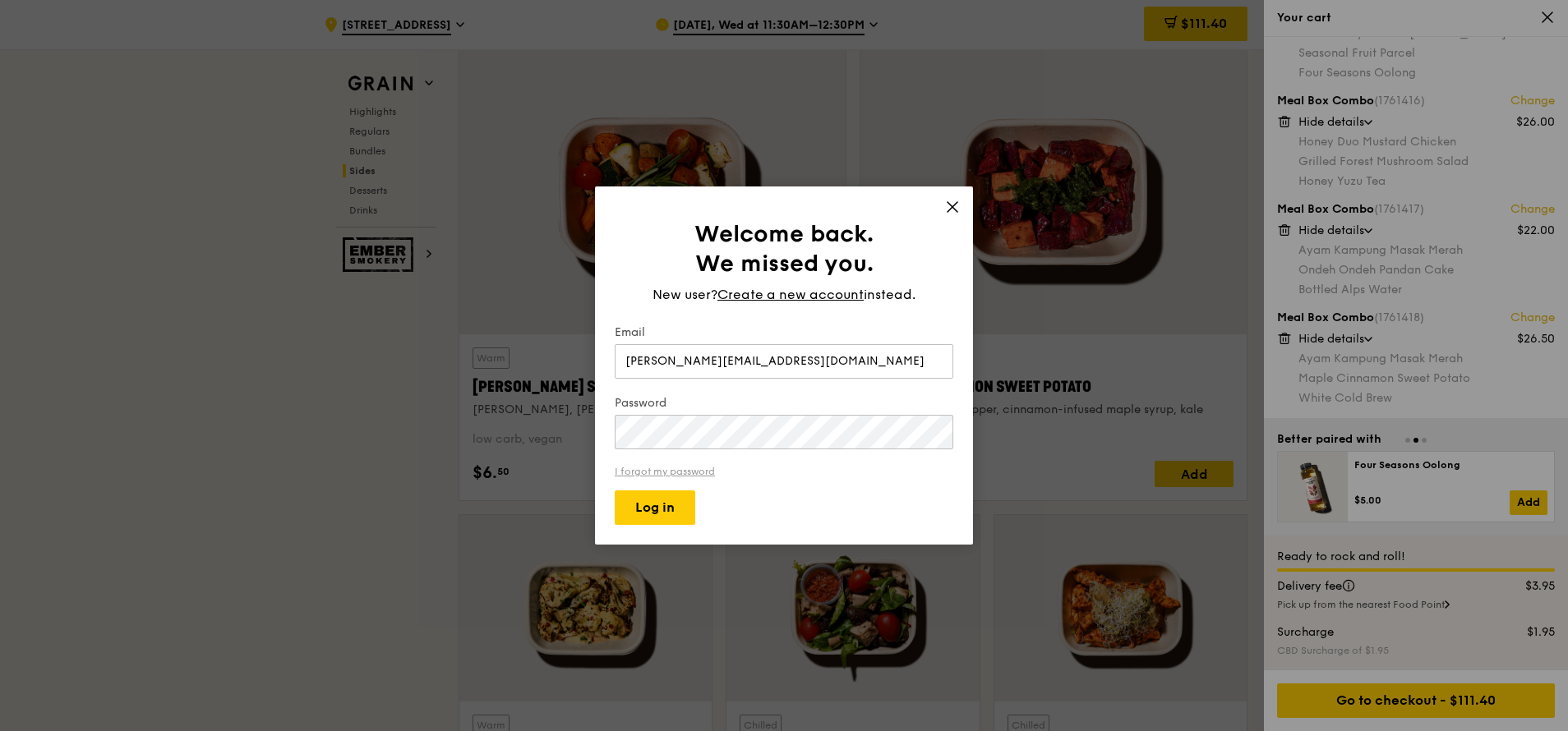
type input "regina.soh@sc.com"
click at [674, 433] on link "I forgot my password" at bounding box center [784, 471] width 338 height 12
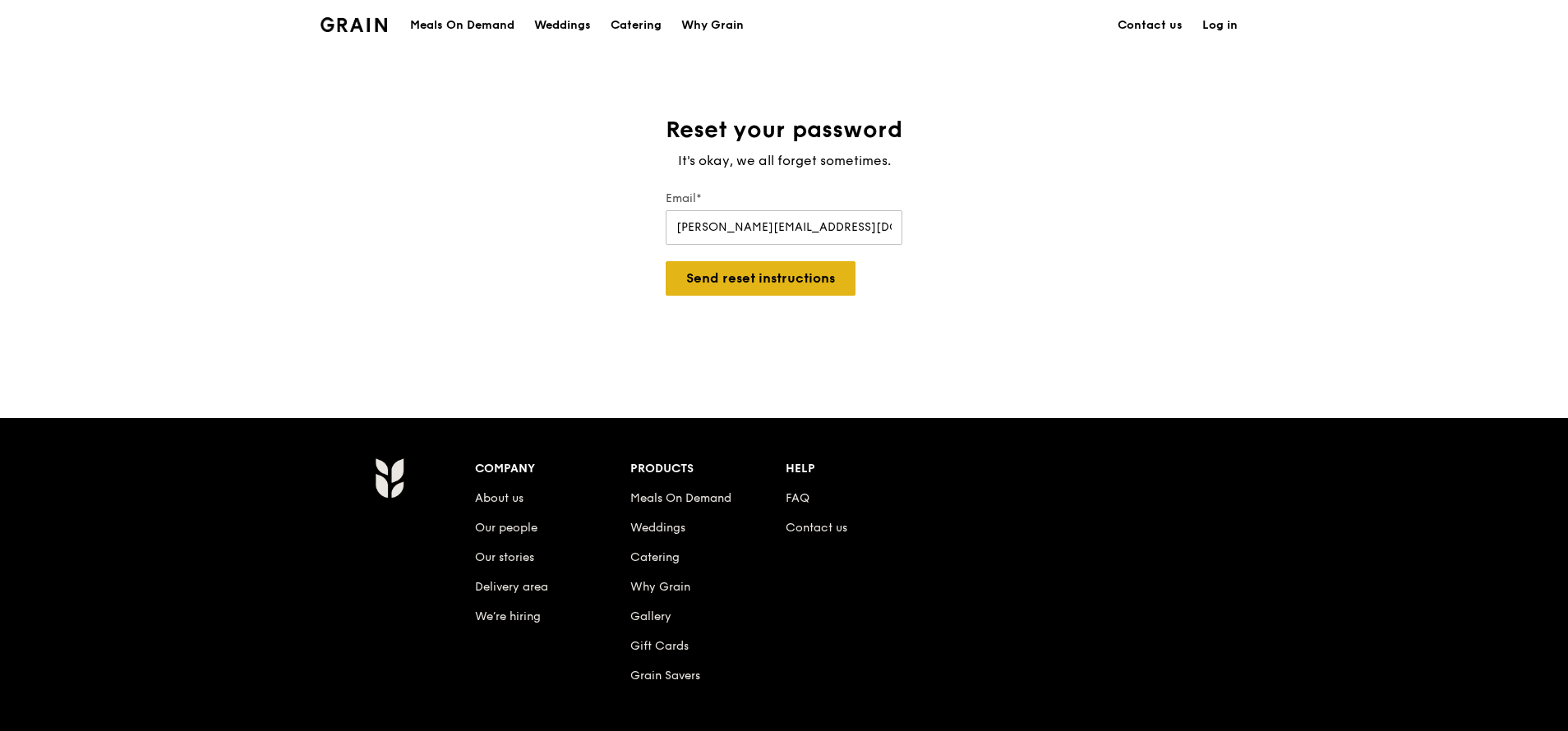
type input "regina.soh@sc.com"
click at [812, 285] on button "Send reset instructions" at bounding box center [760, 278] width 190 height 34
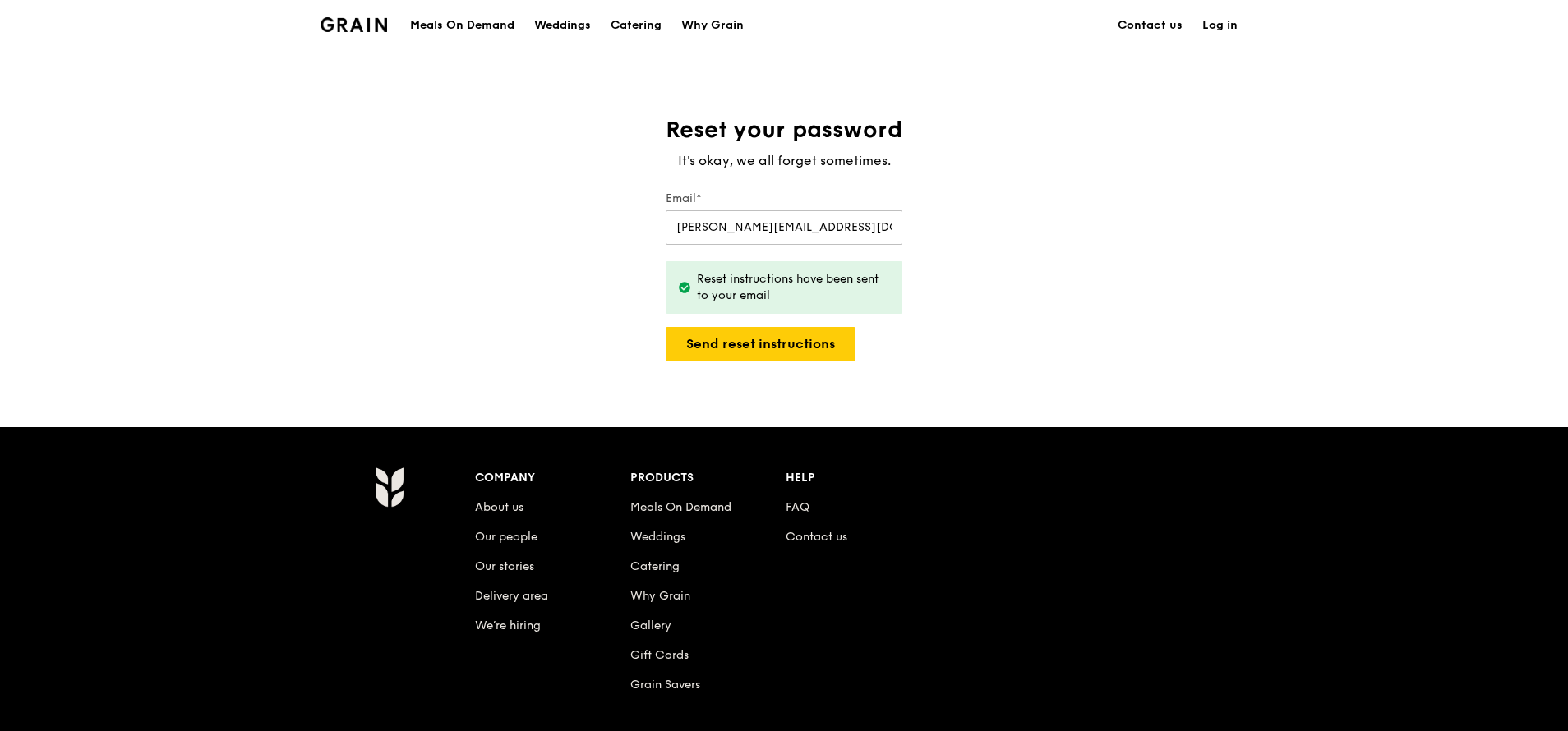
click at [790, 287] on div "Reset instructions have been sent to your email" at bounding box center [793, 287] width 193 height 33
click at [452, 28] on div "Meals On Demand" at bounding box center [462, 25] width 104 height 49
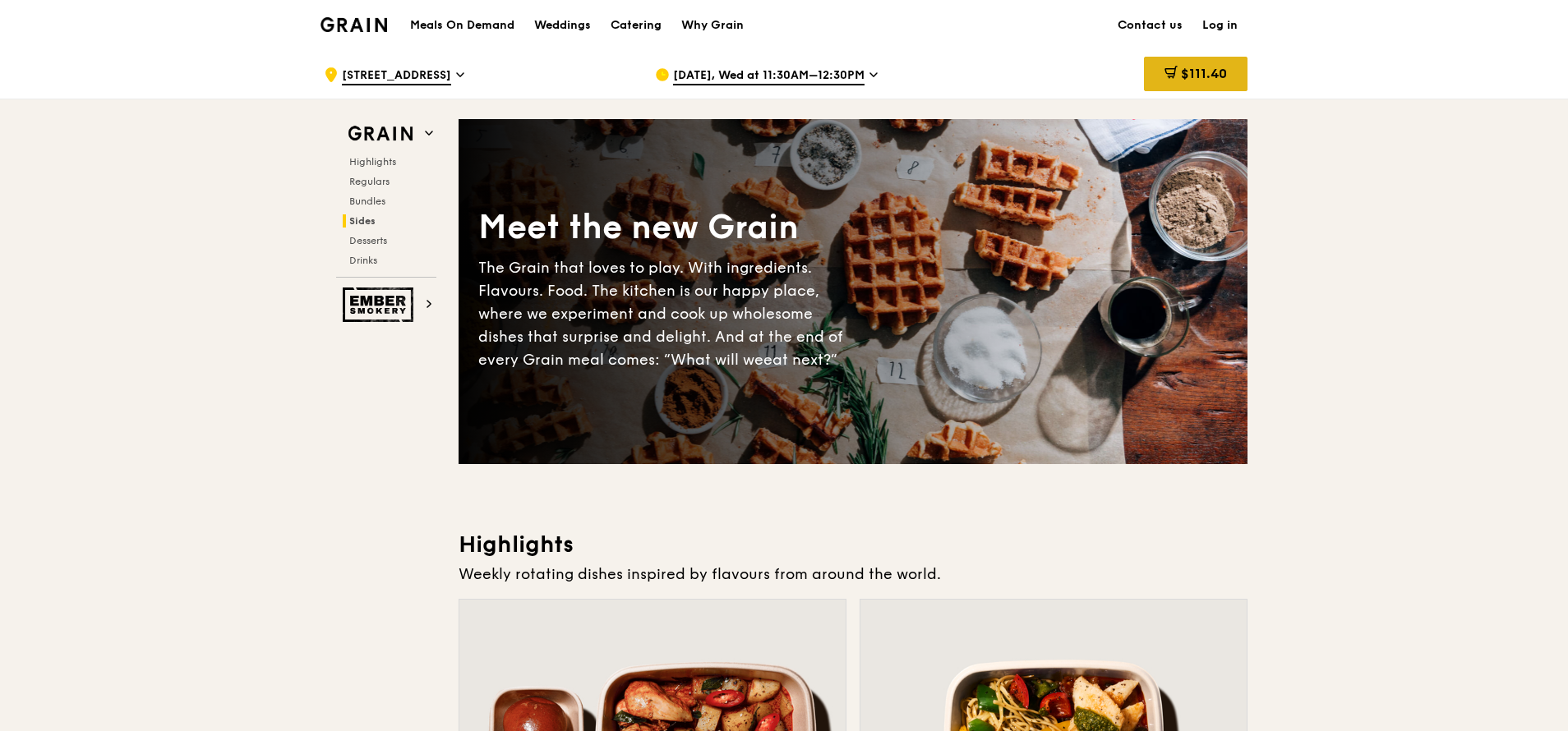
click at [1044, 76] on span "$111.40" at bounding box center [1204, 73] width 46 height 15
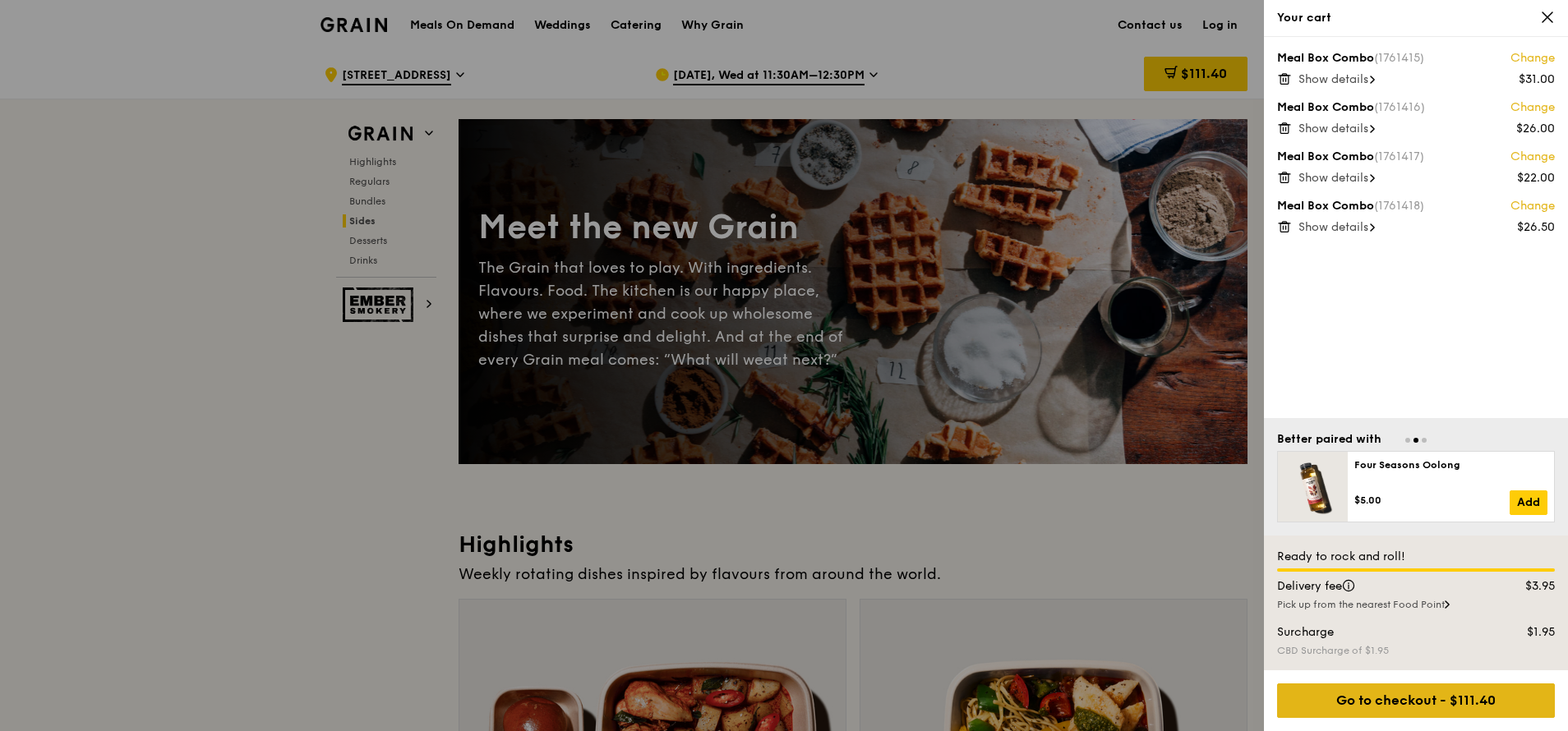
click at [1044, 433] on div "Go to checkout - $111.40" at bounding box center [1416, 700] width 278 height 34
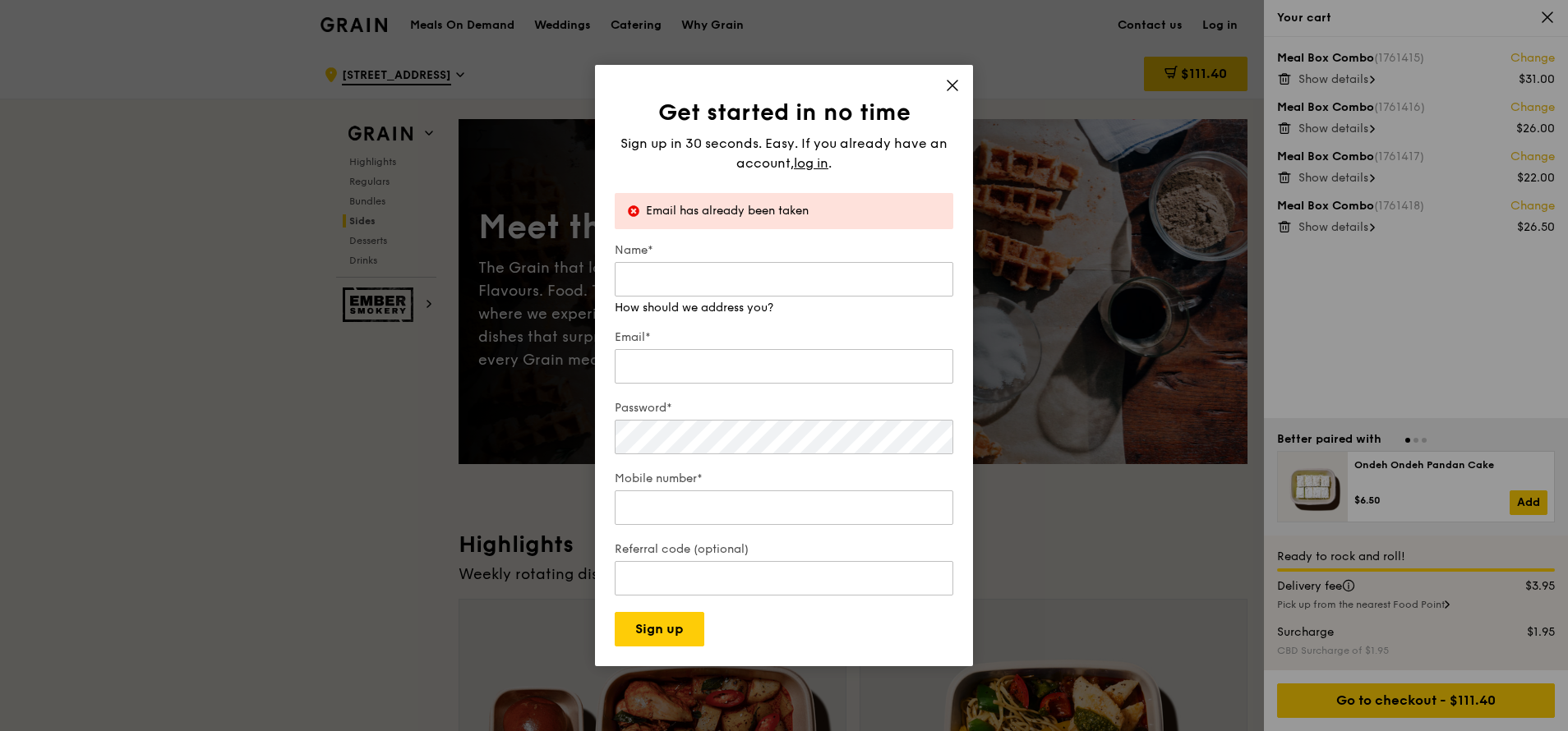
click at [955, 91] on icon at bounding box center [953, 85] width 14 height 14
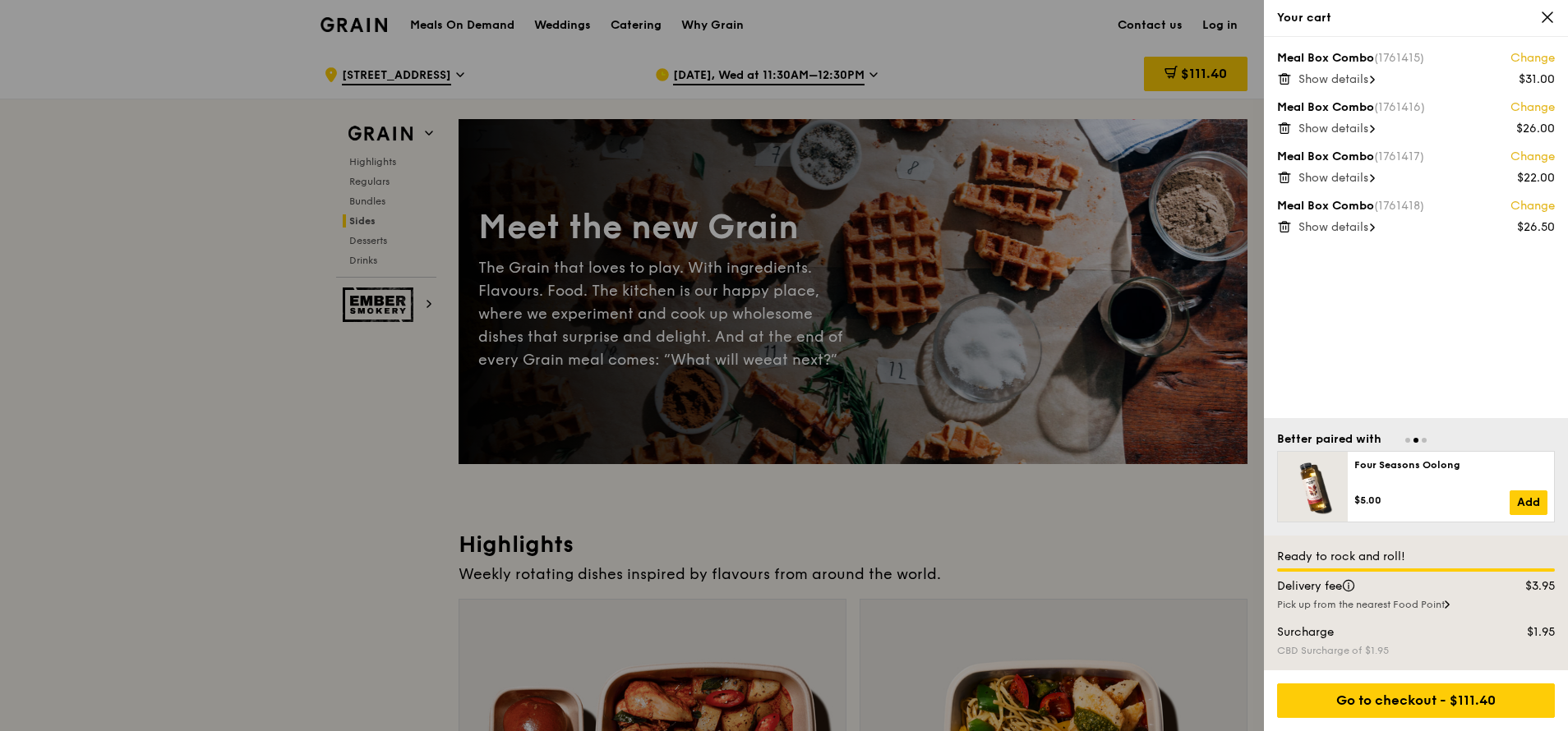
click at [1044, 24] on div at bounding box center [784, 365] width 1568 height 731
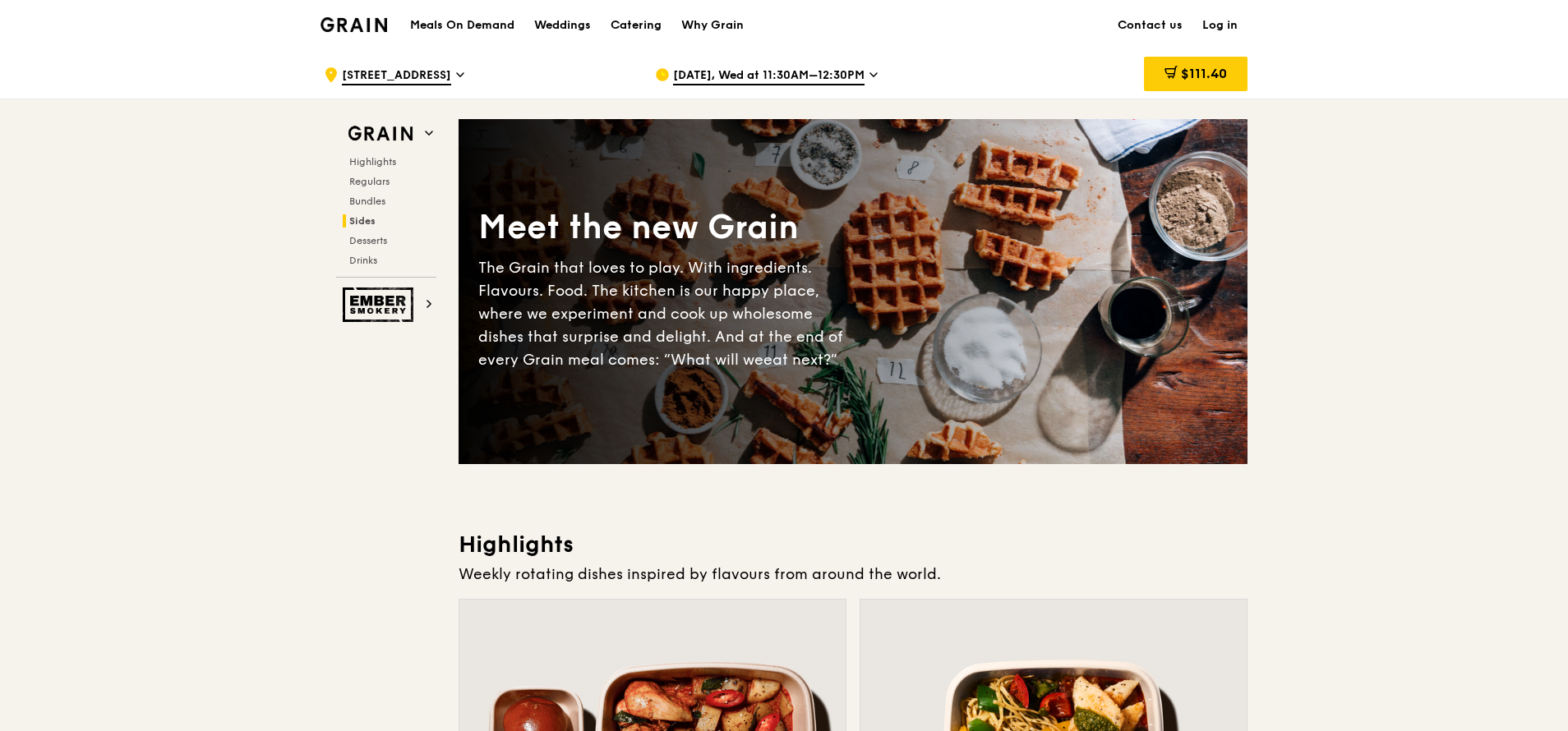
click at [1044, 24] on link "Log in" at bounding box center [1220, 25] width 55 height 49
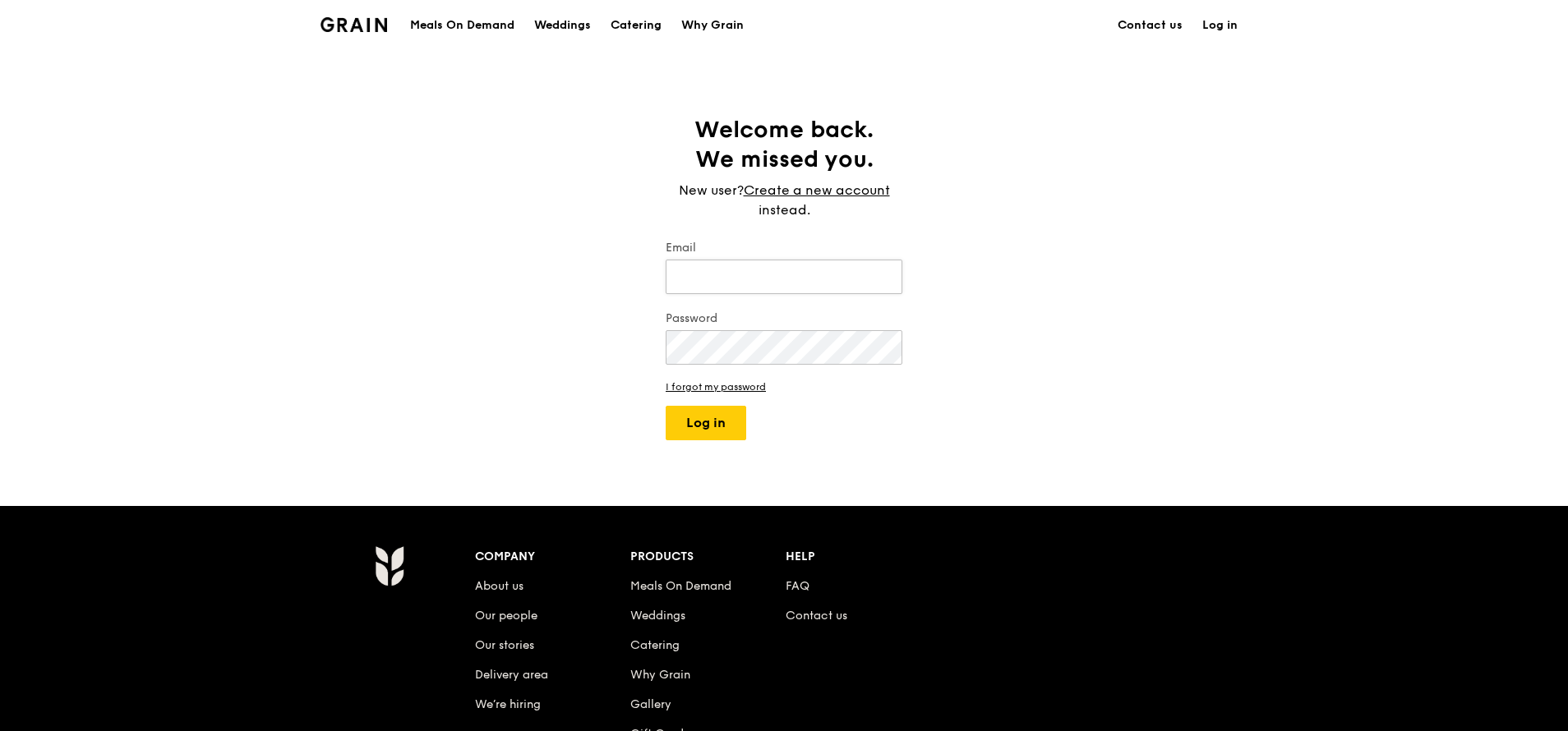
click at [775, 263] on input "Email" at bounding box center [784, 277] width 237 height 34
type input "regina.soh@sc.com"
click at [672, 429] on button "Log in" at bounding box center [706, 423] width 81 height 34
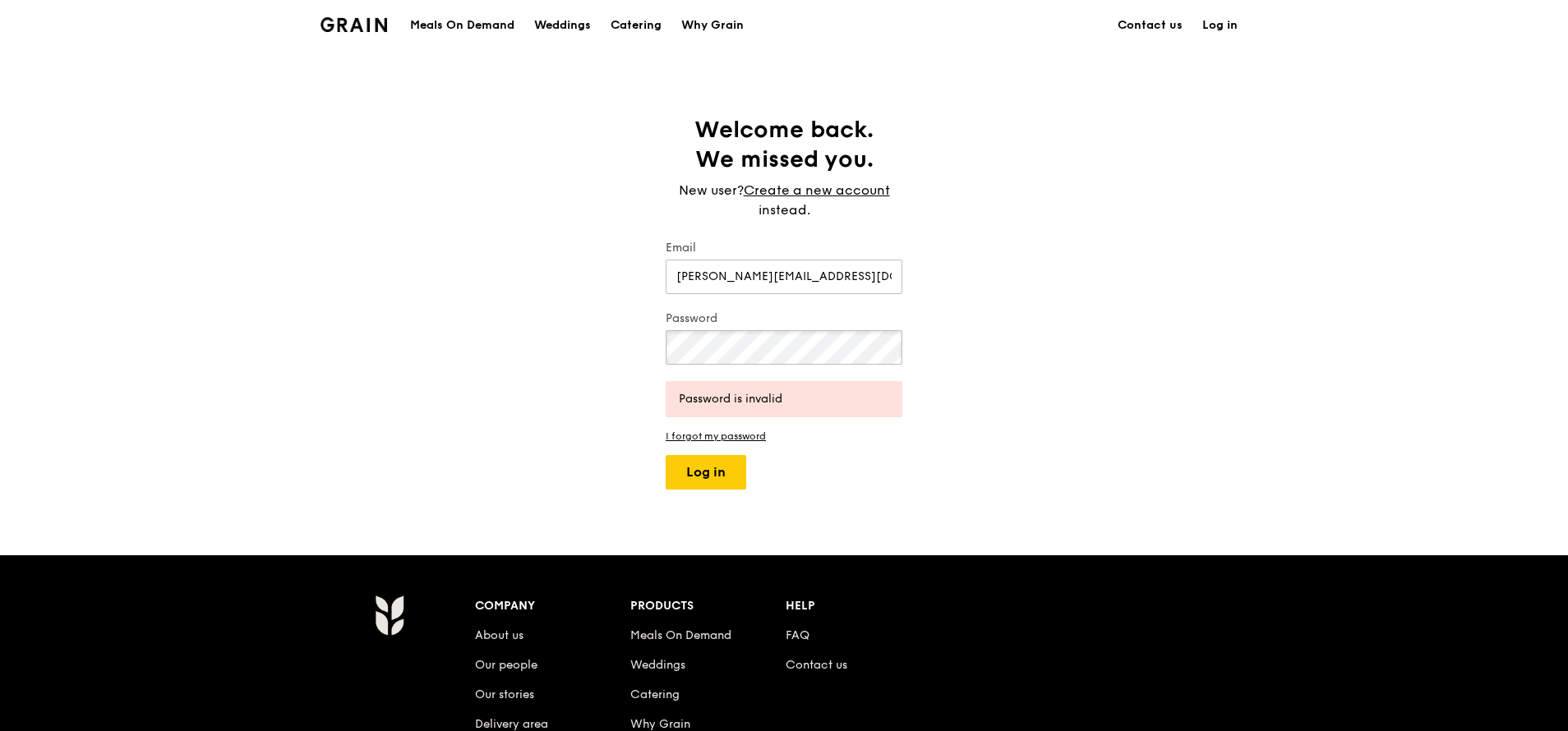
click at [500, 294] on div "Welcome back. We missed you. New user? Create a new account instead. Email regi…" at bounding box center [784, 302] width 1568 height 375
click at [699, 433] on button "Log in" at bounding box center [706, 472] width 81 height 34
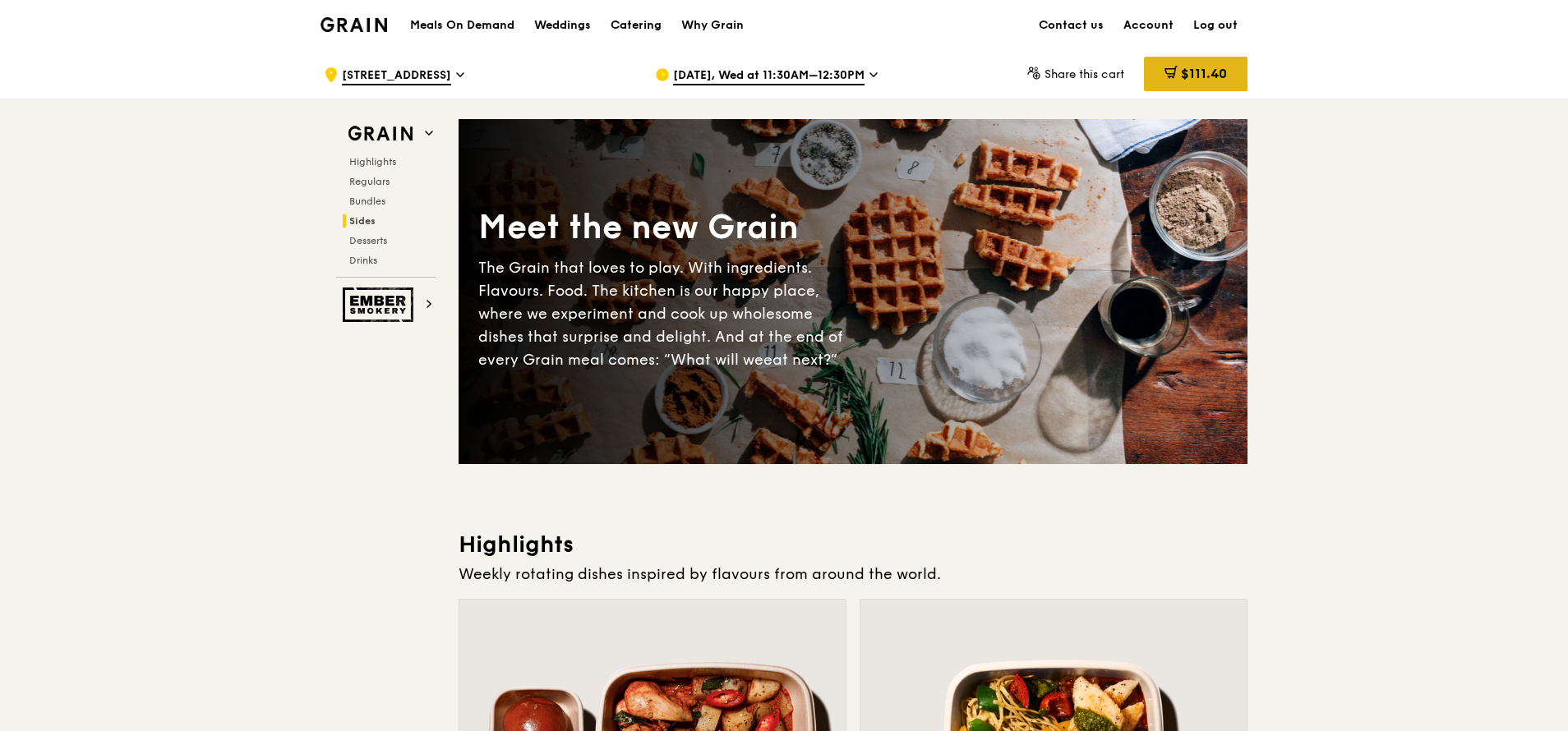
click at [1044, 77] on span "$111.40" at bounding box center [1204, 73] width 46 height 15
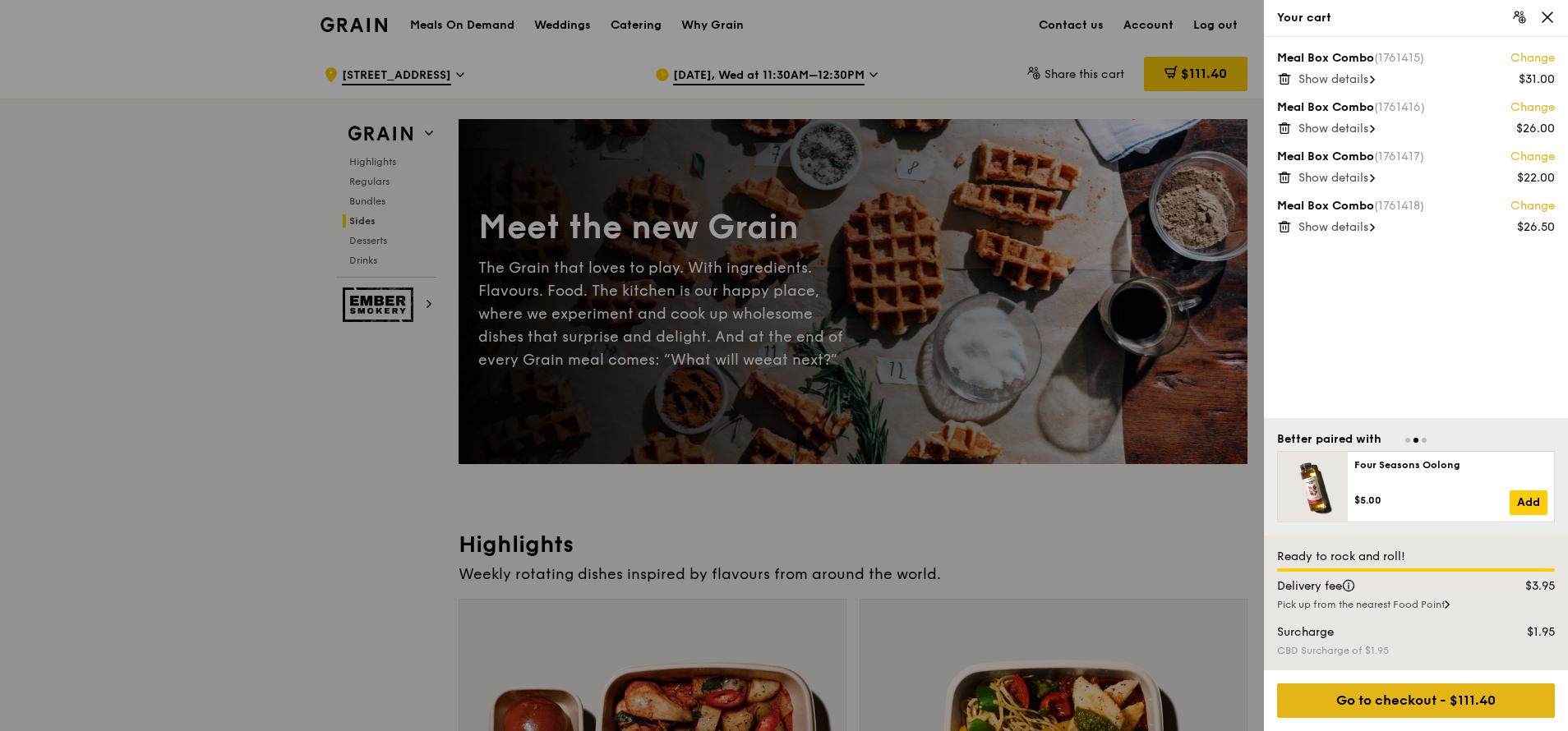
click at [1044, 433] on div "Go to checkout - $111.40" at bounding box center [1416, 700] width 278 height 34
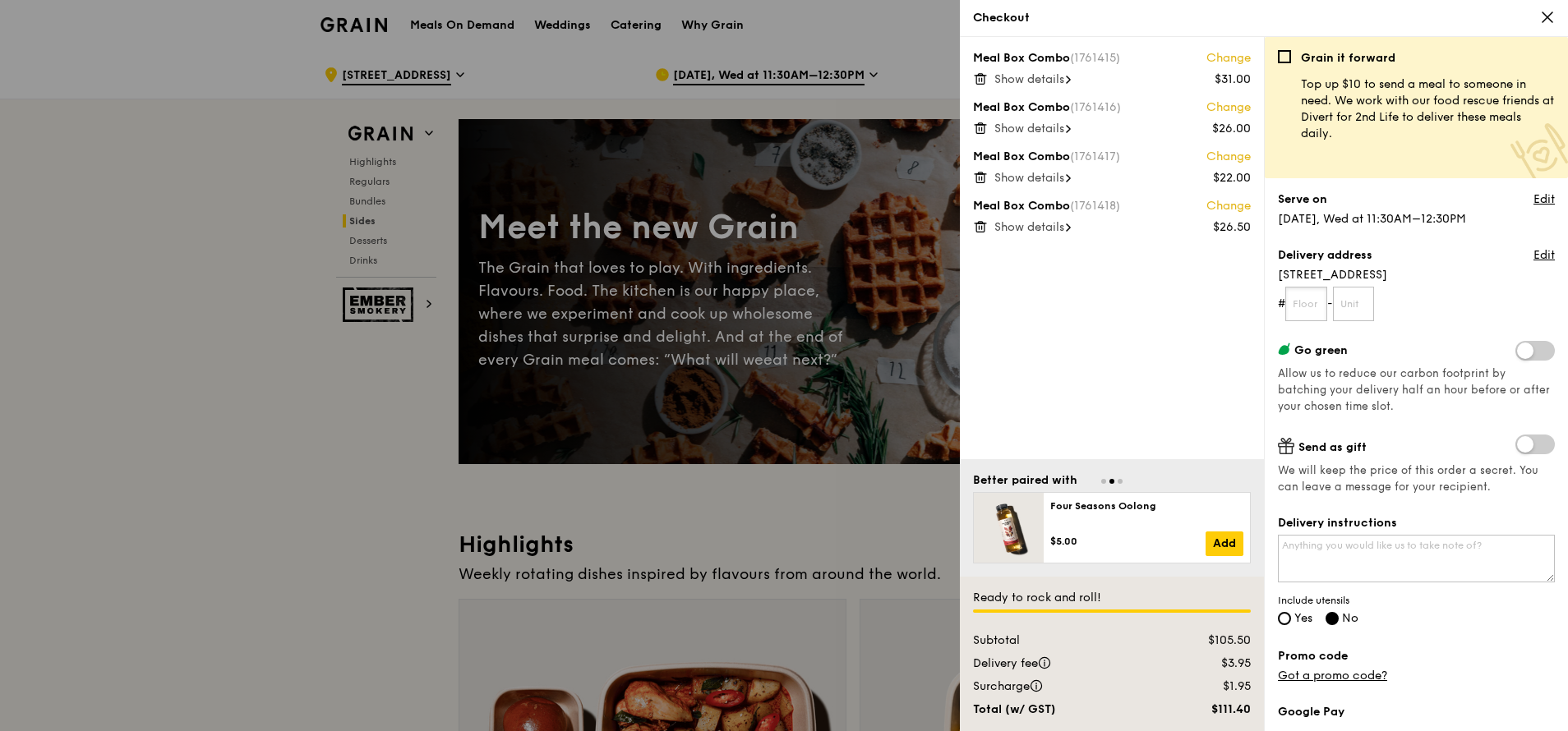
click at [1044, 302] on input "text" at bounding box center [1306, 304] width 42 height 34
type input "26"
click at [1044, 298] on input "text" at bounding box center [1354, 304] width 42 height 34
type input "00"
click at [1044, 350] on span at bounding box center [1536, 351] width 40 height 20
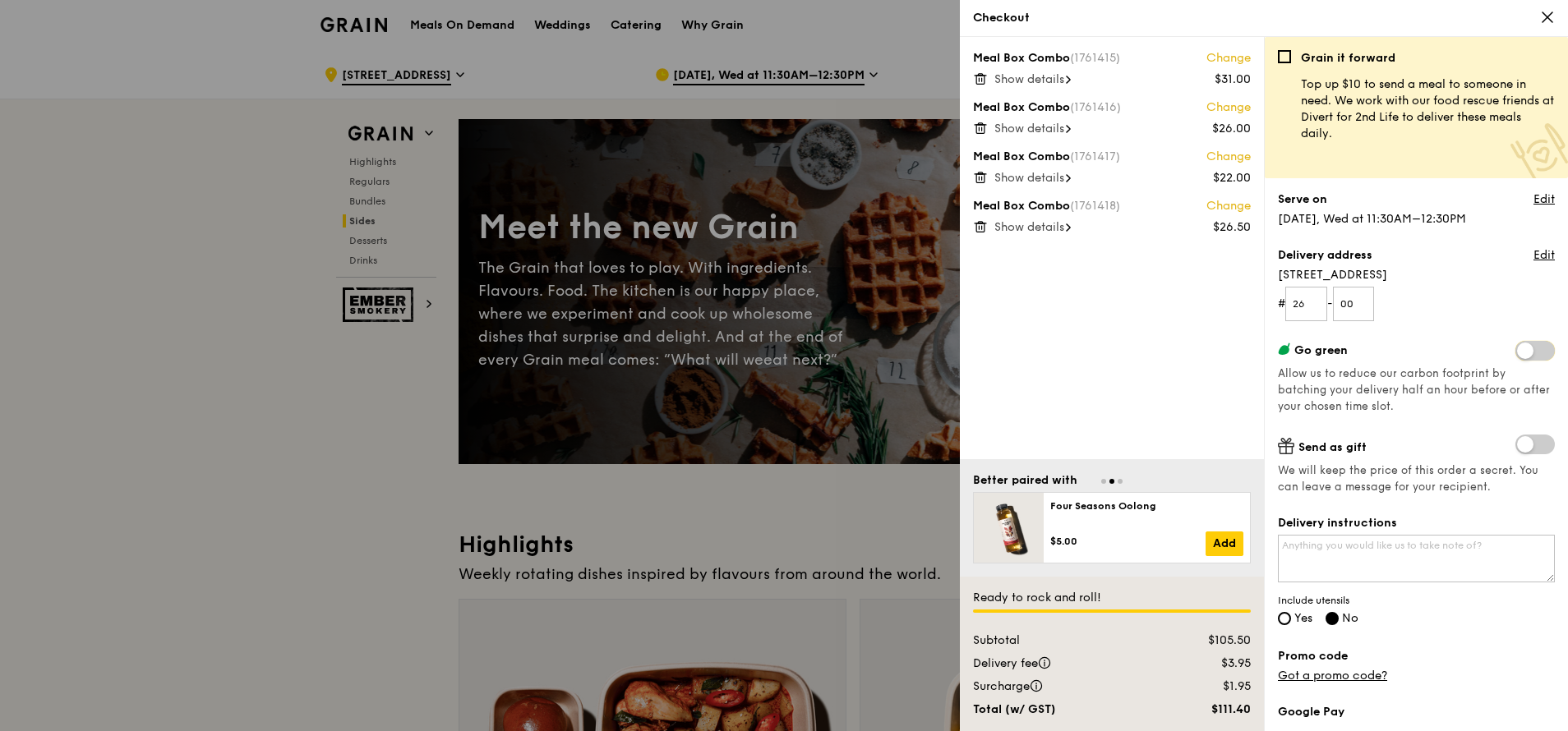
click at [1044, 352] on input "checkbox" at bounding box center [1519, 352] width 0 height 0
click at [1044, 433] on textarea "Delivery instructions" at bounding box center [1417, 558] width 277 height 48
type textarea "MBFC T1 - Standard Chartered Bank Would be grateful if meal can deliver by 1130…"
click at [1044, 433] on input "Yes" at bounding box center [1285, 619] width 13 height 13
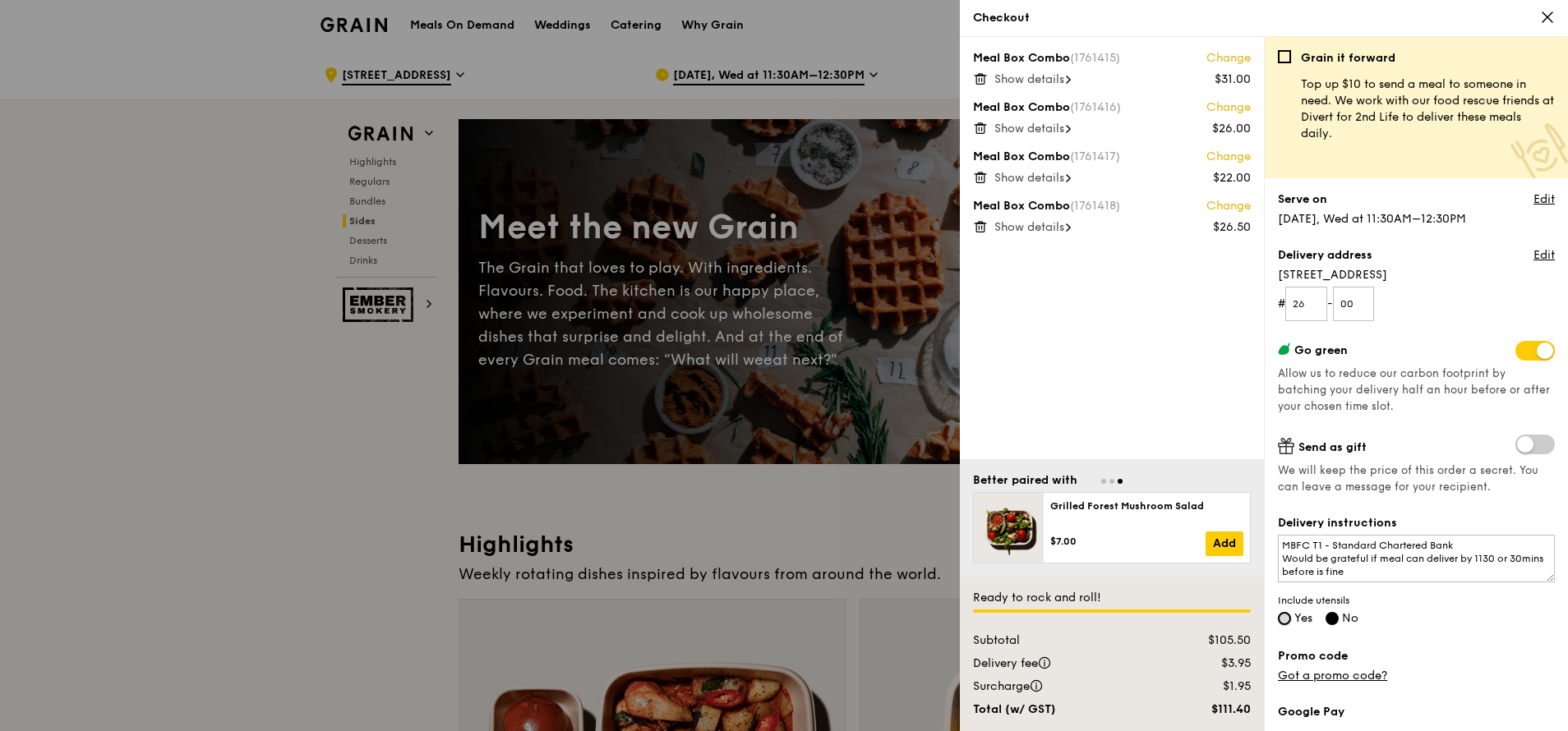
radio input "true"
radio input "false"
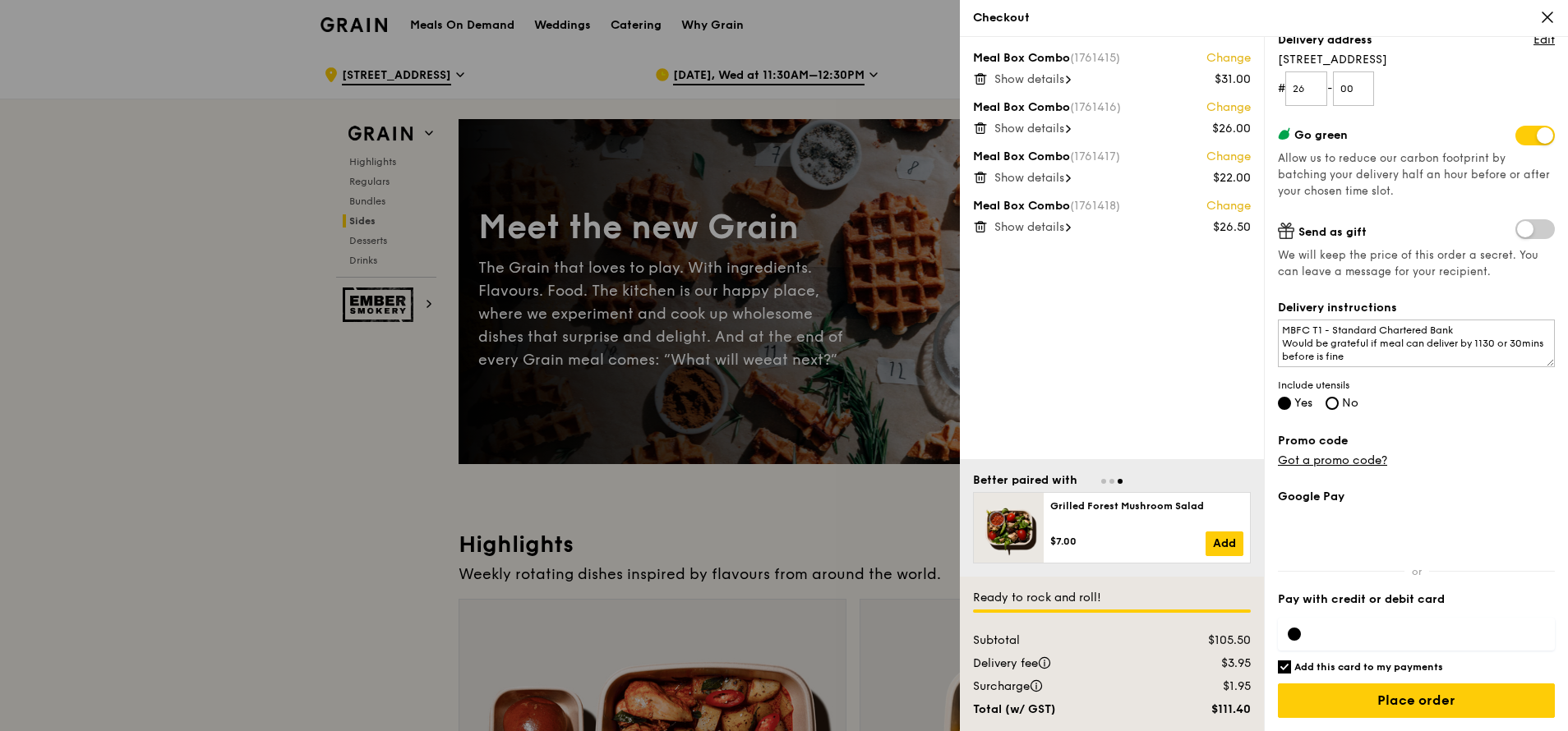
scroll to position [493, 0]
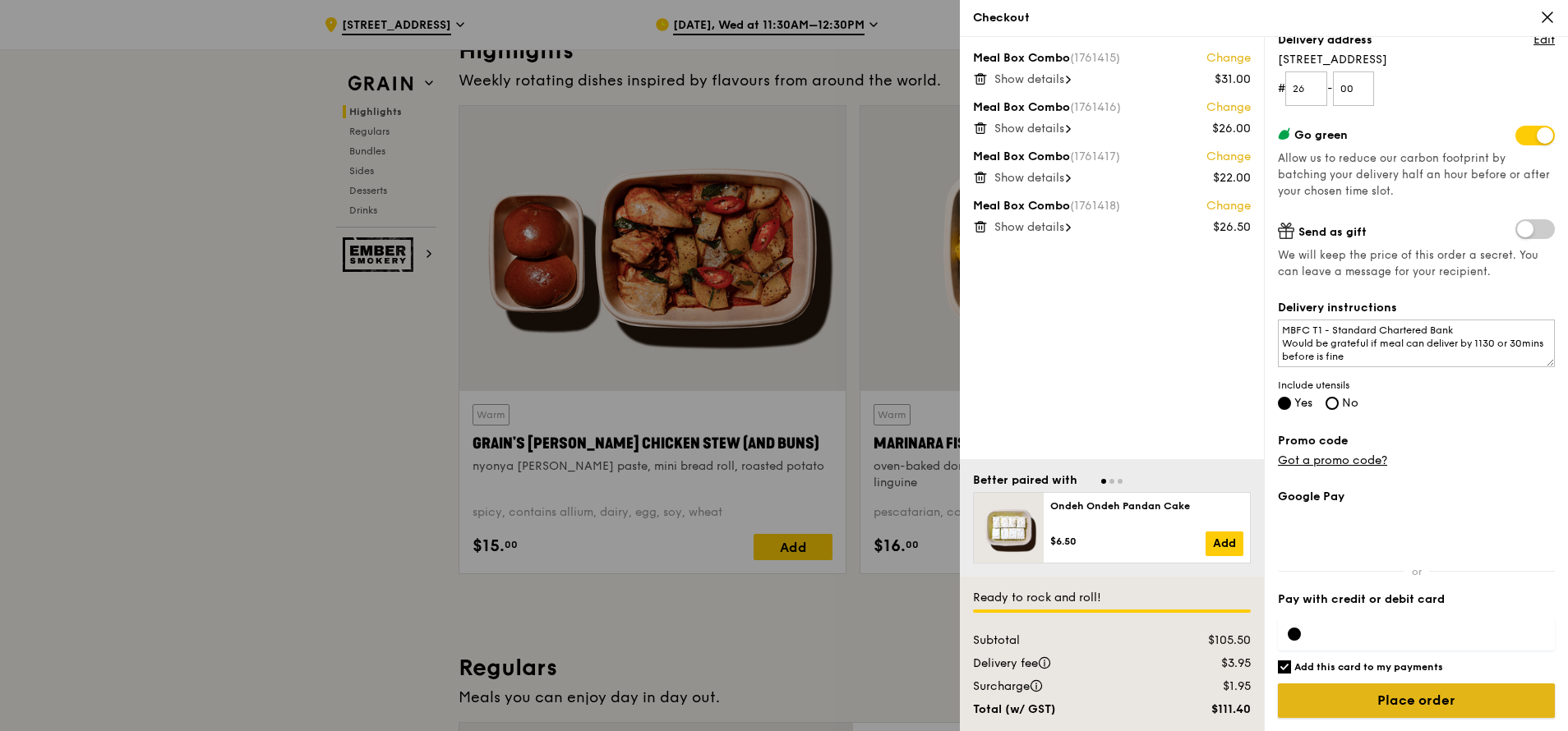
click at [1044, 433] on input "Place order" at bounding box center [1417, 700] width 277 height 34
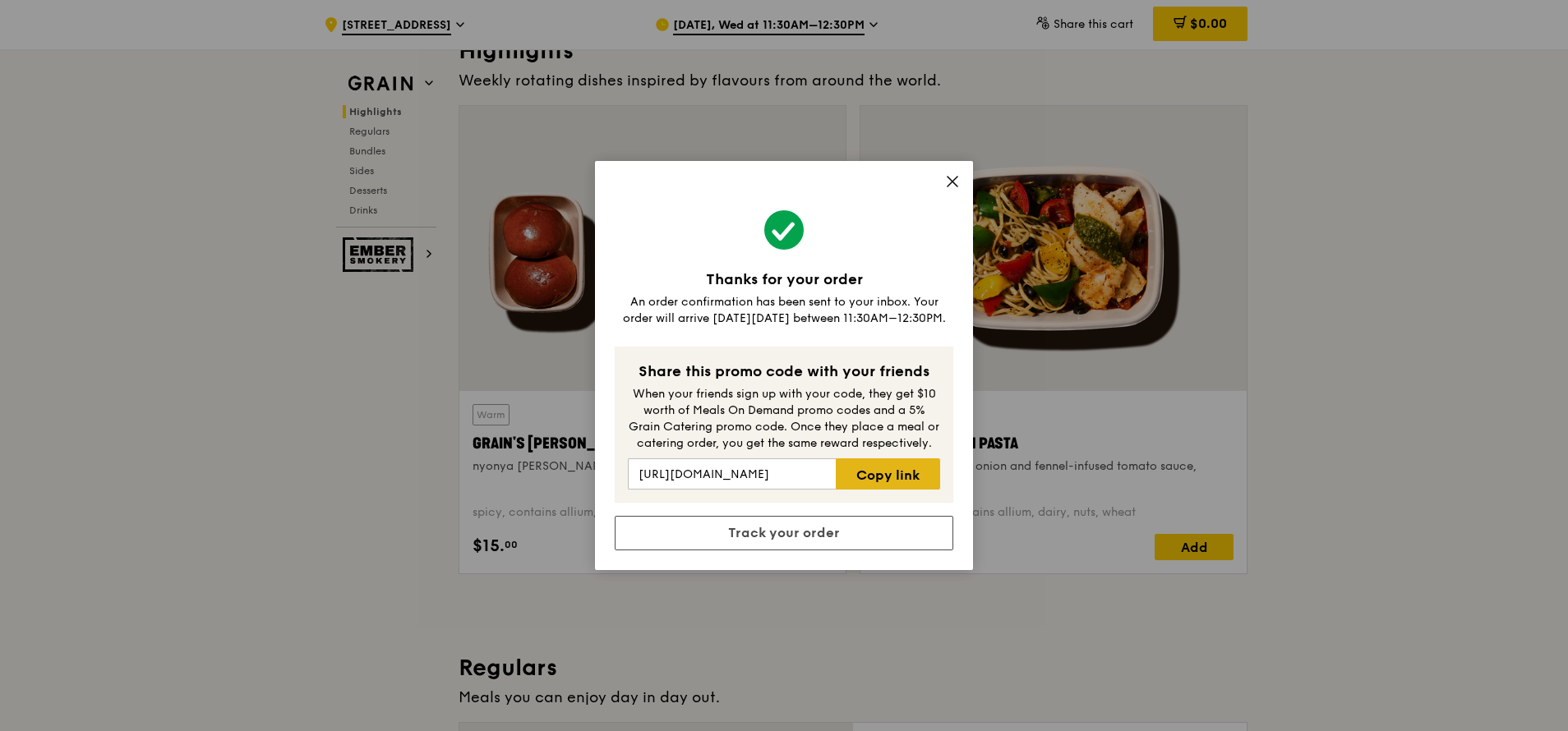
click at [887, 433] on link "Copy link" at bounding box center [888, 474] width 104 height 31
click at [955, 177] on icon at bounding box center [953, 182] width 14 height 14
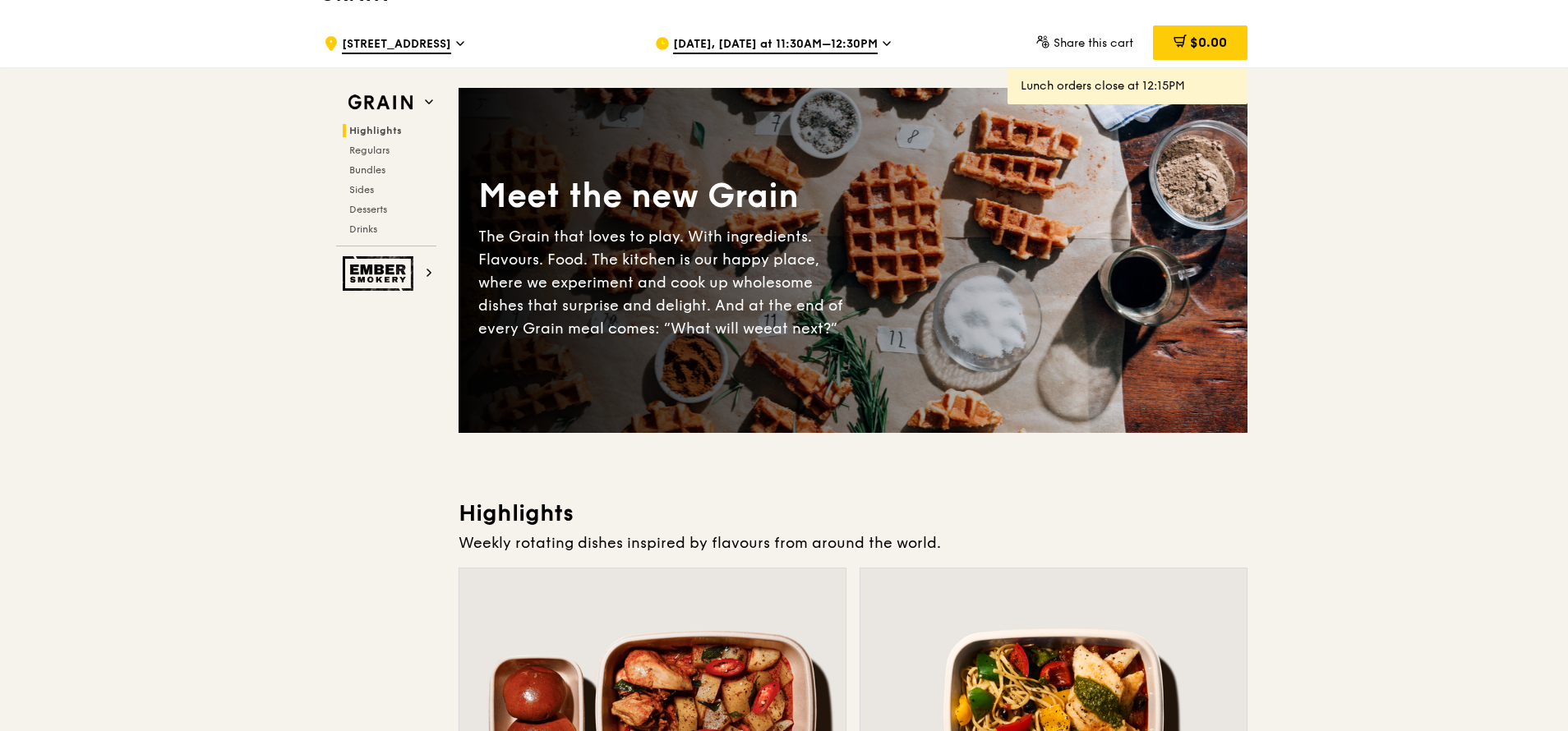
scroll to position [0, 0]
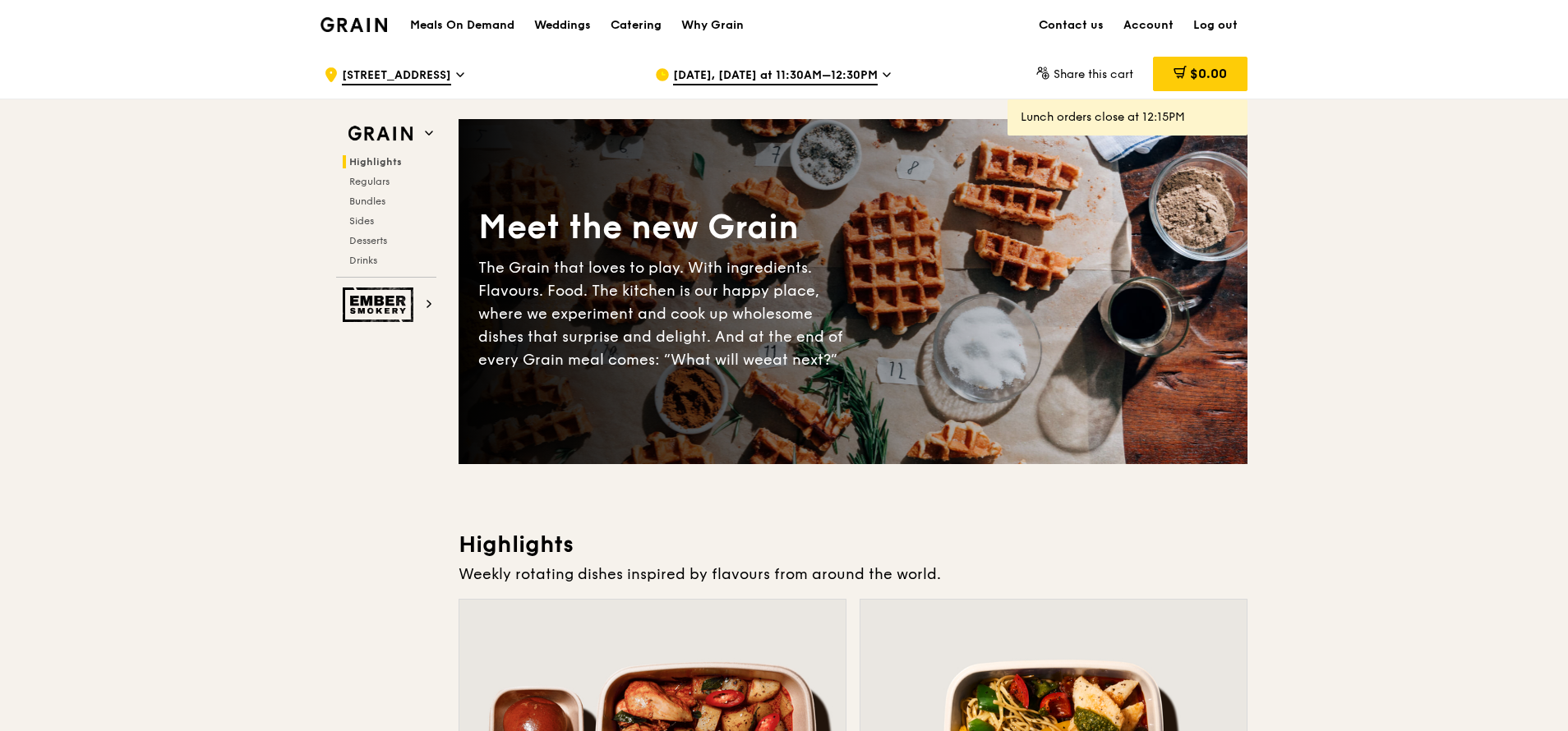
click at [1044, 28] on link "Log out" at bounding box center [1214, 25] width 64 height 49
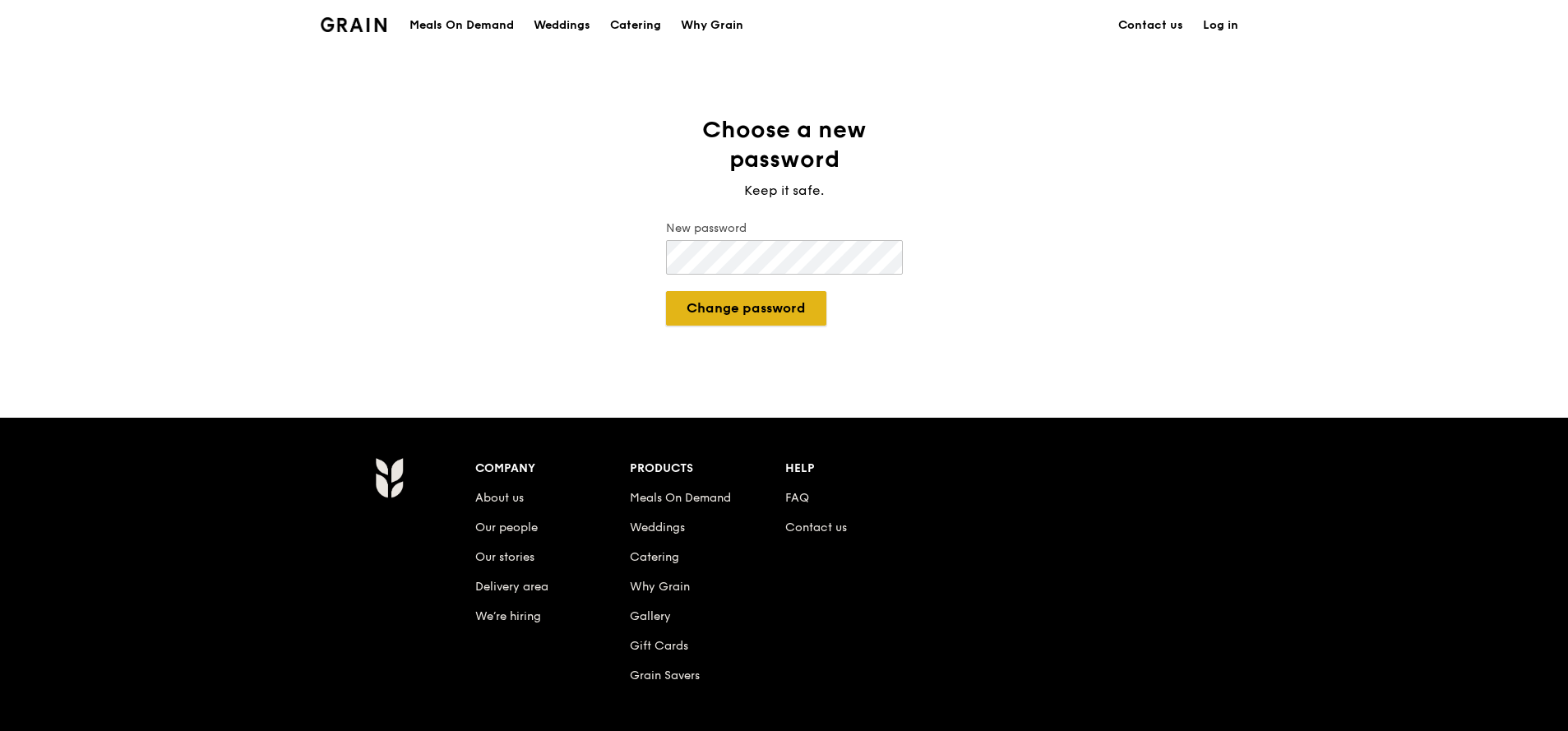
click at [744, 311] on button "Change password" at bounding box center [746, 308] width 160 height 34
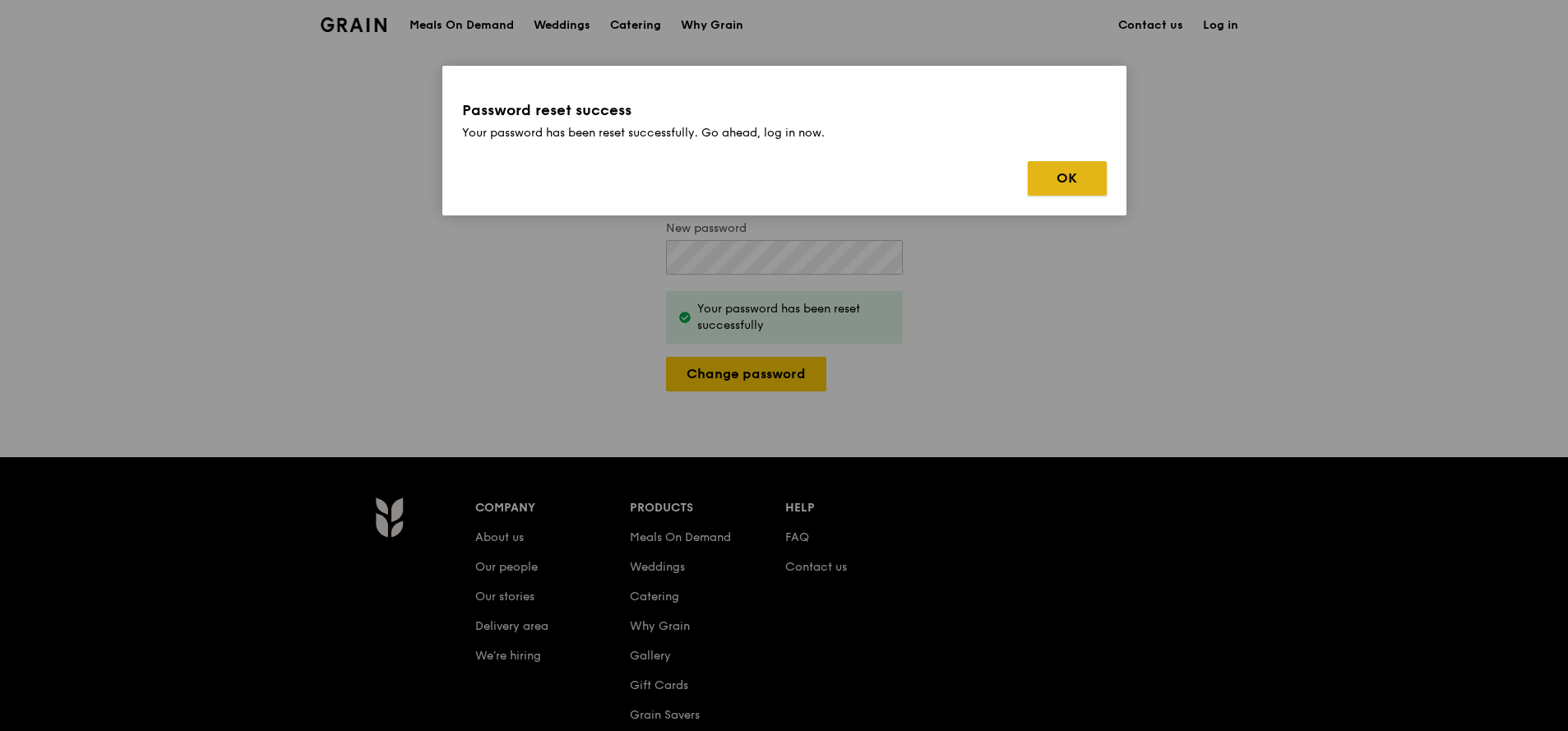
click at [1068, 181] on button "OK" at bounding box center [1068, 178] width 79 height 34
